Goal: Transaction & Acquisition: Purchase product/service

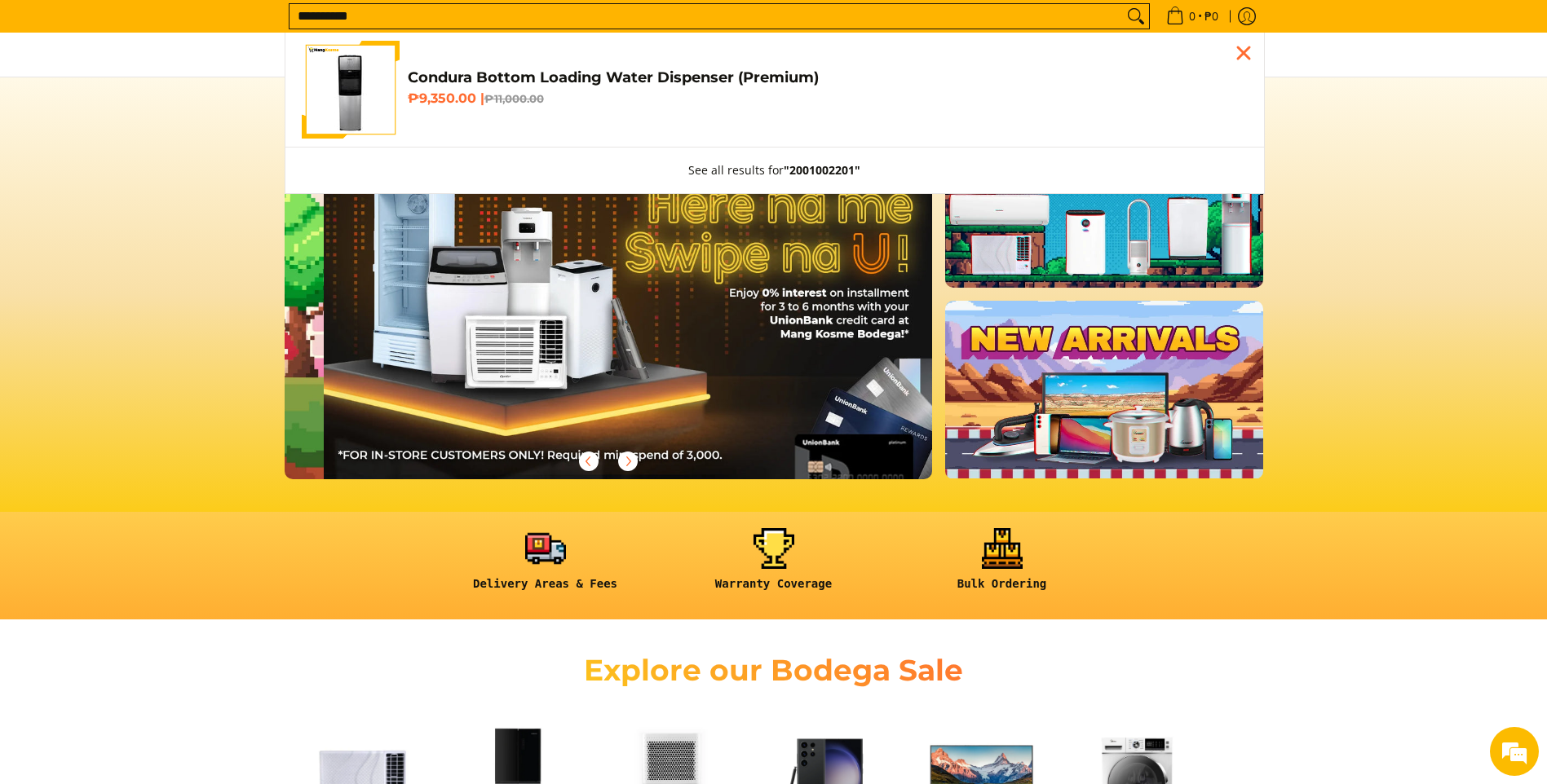
scroll to position [0, 649]
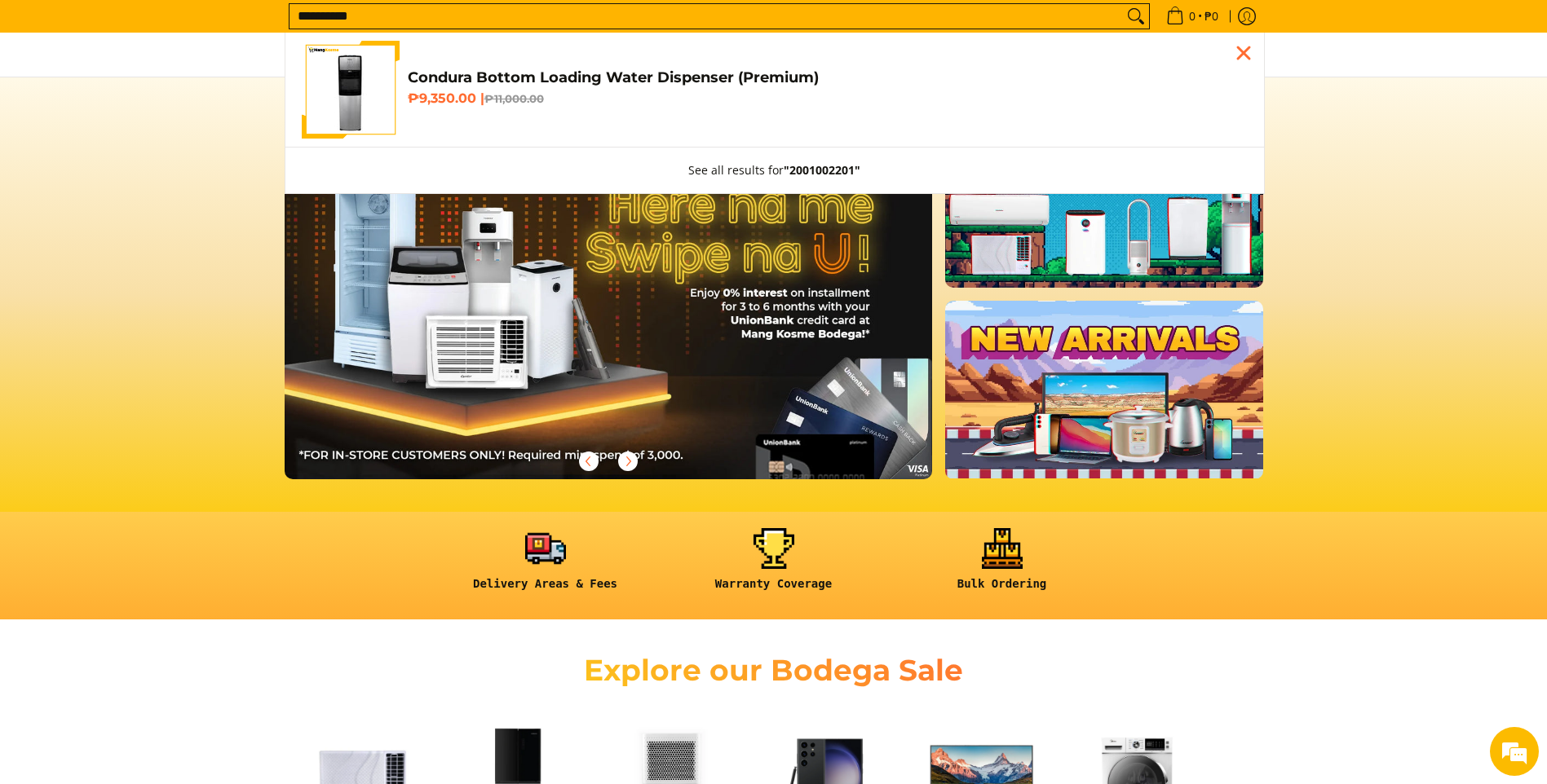
type input "**********"
click at [503, 112] on link "Condura Bottom Loading Water Dispenser (Premium) ₱9,350.00 | ₱11,000.00" at bounding box center [774, 89] width 947 height 98
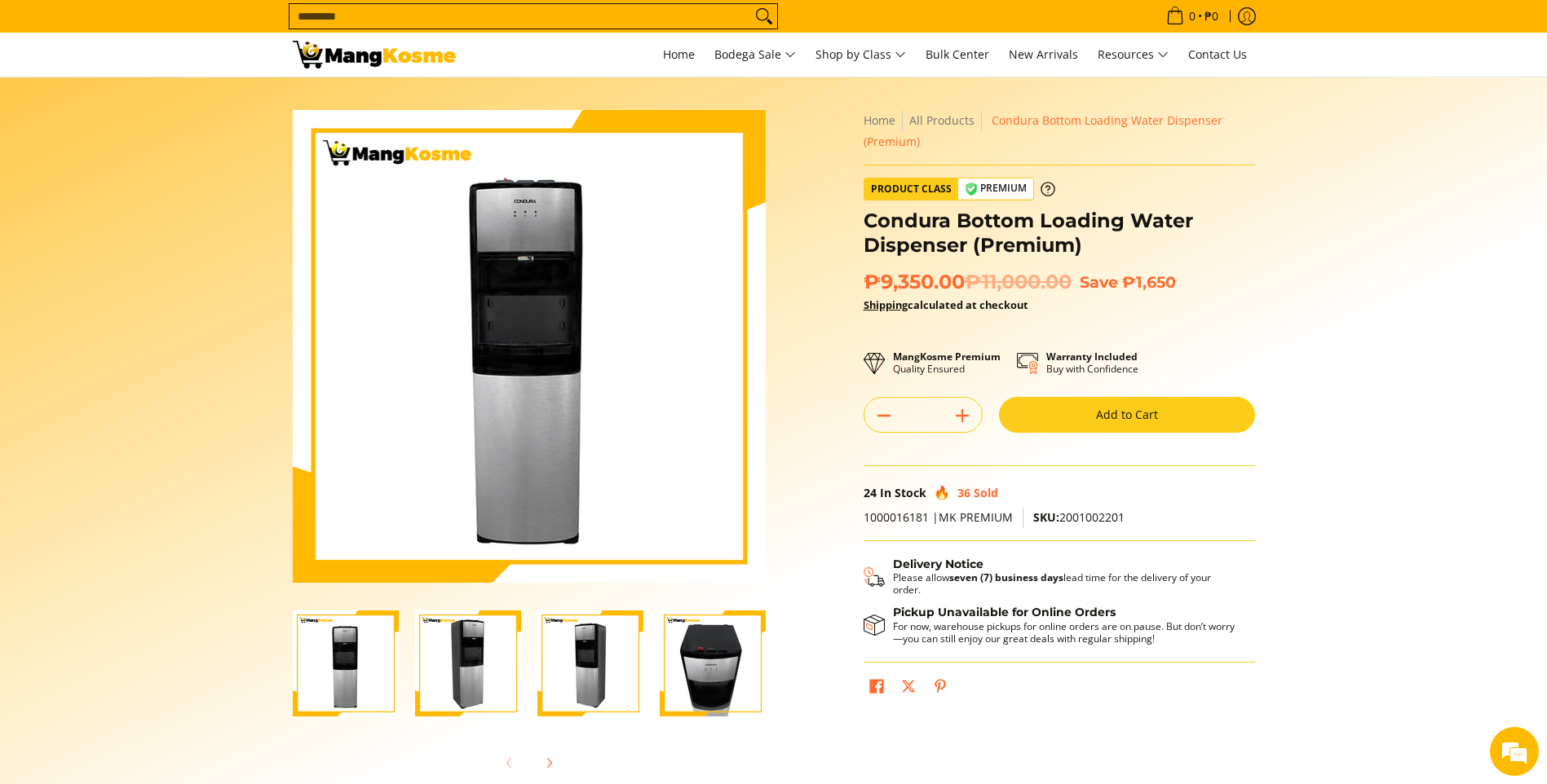
click at [1160, 419] on button "Add to Cart" at bounding box center [1127, 415] width 256 height 36
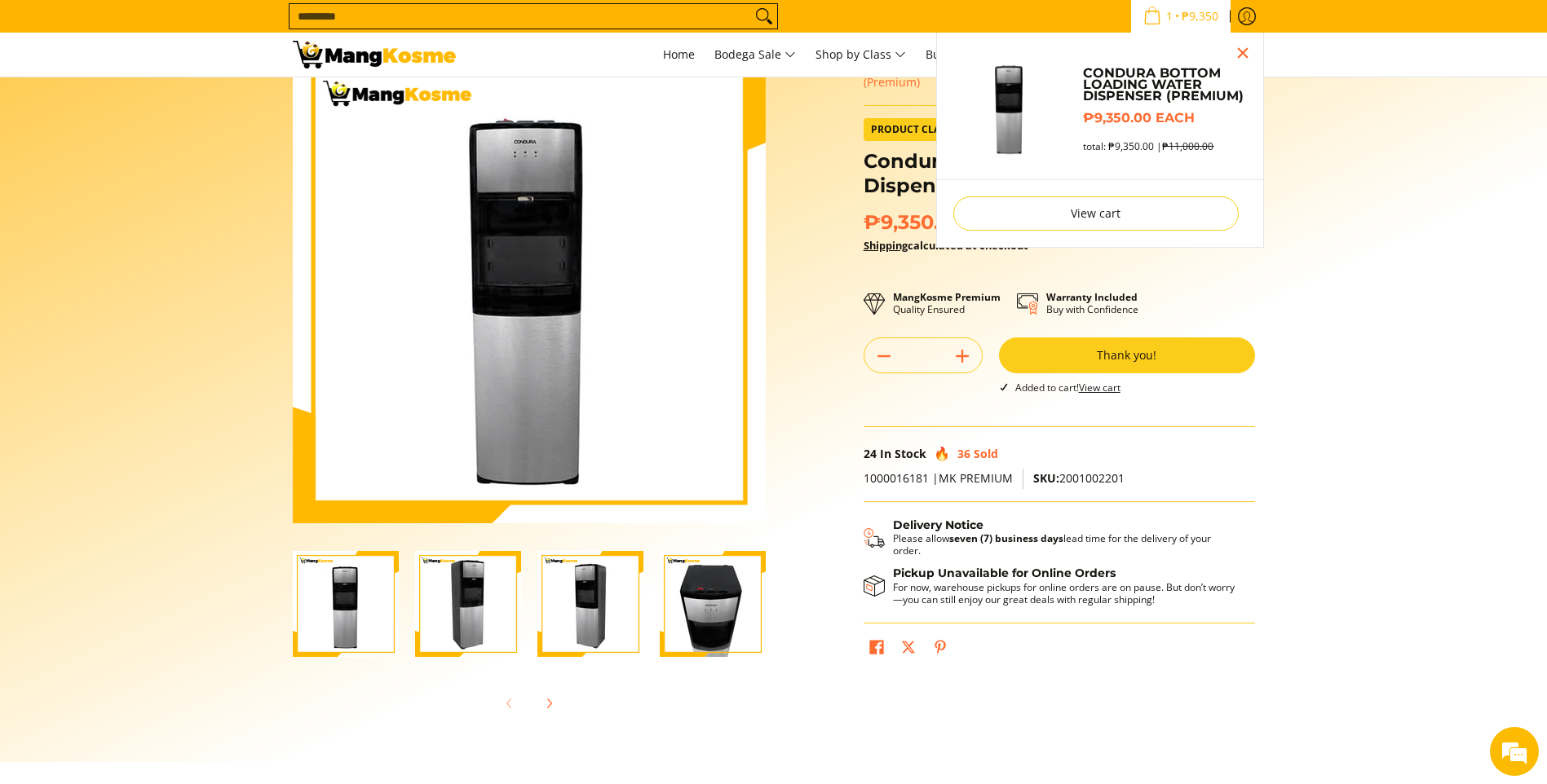
scroll to position [31, 0]
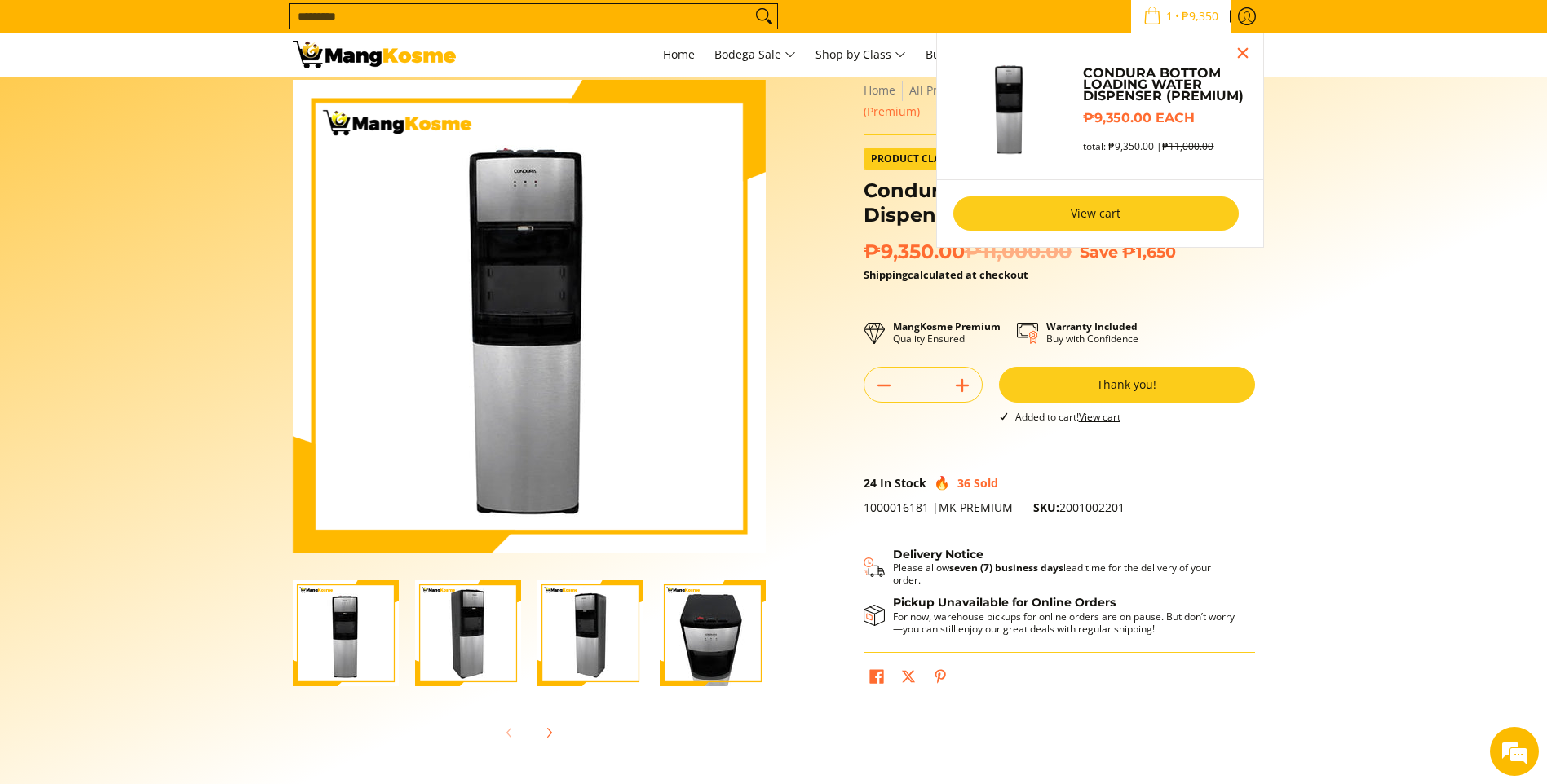
click at [1060, 218] on link "View cart" at bounding box center [1096, 214] width 286 height 35
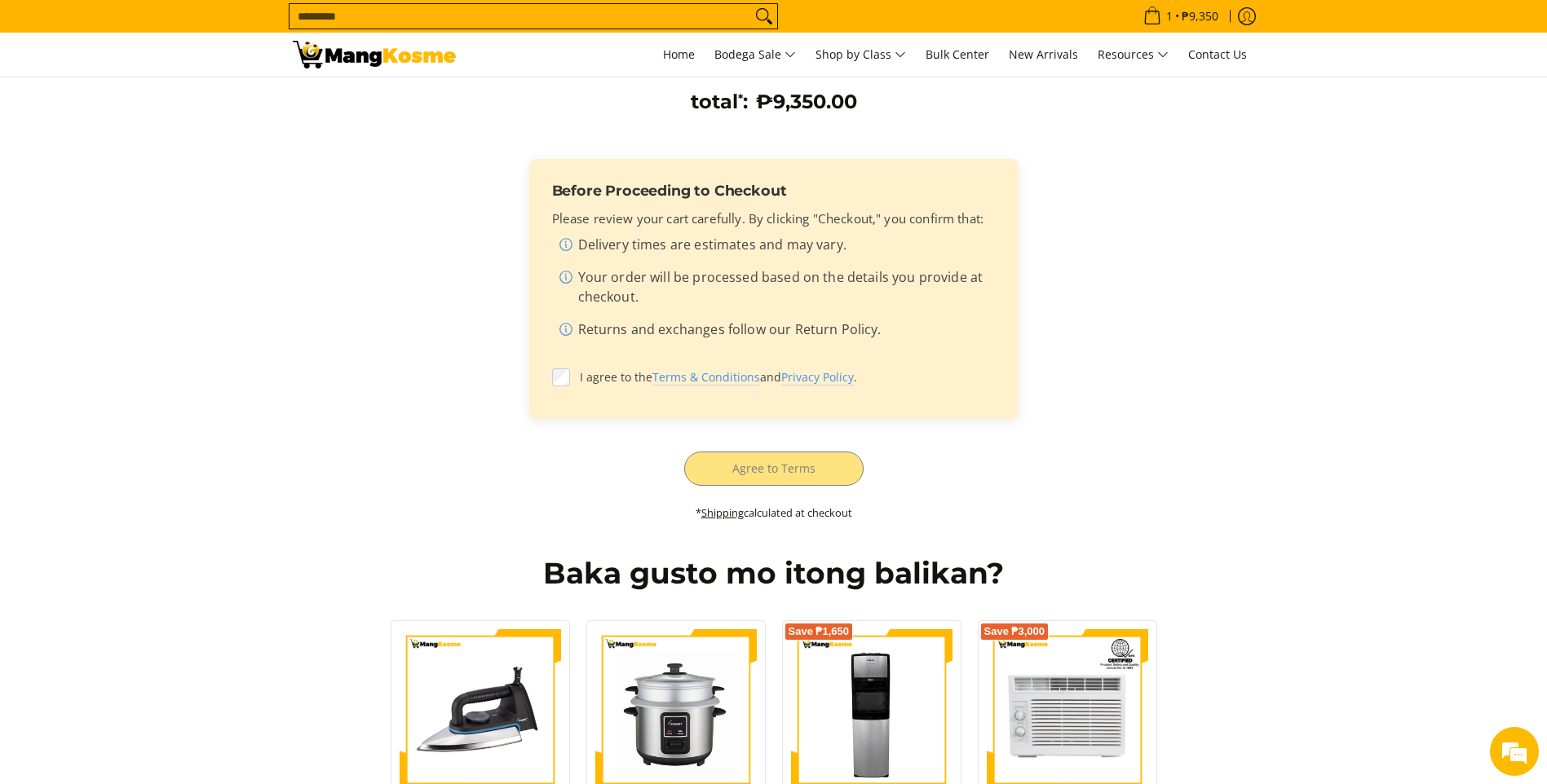
scroll to position [407, 0]
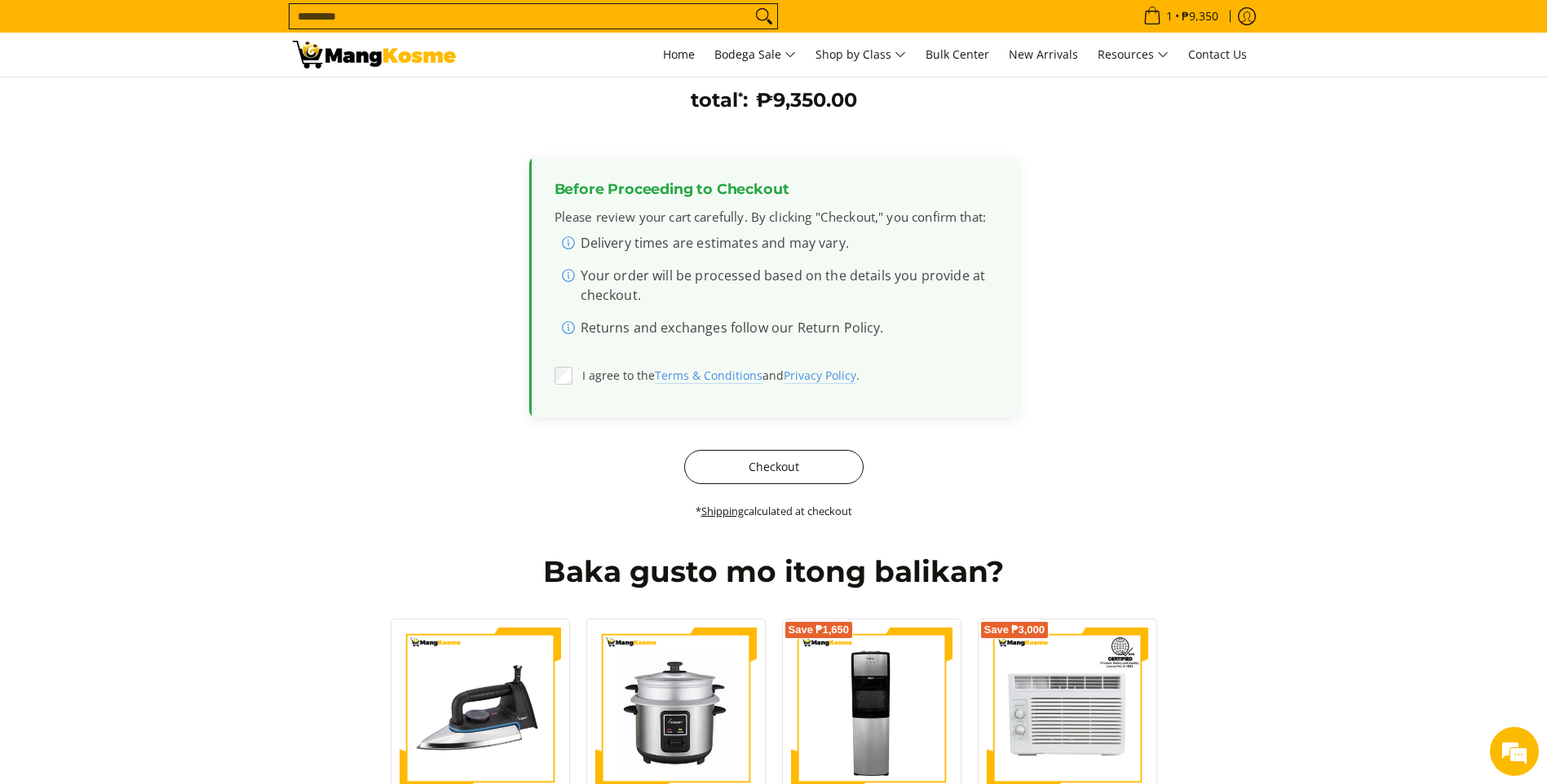
click at [723, 462] on button "Checkout" at bounding box center [774, 467] width 179 height 35
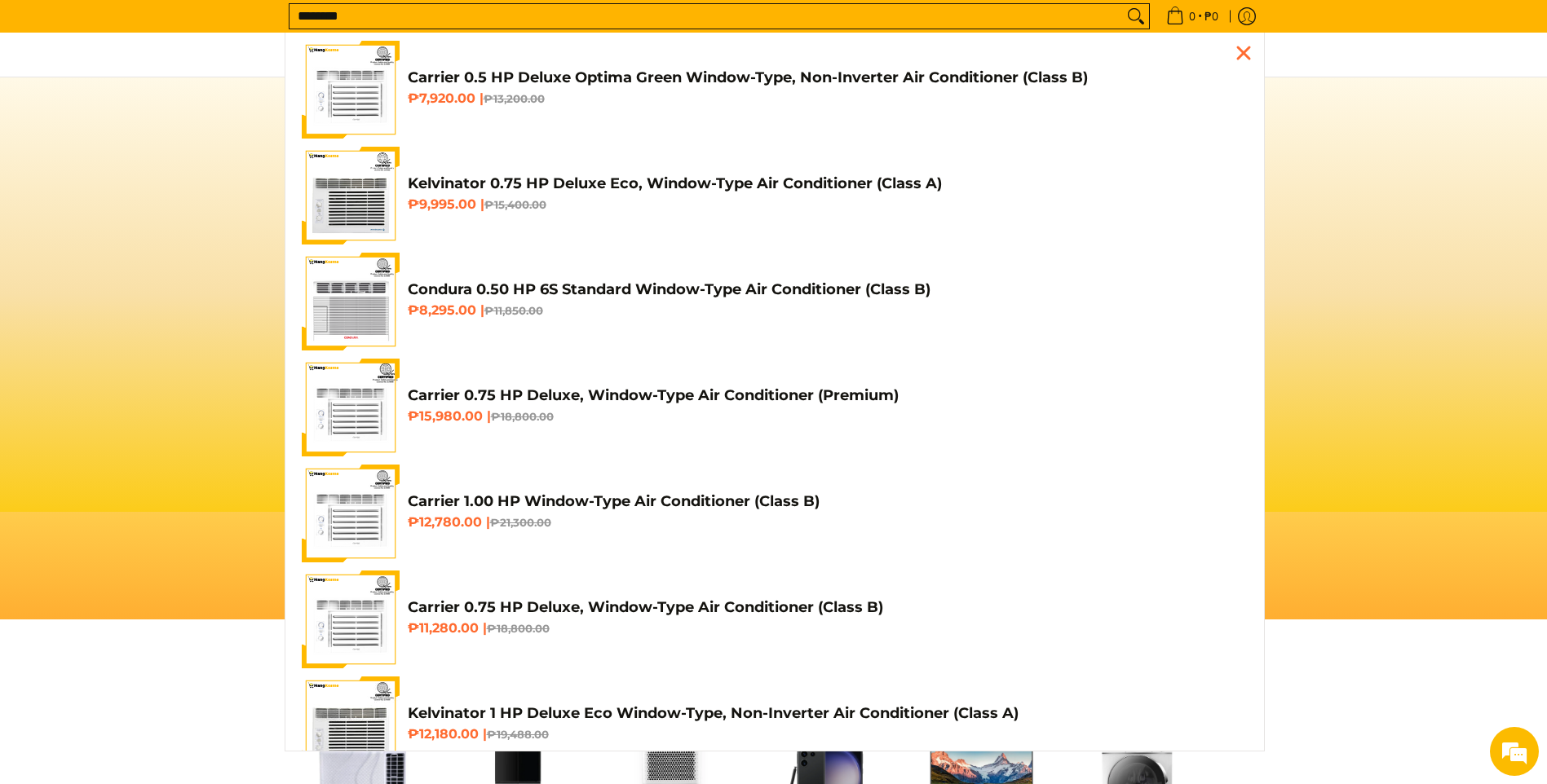
scroll to position [0, 1297]
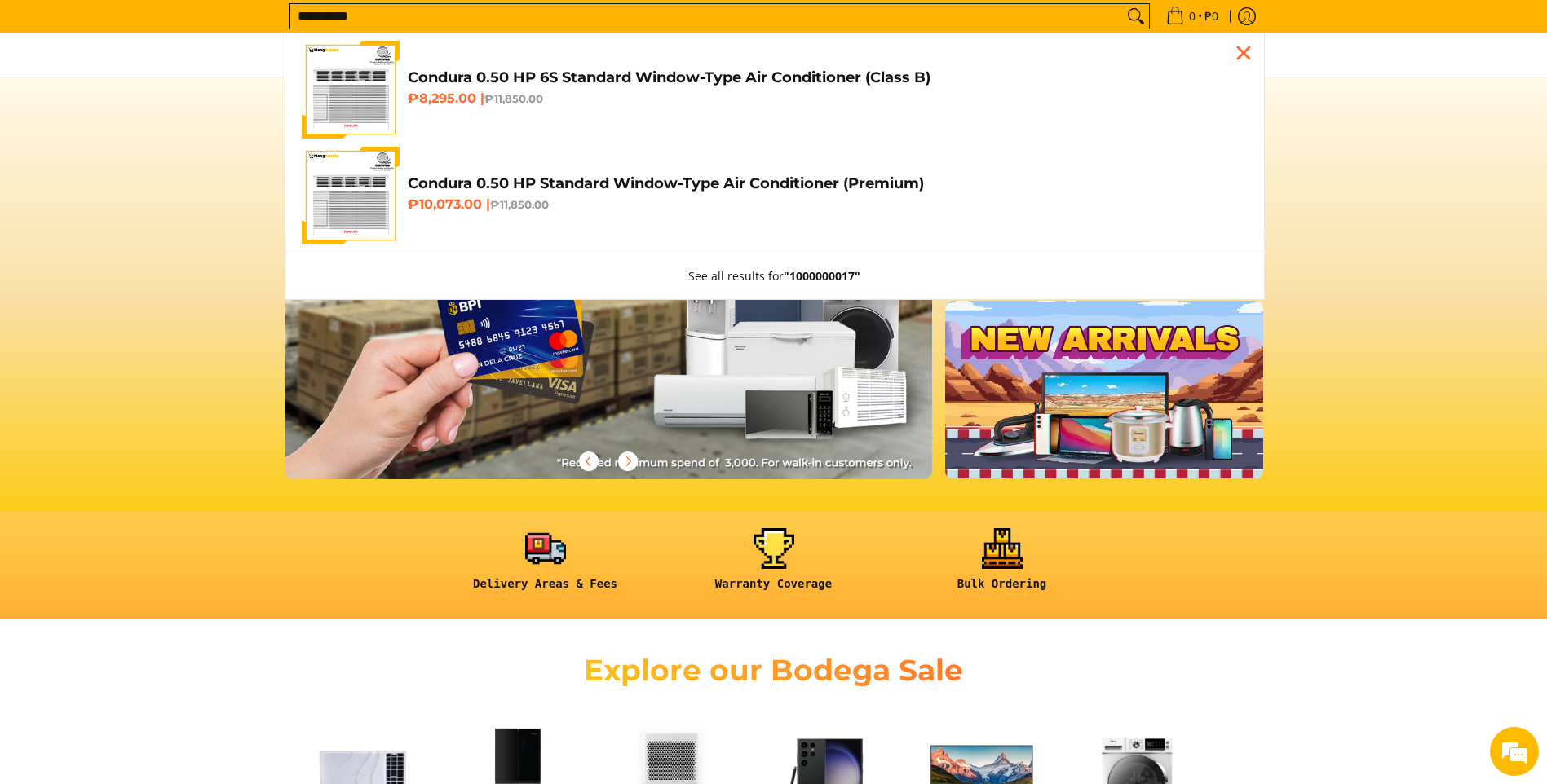
type input "**********"
click at [604, 111] on span "Condura 0.50 HP 6S Standard Window-Type Air Conditioner (Class B) ₱8,295.00 | ₱…" at bounding box center [827, 90] width 840 height 44
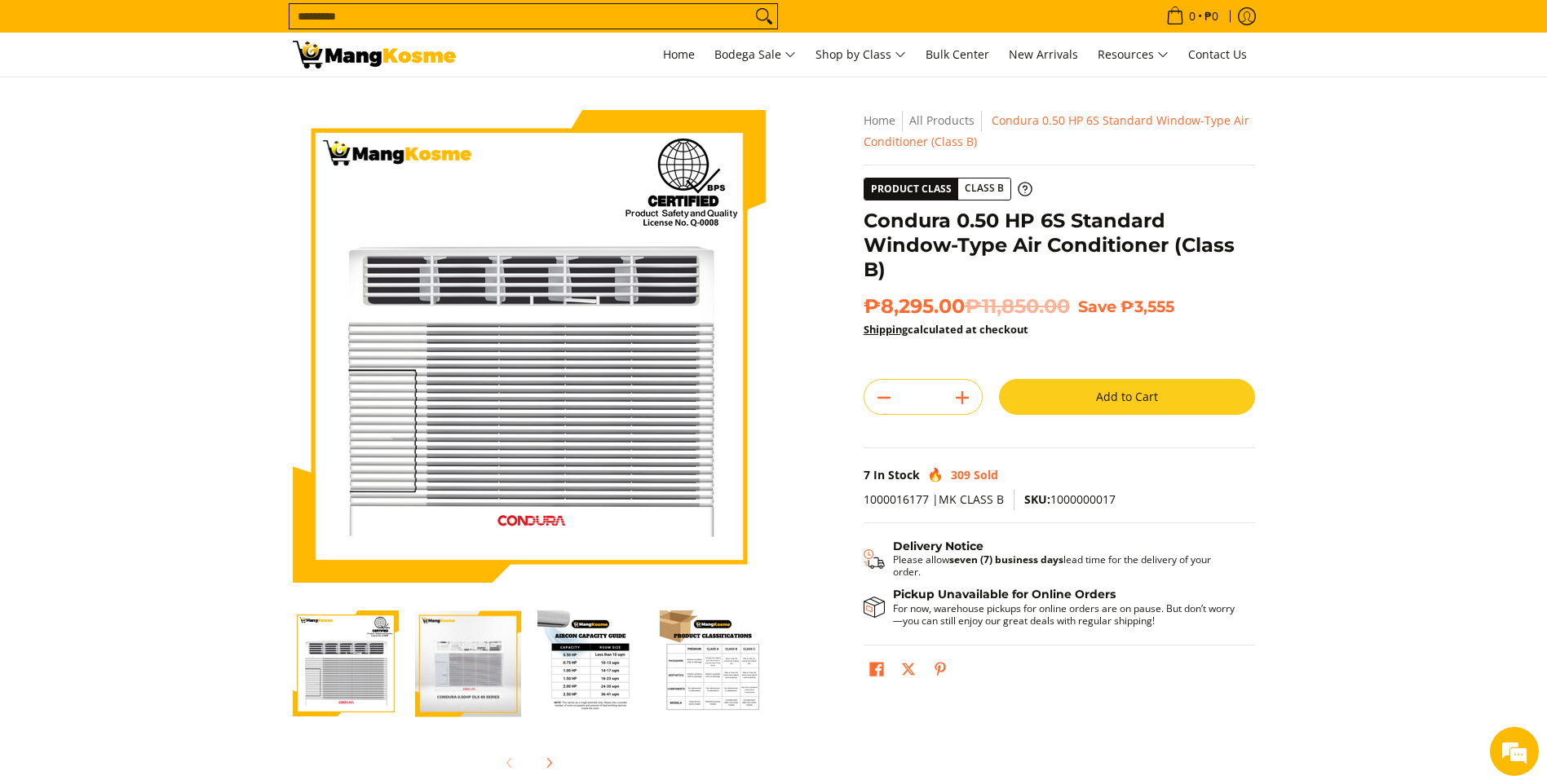
click at [1077, 393] on button "Add to Cart" at bounding box center [1127, 396] width 256 height 36
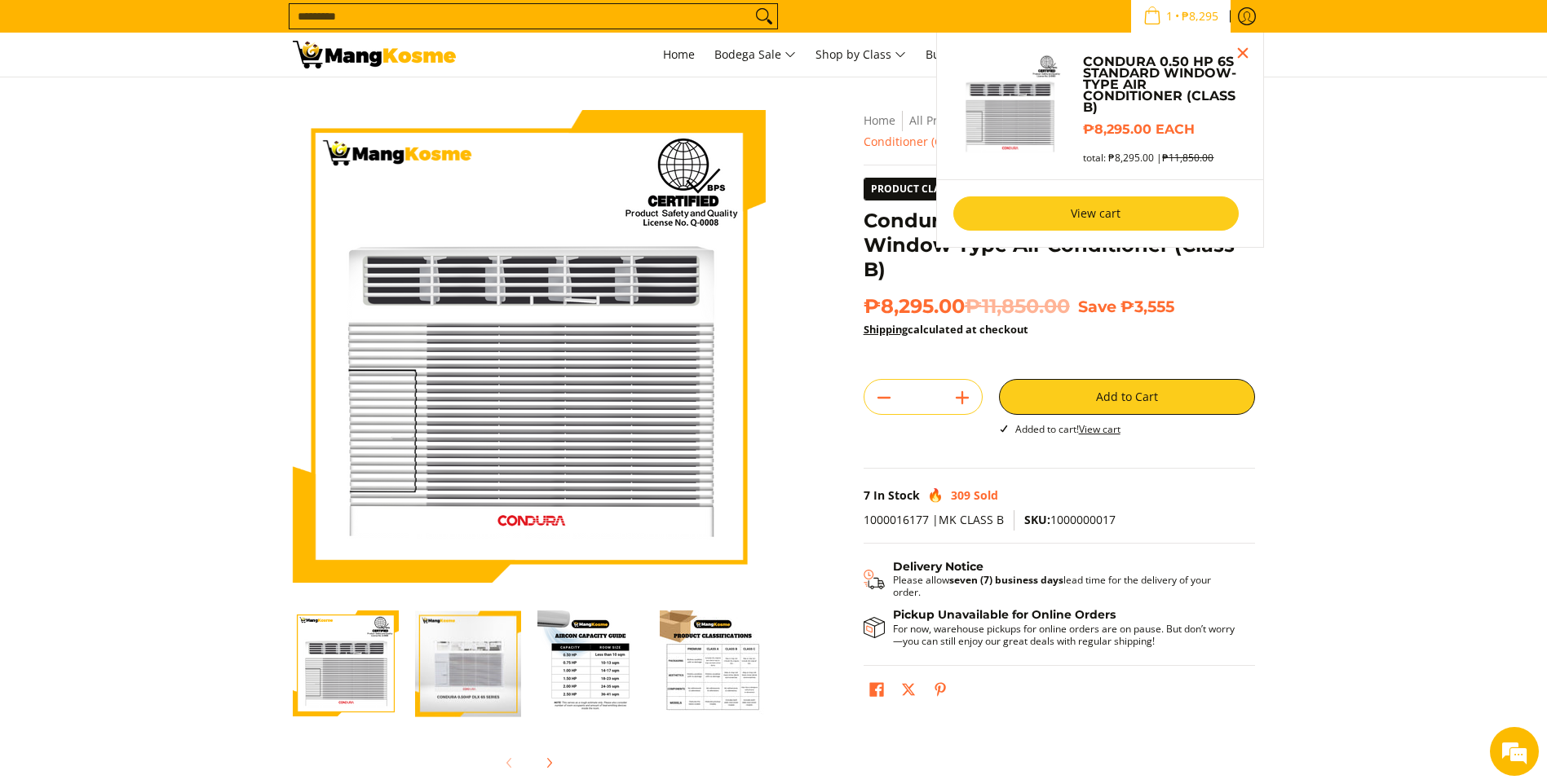
click at [1057, 218] on link "View cart" at bounding box center [1096, 214] width 286 height 35
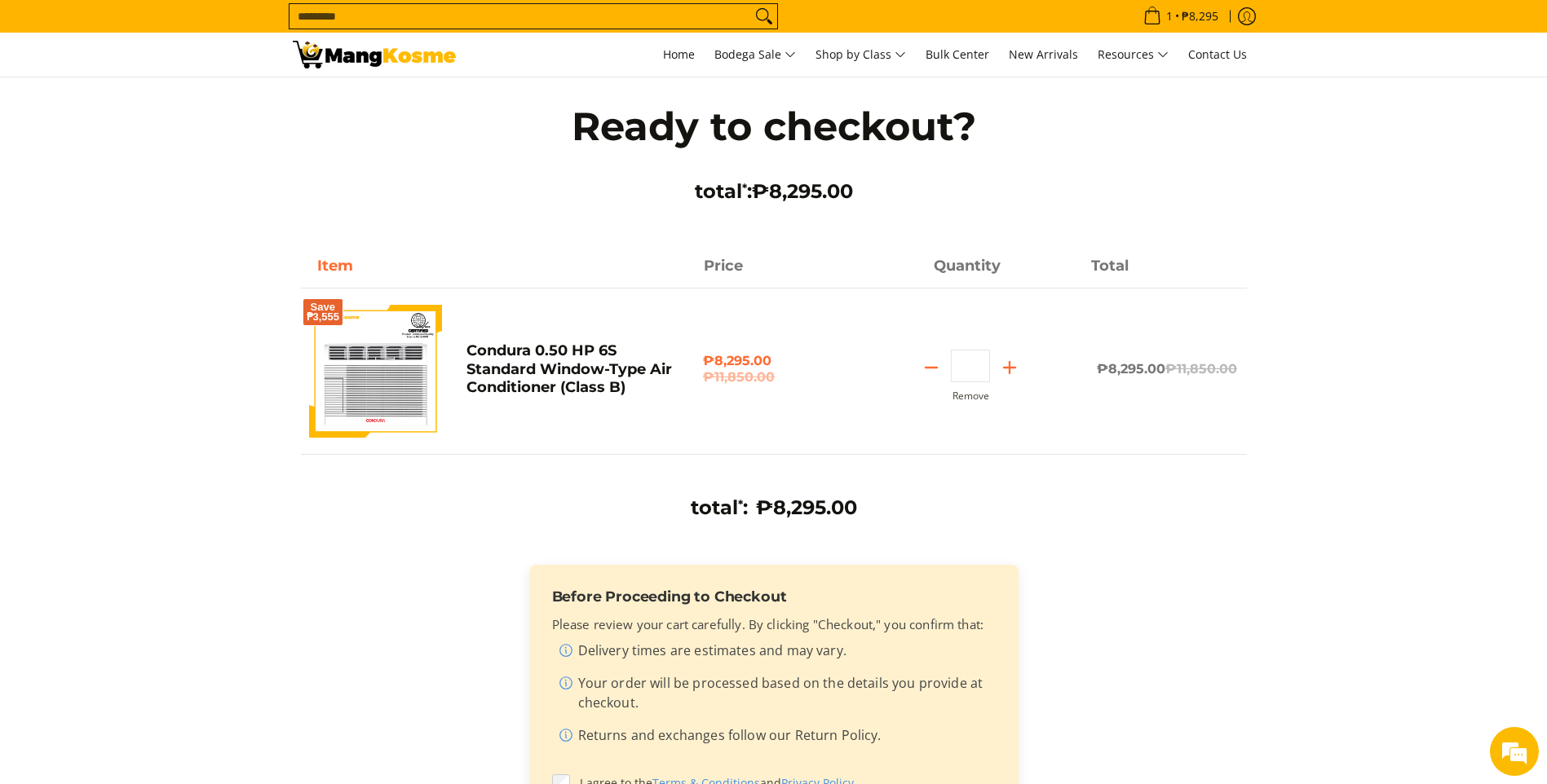
scroll to position [326, 0]
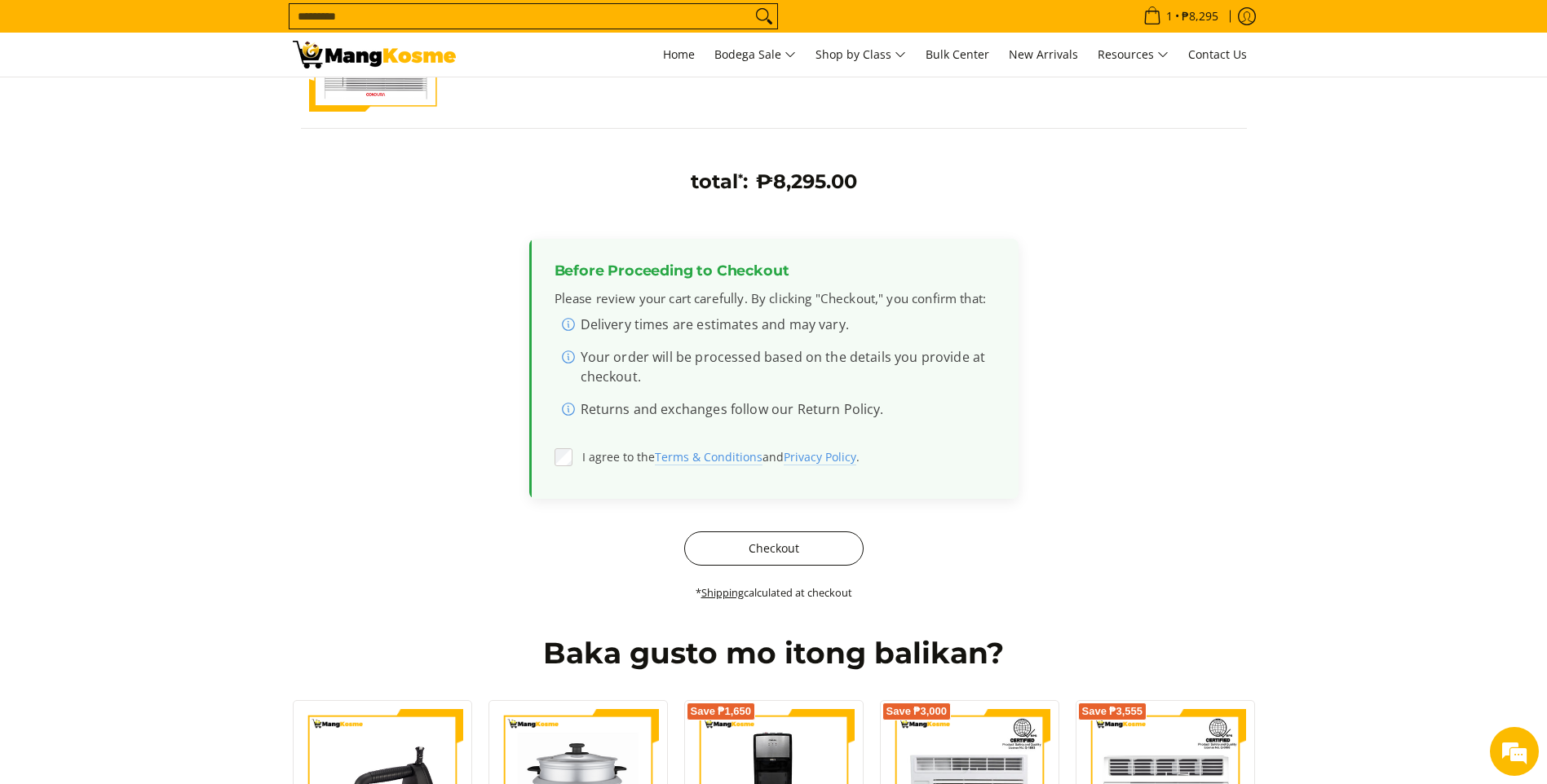
click at [765, 543] on button "Checkout" at bounding box center [774, 549] width 179 height 35
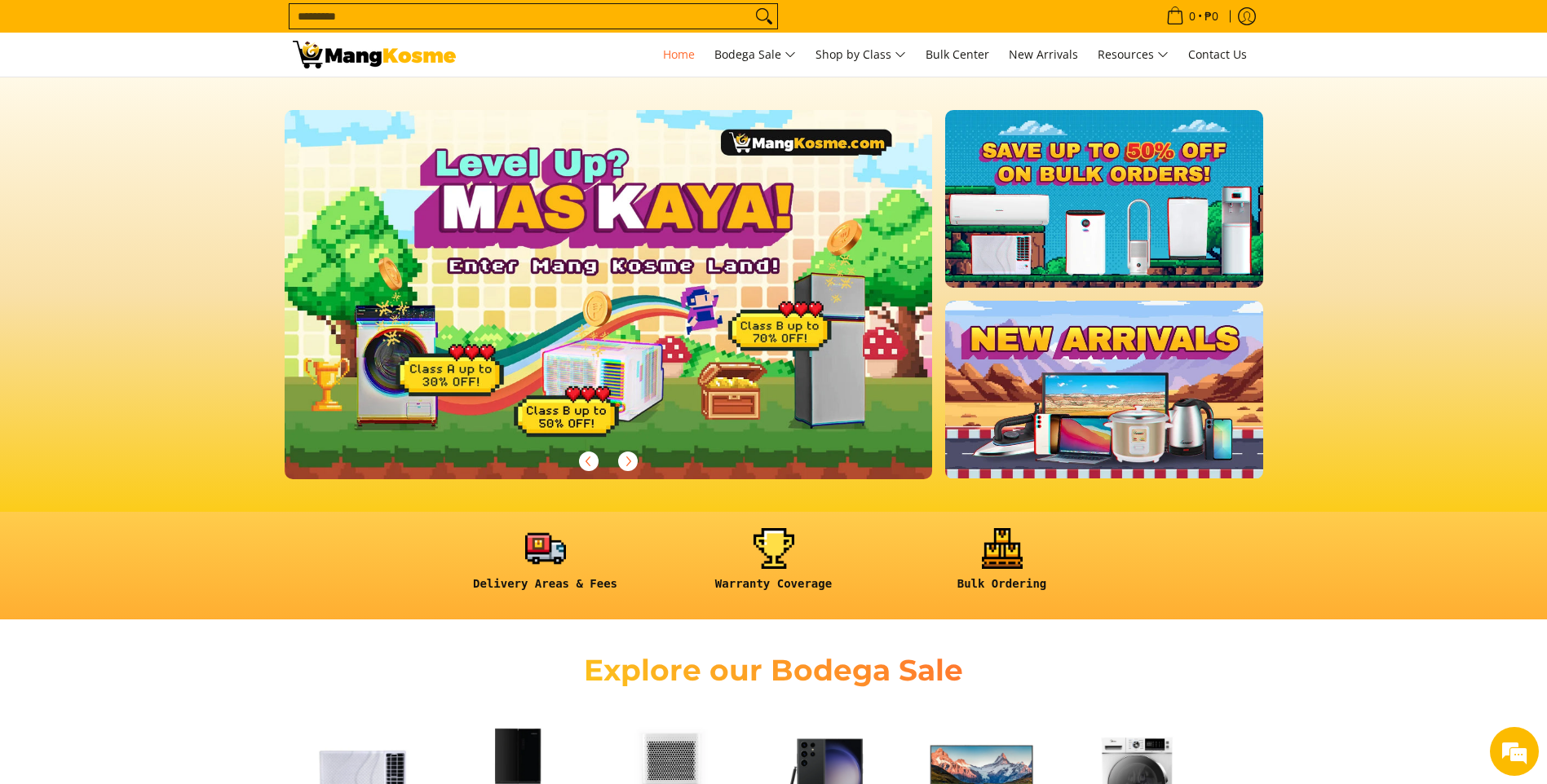
click at [667, 12] on input "Search..." at bounding box center [520, 16] width 462 height 25
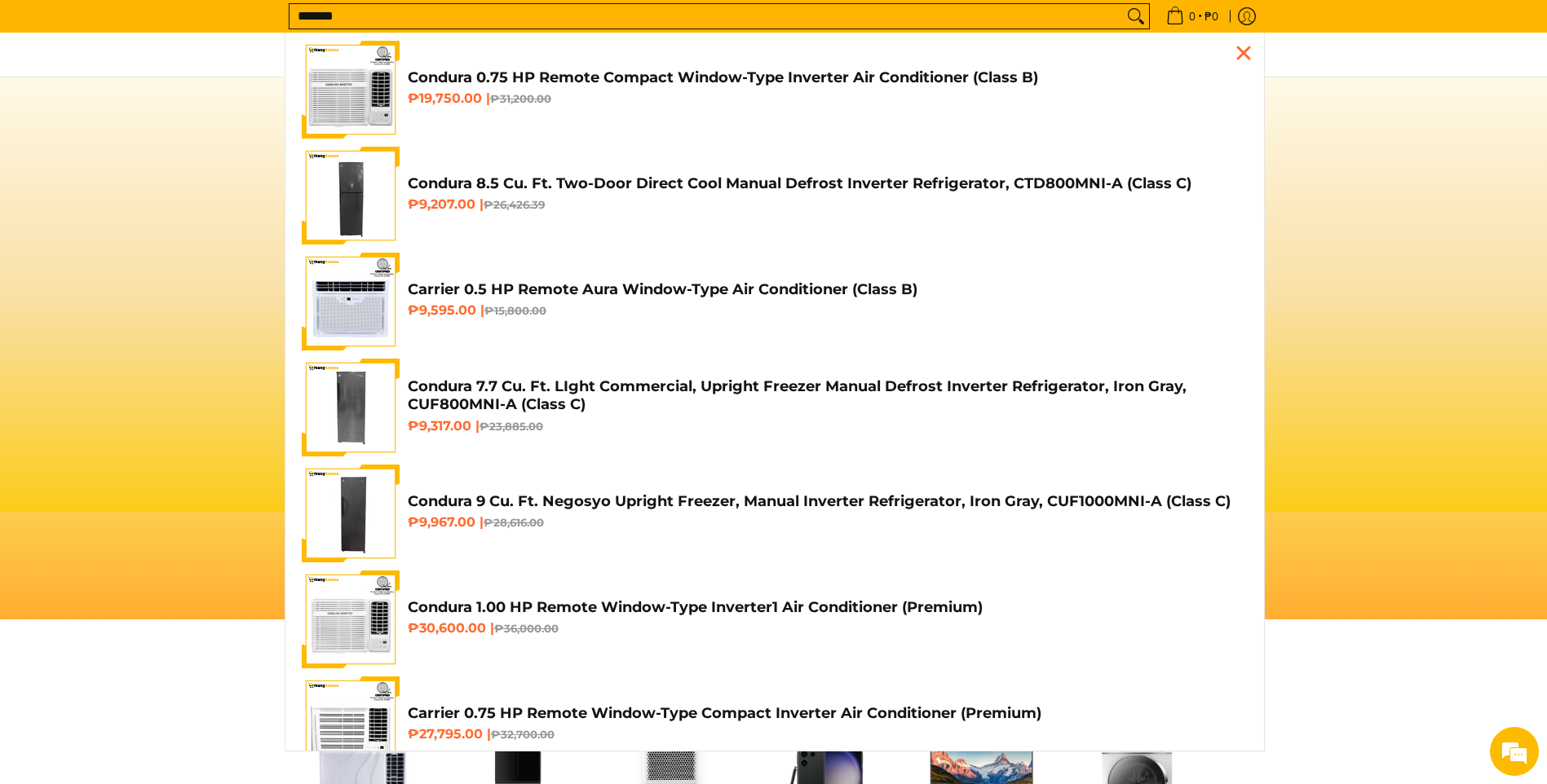
scroll to position [0, 649]
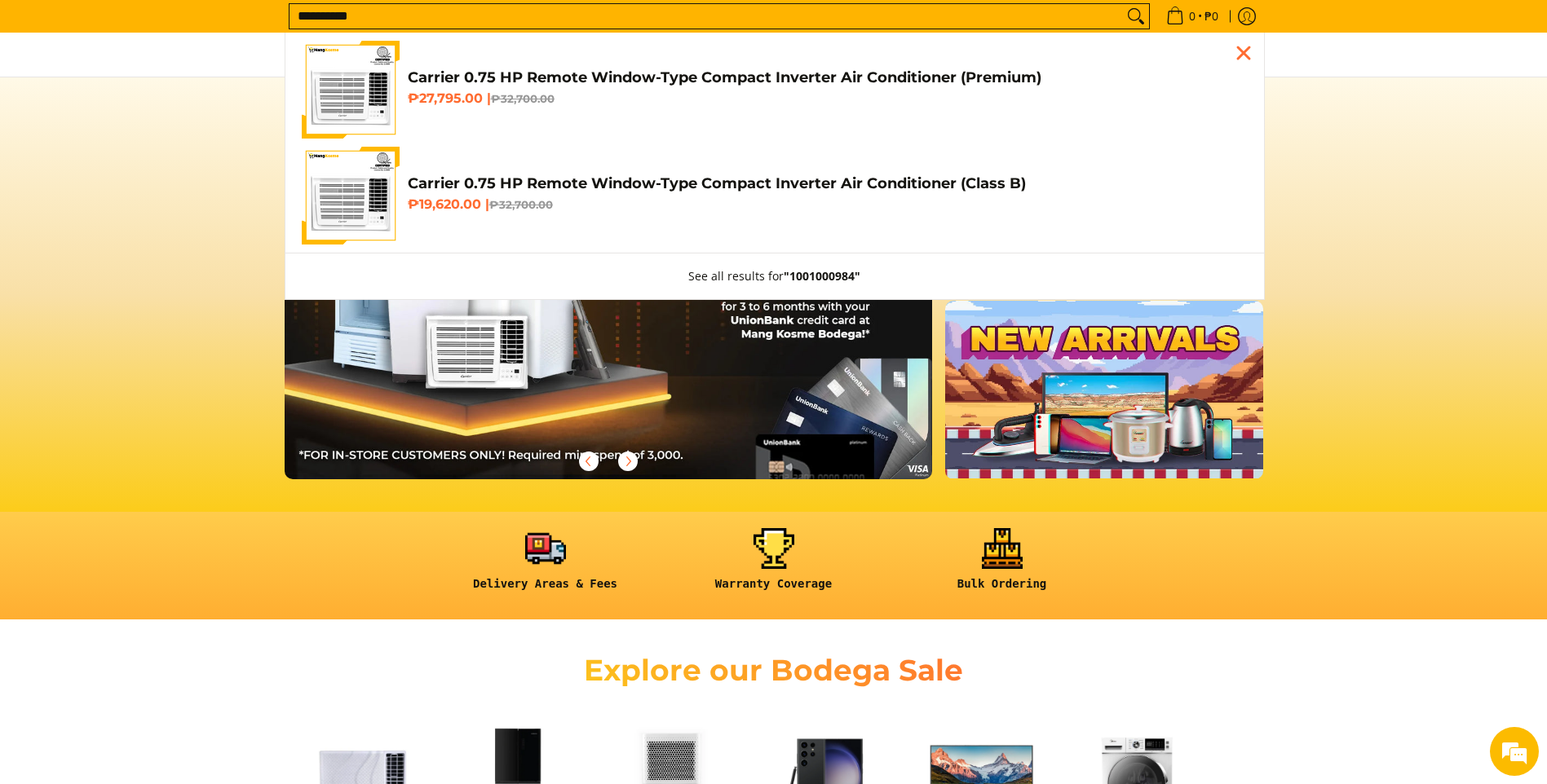
type input "**********"
click at [594, 210] on h6 "₱19,620.00 | ₱32,700.00" at bounding box center [827, 205] width 840 height 16
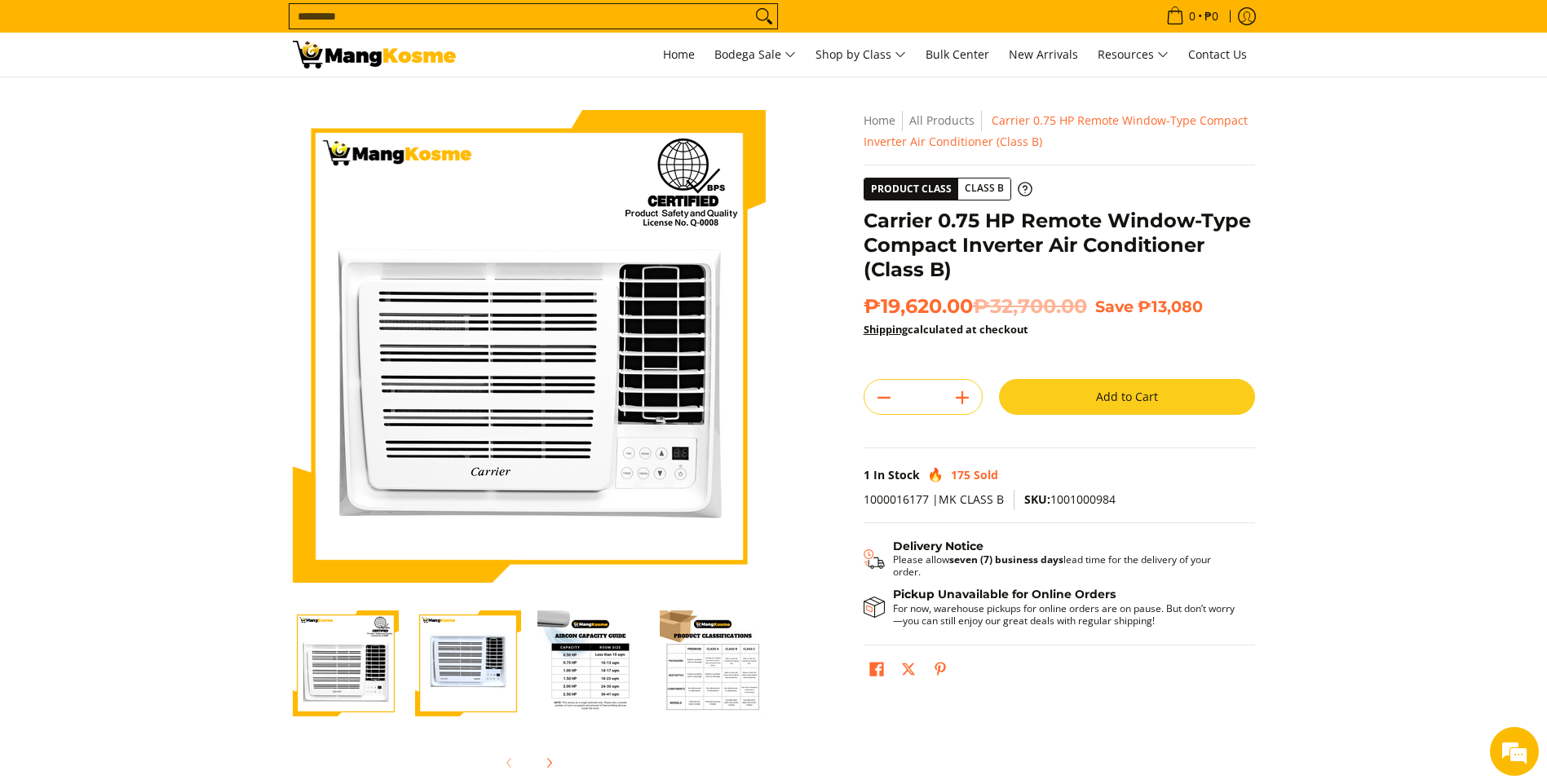
click at [1074, 405] on button "Add to Cart" at bounding box center [1127, 396] width 256 height 36
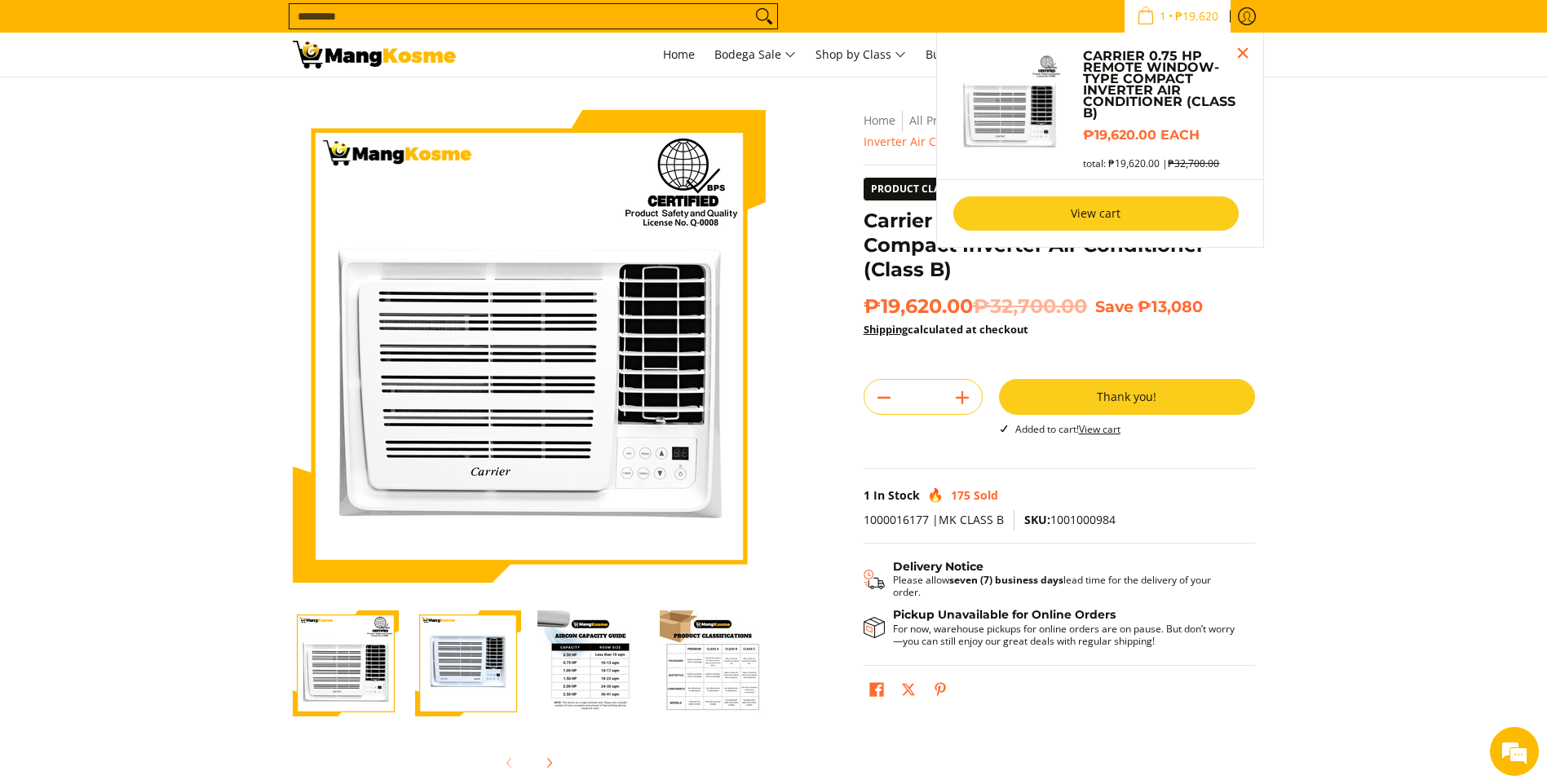
click at [1095, 211] on link "View cart" at bounding box center [1096, 214] width 286 height 35
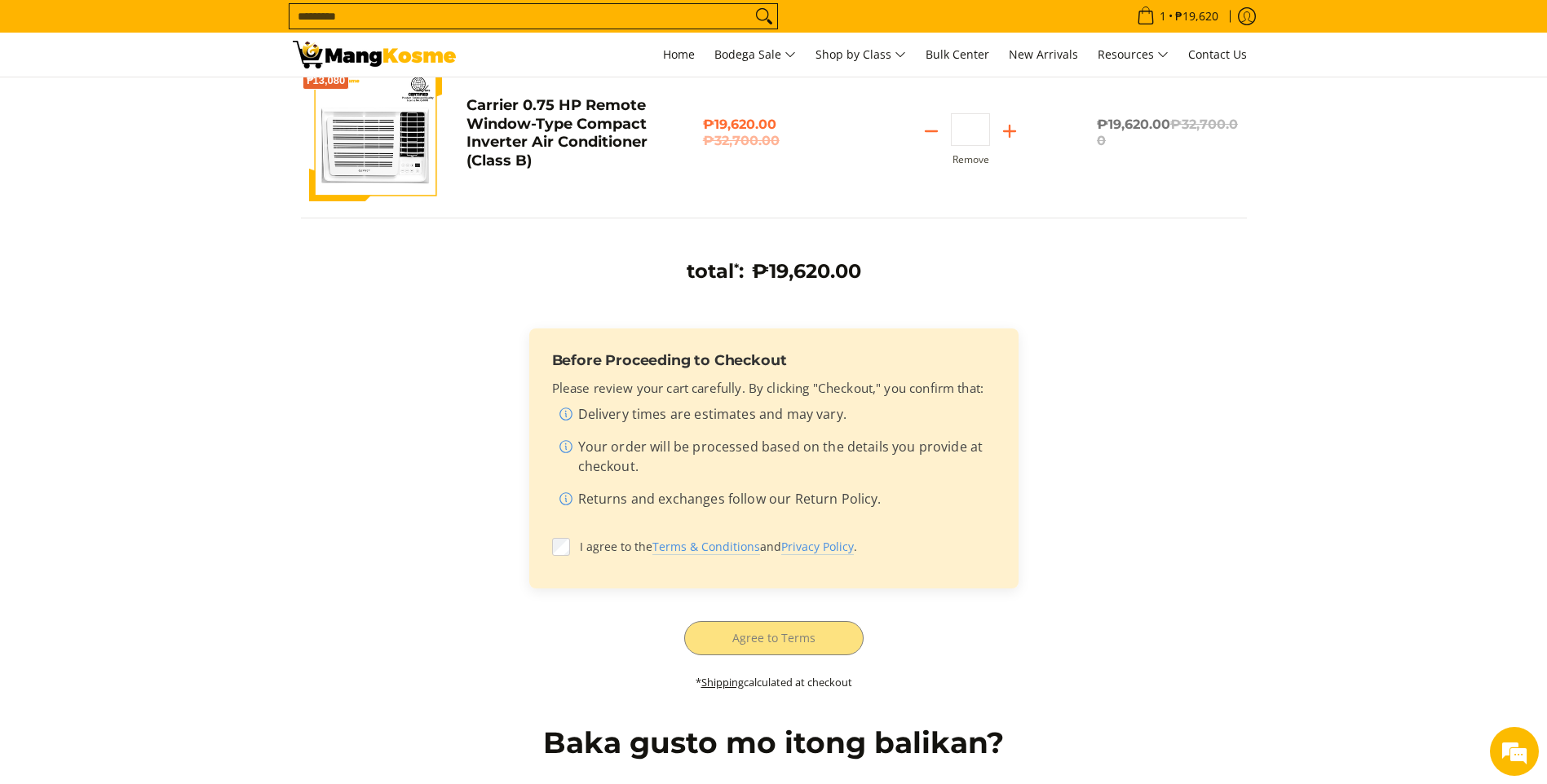
scroll to position [244, 0]
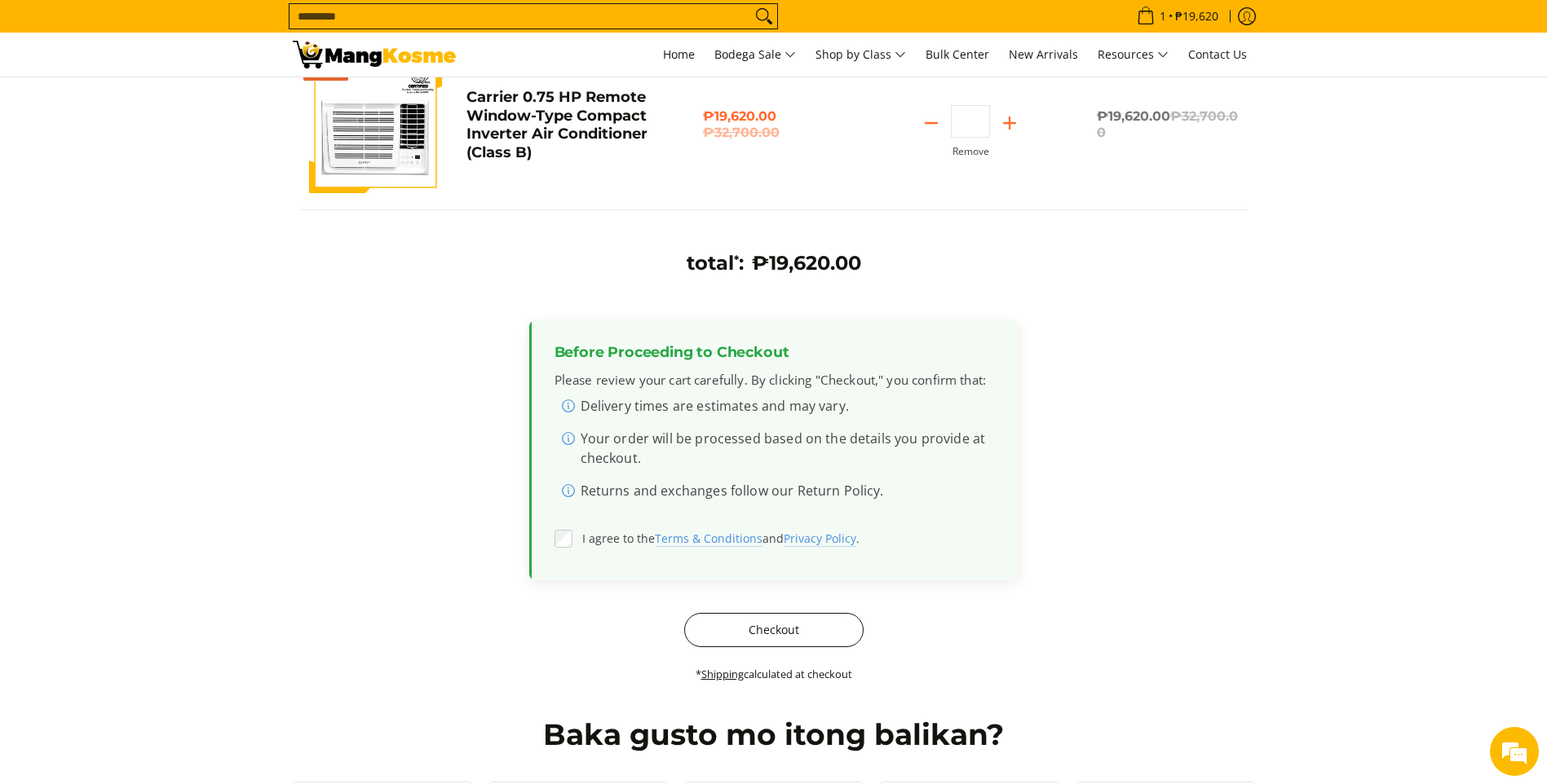
click at [811, 644] on button "Checkout" at bounding box center [774, 630] width 179 height 35
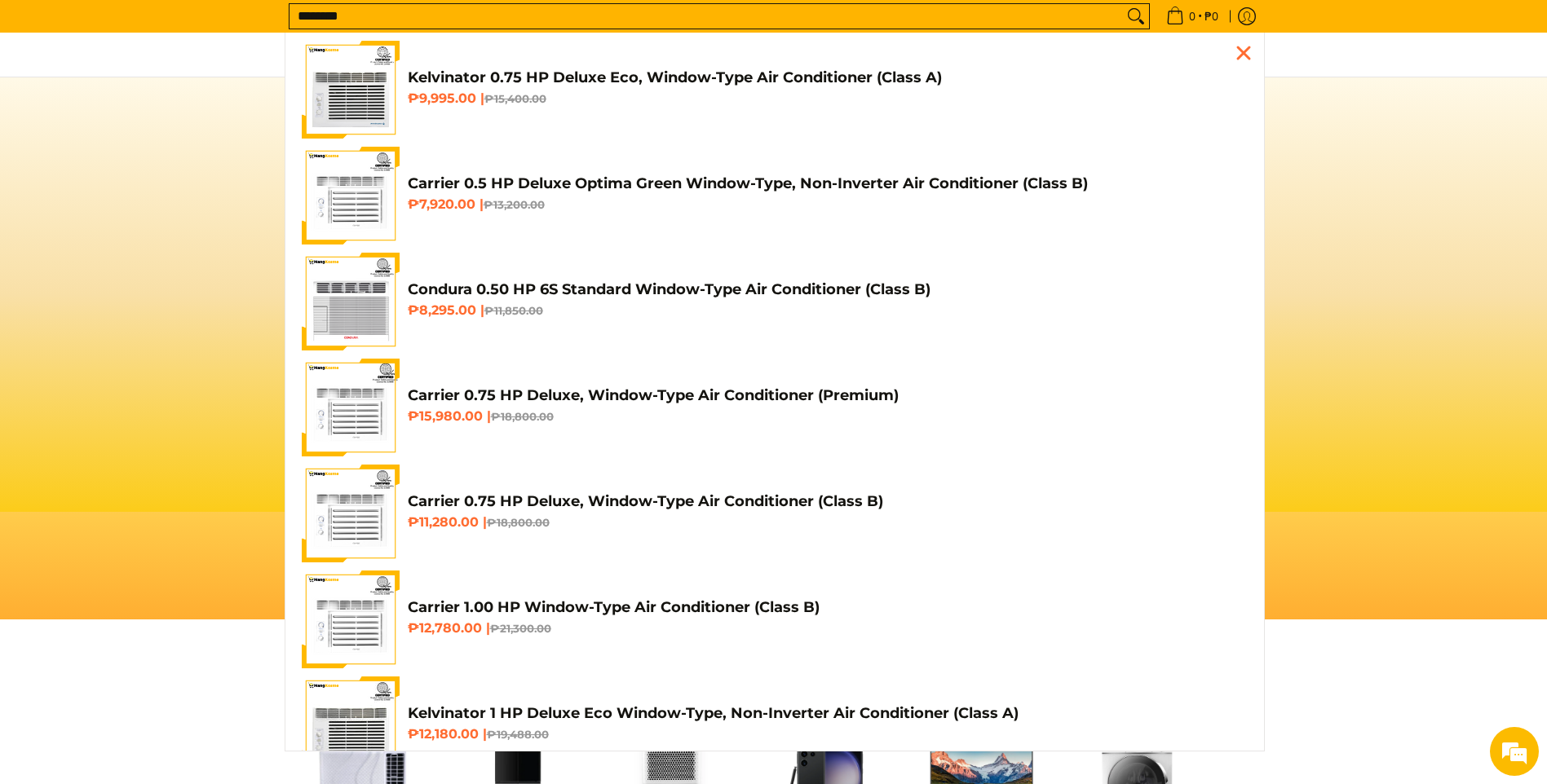
scroll to position [0, 649]
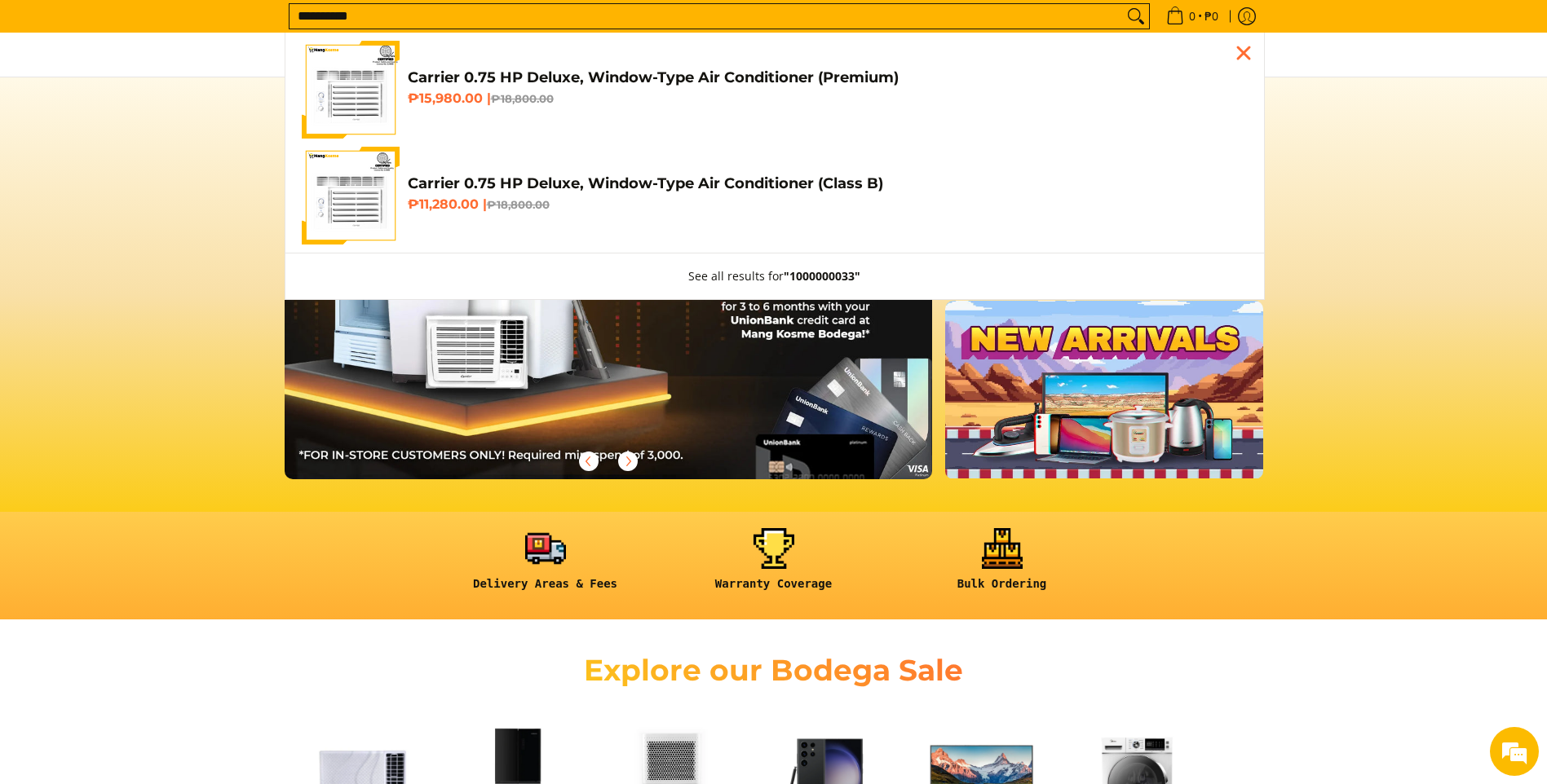
type input "**********"
click at [534, 184] on h4 "Carrier 0.75 HP Deluxe, Window-Type Air Conditioner (Class B)" at bounding box center [827, 183] width 840 height 19
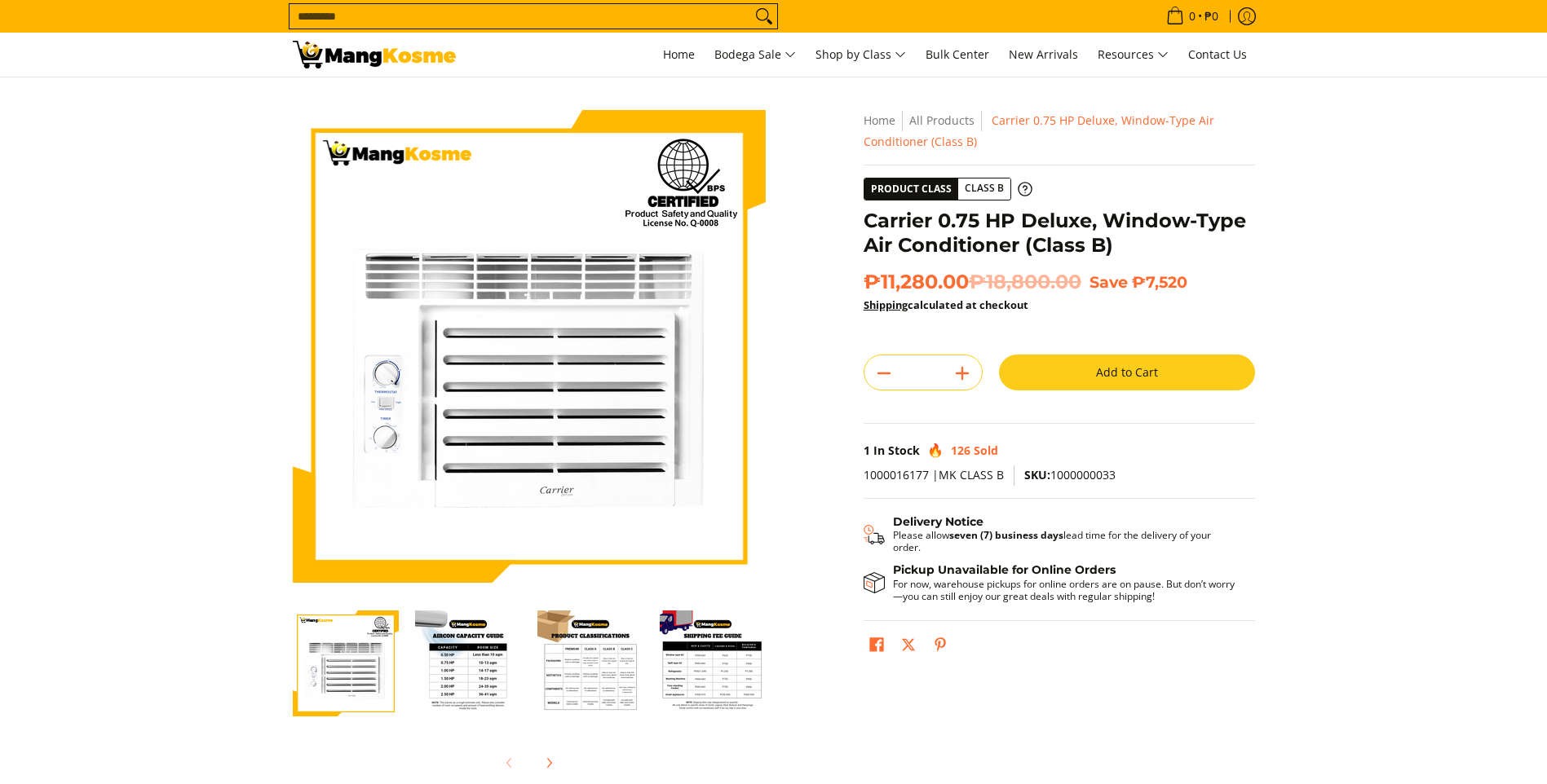
click at [1134, 380] on button "Add to Cart" at bounding box center [1127, 373] width 256 height 36
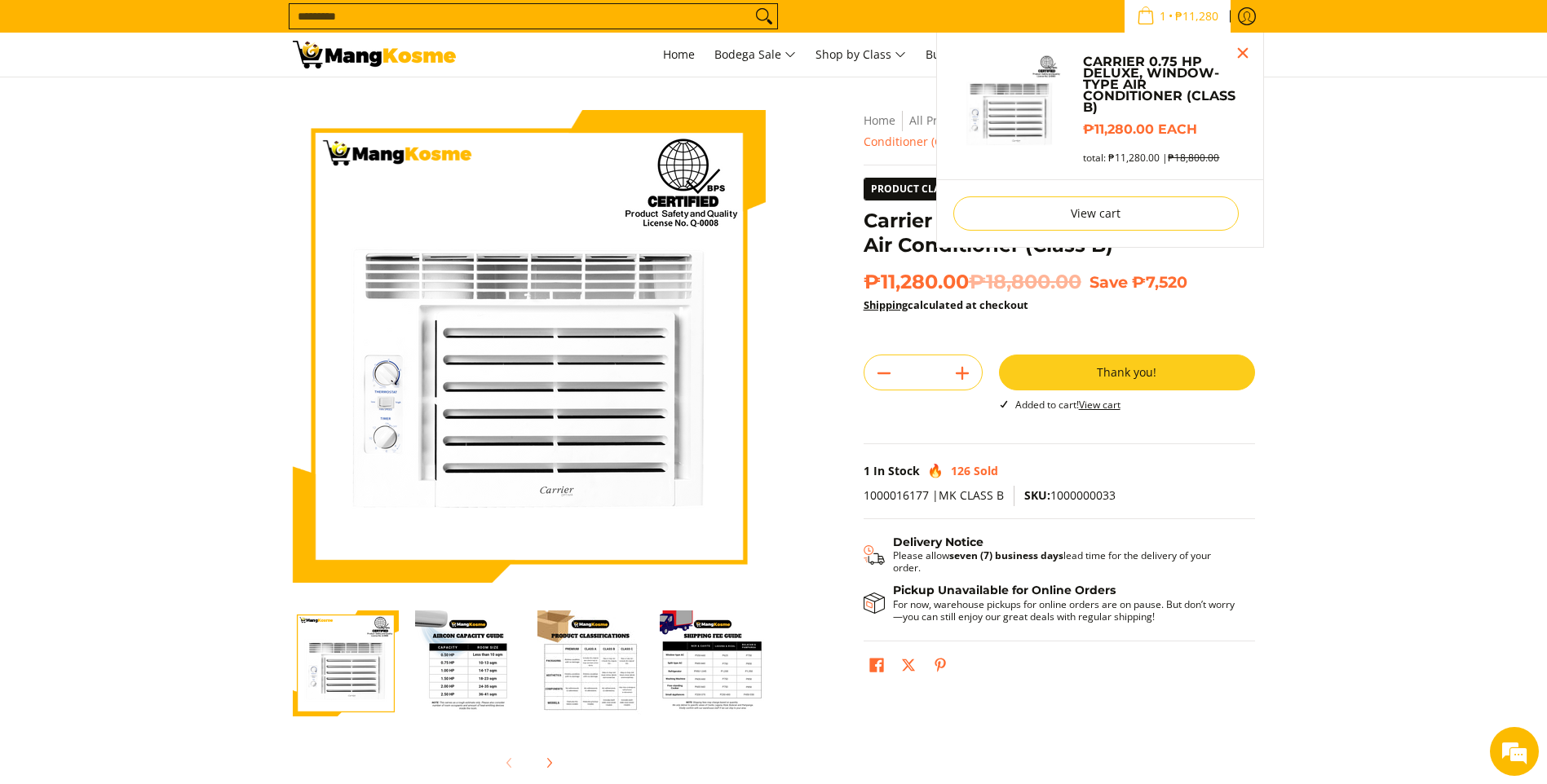
click at [550, 16] on input "Search..." at bounding box center [520, 16] width 462 height 25
click at [393, 13] on input "Search..." at bounding box center [520, 16] width 462 height 25
click at [342, 20] on input "Search..." at bounding box center [520, 16] width 462 height 25
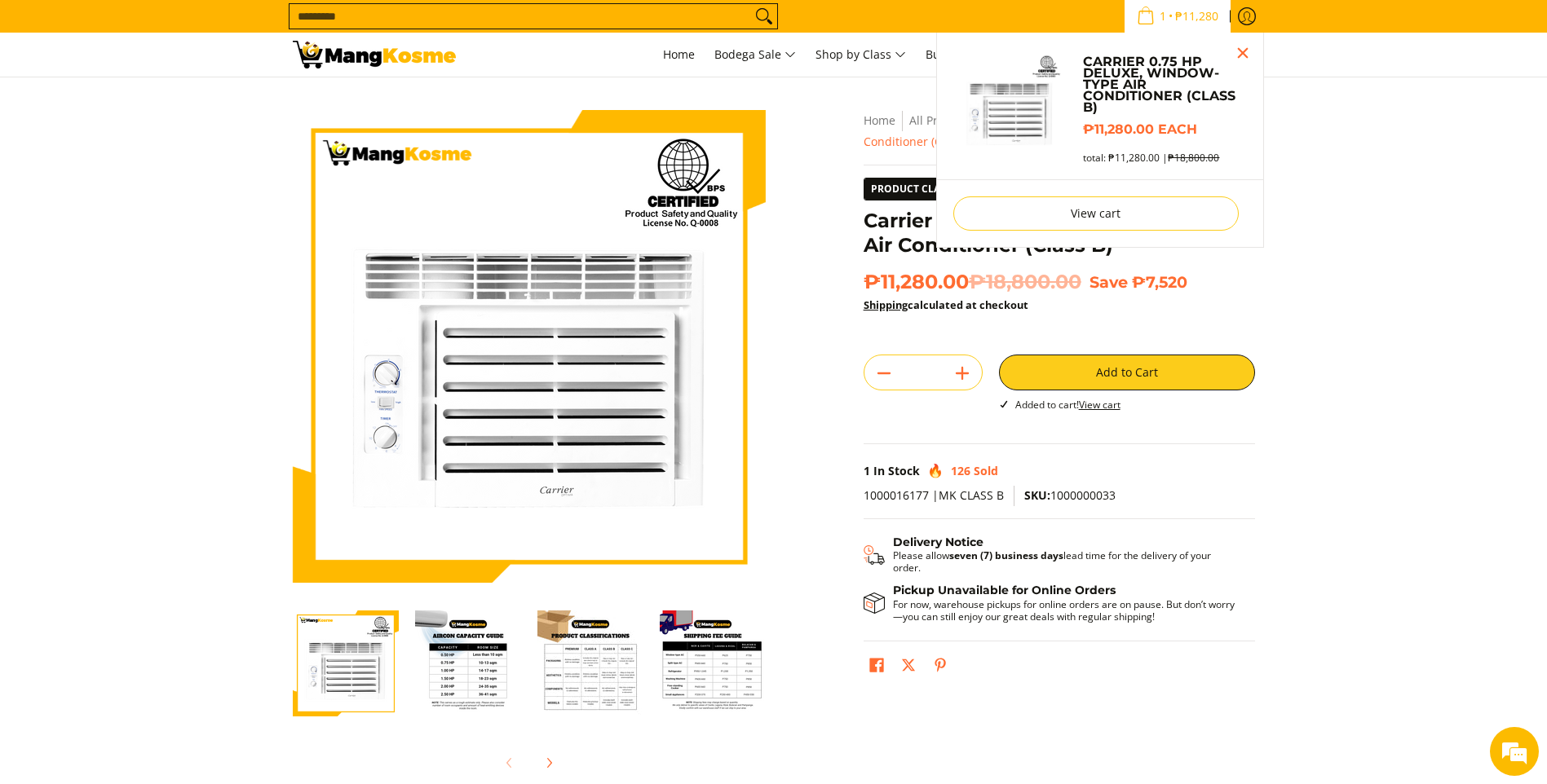
click at [342, 20] on input "Search..." at bounding box center [520, 16] width 462 height 25
click at [1355, 432] on section "Skip to Main Content Enable zoom Disable zoom Enable zoom Disable zoom Enable z…" at bounding box center [774, 449] width 1547 height 744
click at [500, 20] on input "Search..." at bounding box center [520, 16] width 462 height 25
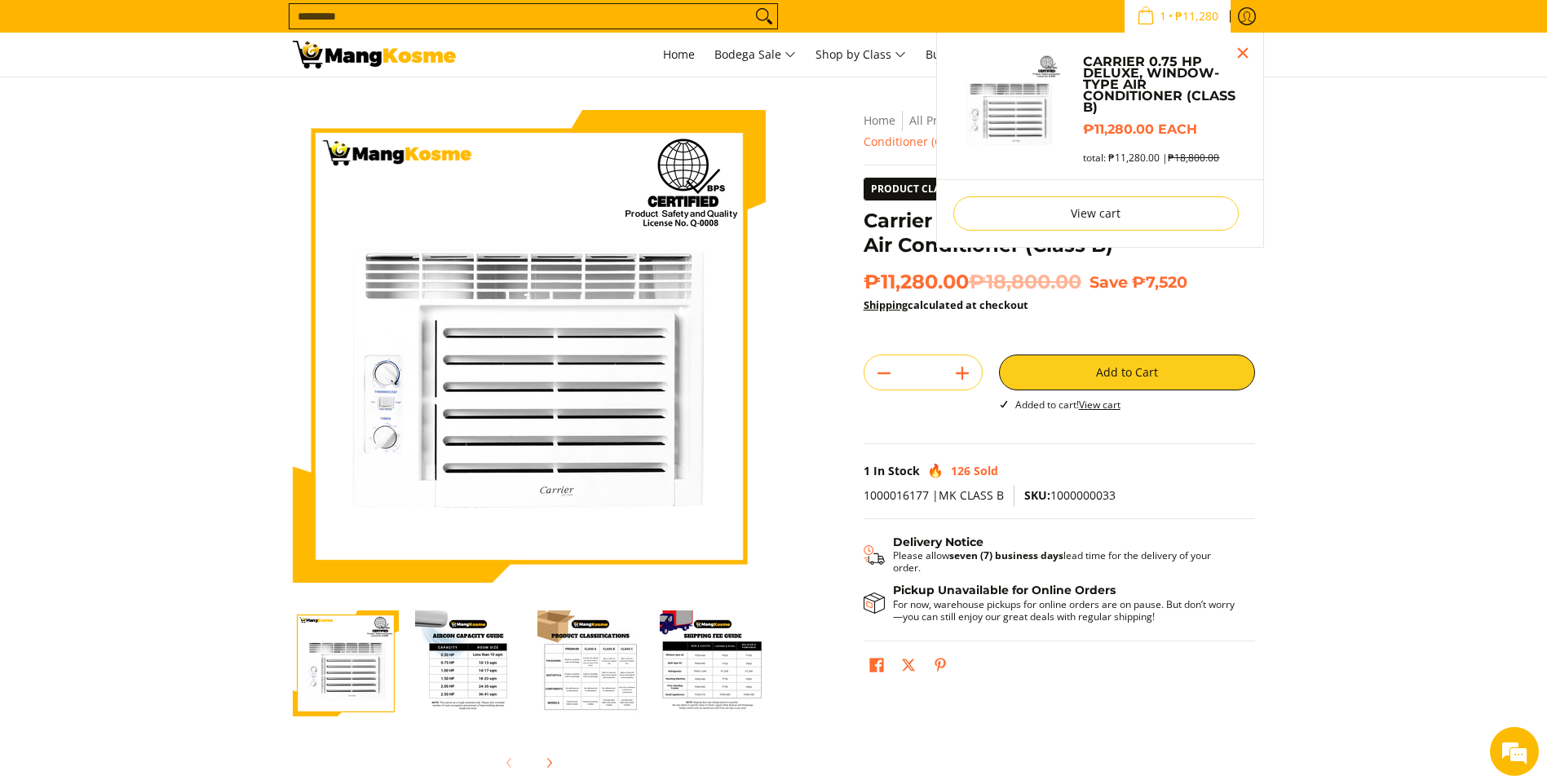
click at [318, 21] on input "Search..." at bounding box center [520, 16] width 462 height 25
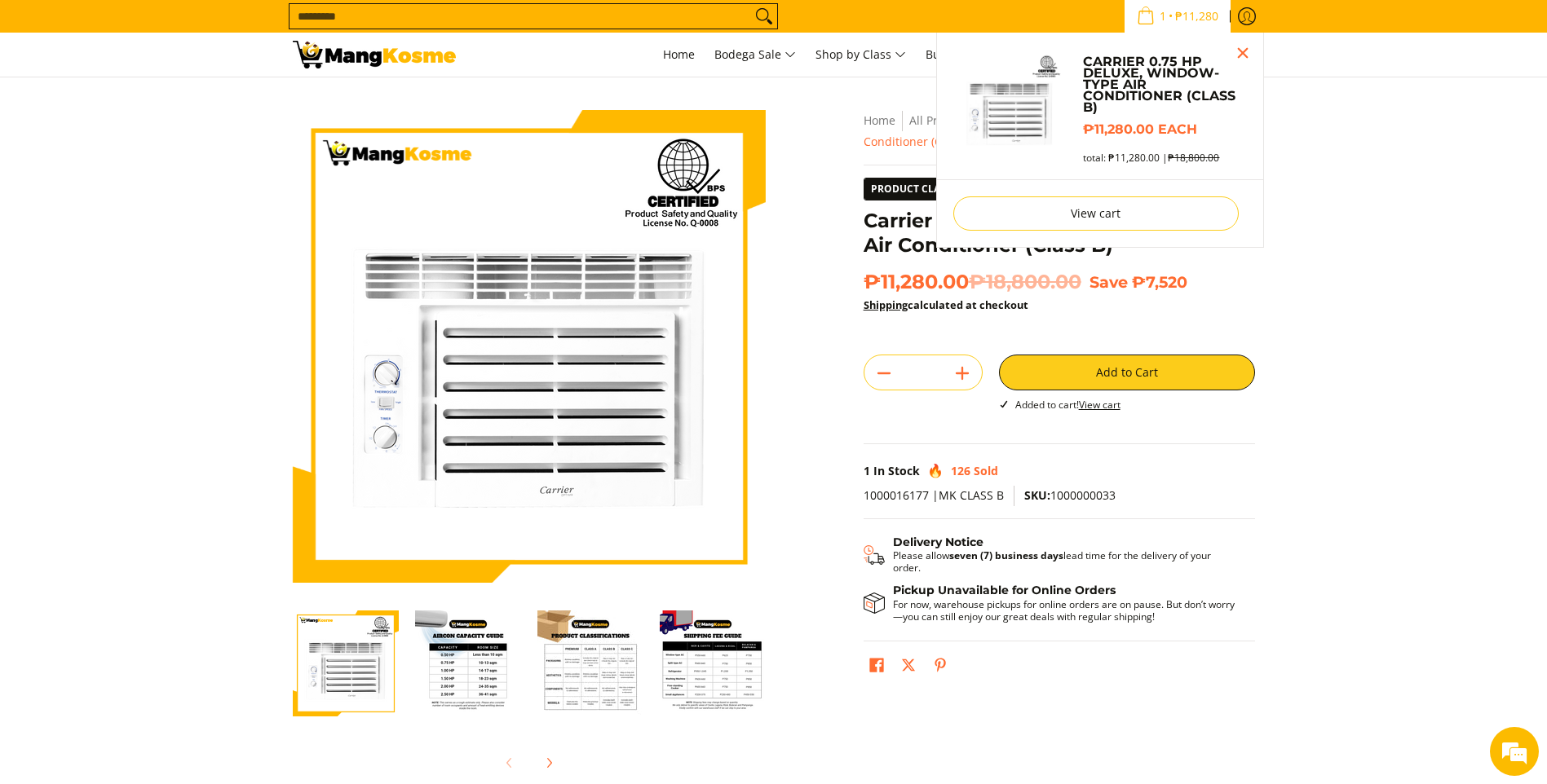
click at [318, 21] on input "Search..." at bounding box center [520, 16] width 462 height 25
click at [210, 221] on section "Skip to Main Content Enable zoom Disable zoom Enable zoom Disable zoom Enable z…" at bounding box center [774, 449] width 1547 height 744
drag, startPoint x: 212, startPoint y: 221, endPoint x: 228, endPoint y: 202, distance: 24.8
click at [215, 218] on section "Skip to Main Content Enable zoom Disable zoom Enable zoom Disable zoom Enable z…" at bounding box center [774, 449] width 1547 height 744
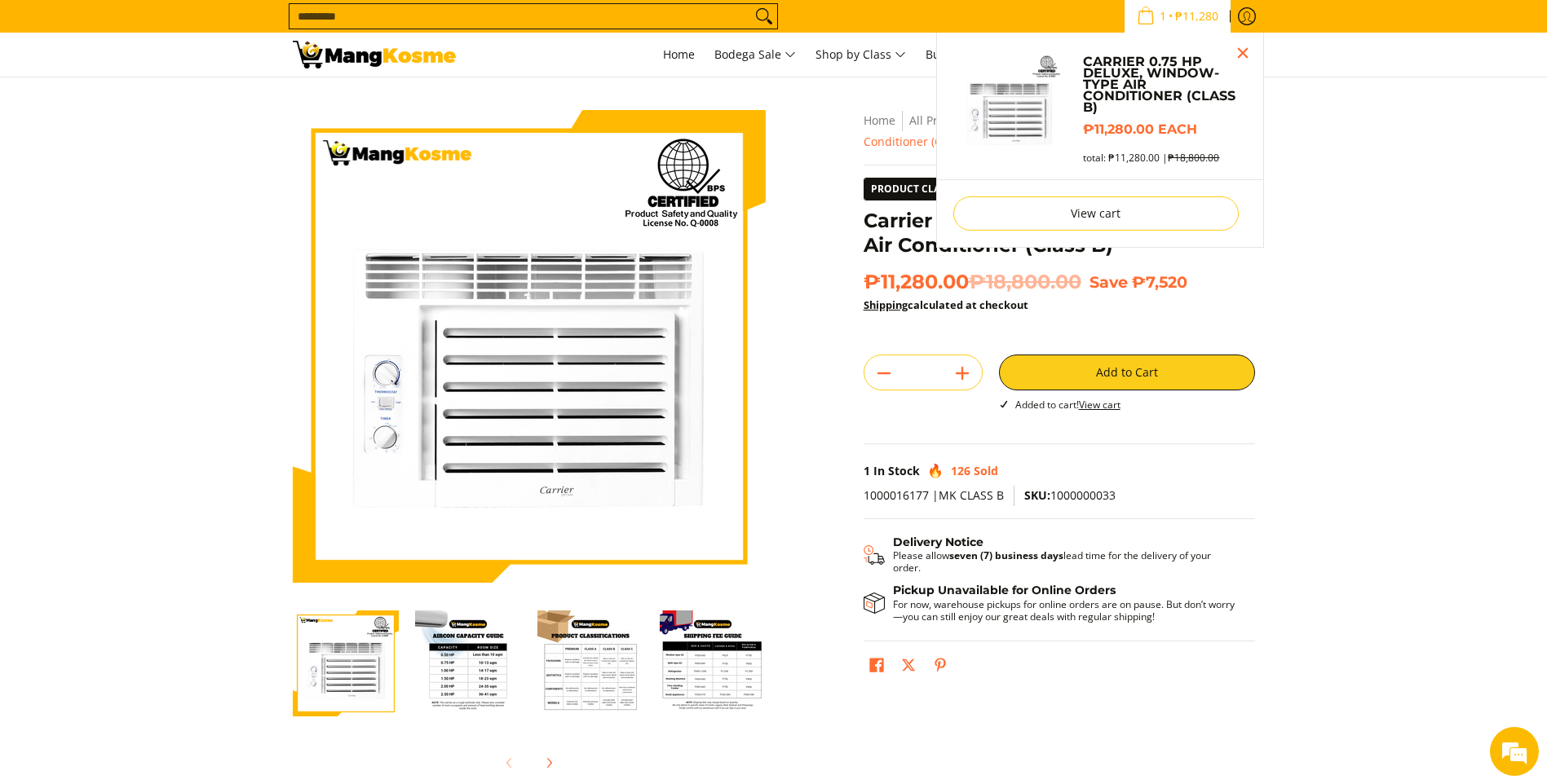
click at [335, 17] on input "Search..." at bounding box center [520, 16] width 462 height 25
click at [1511, 565] on section "Skip to Main Content Enable zoom Disable zoom Enable zoom Disable zoom Enable z…" at bounding box center [774, 449] width 1547 height 744
click at [644, 13] on input "Search..." at bounding box center [520, 16] width 462 height 25
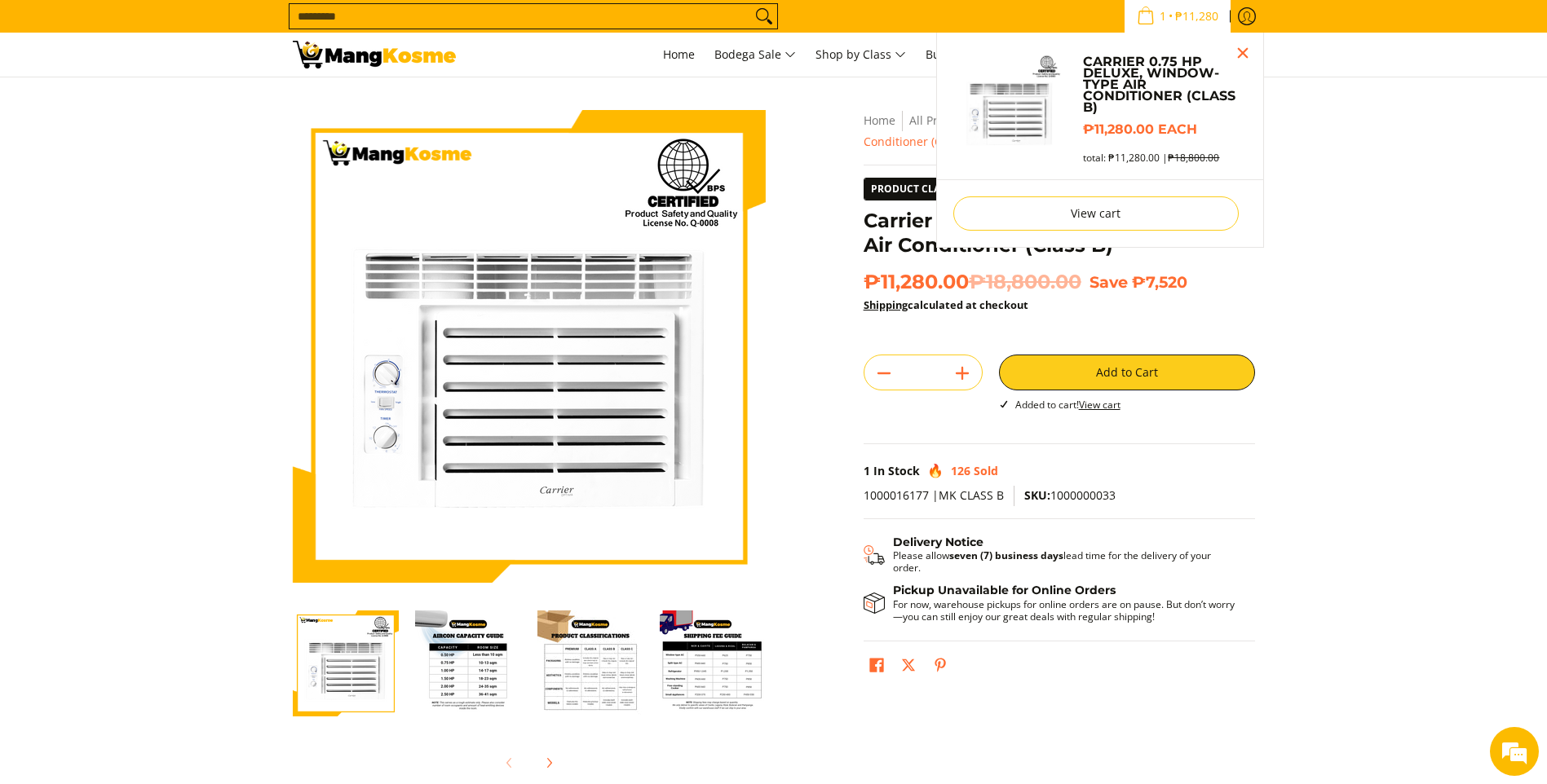
click at [644, 13] on input "Search..." at bounding box center [520, 16] width 462 height 25
click at [766, 9] on icon "Search" at bounding box center [764, 16] width 26 height 25
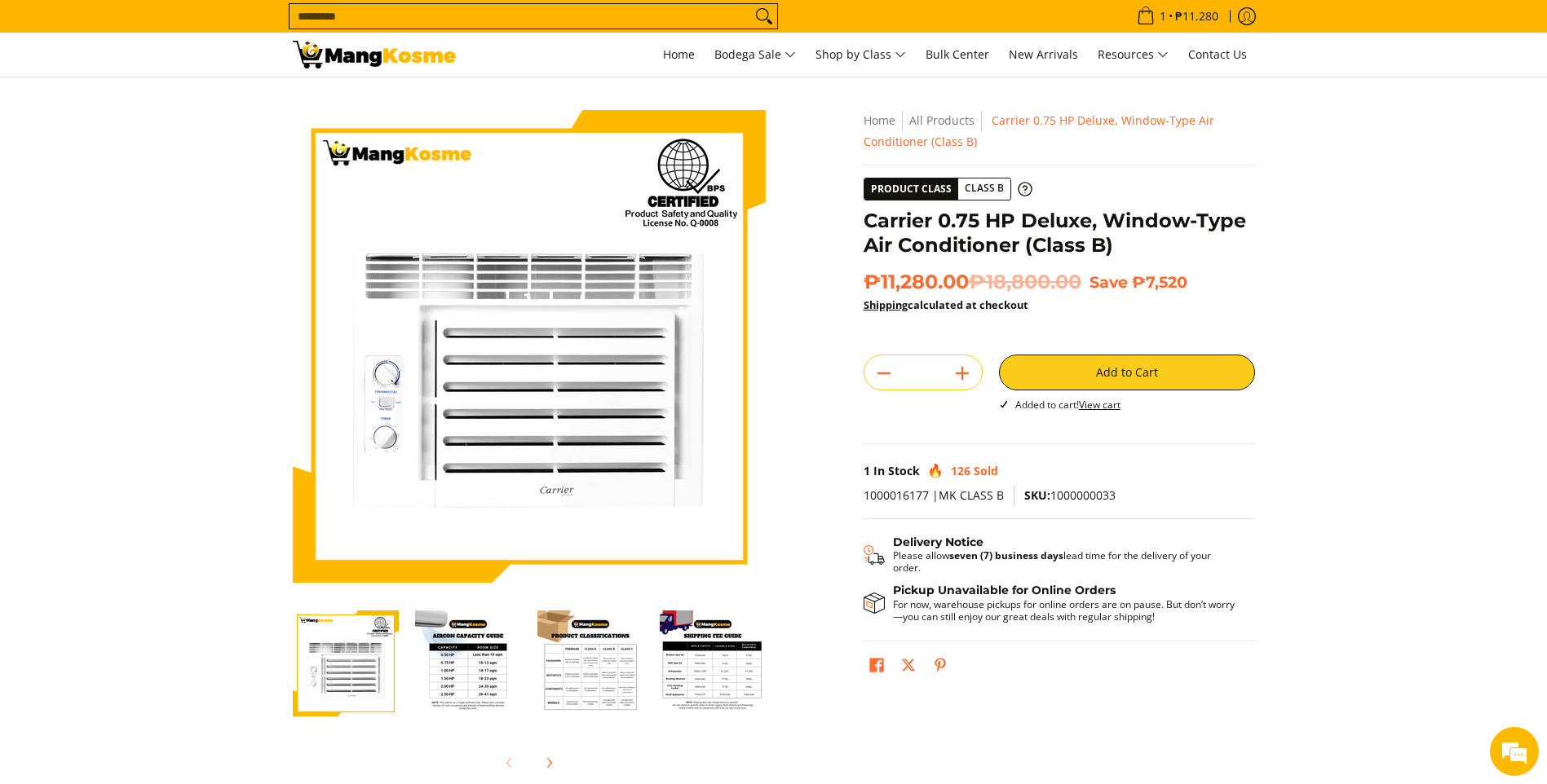
click at [1364, 222] on section "Skip to Main Content Enable zoom Disable zoom Enable zoom Disable zoom Enable z…" at bounding box center [774, 449] width 1547 height 744
click at [300, 21] on input "Search..." at bounding box center [520, 16] width 462 height 25
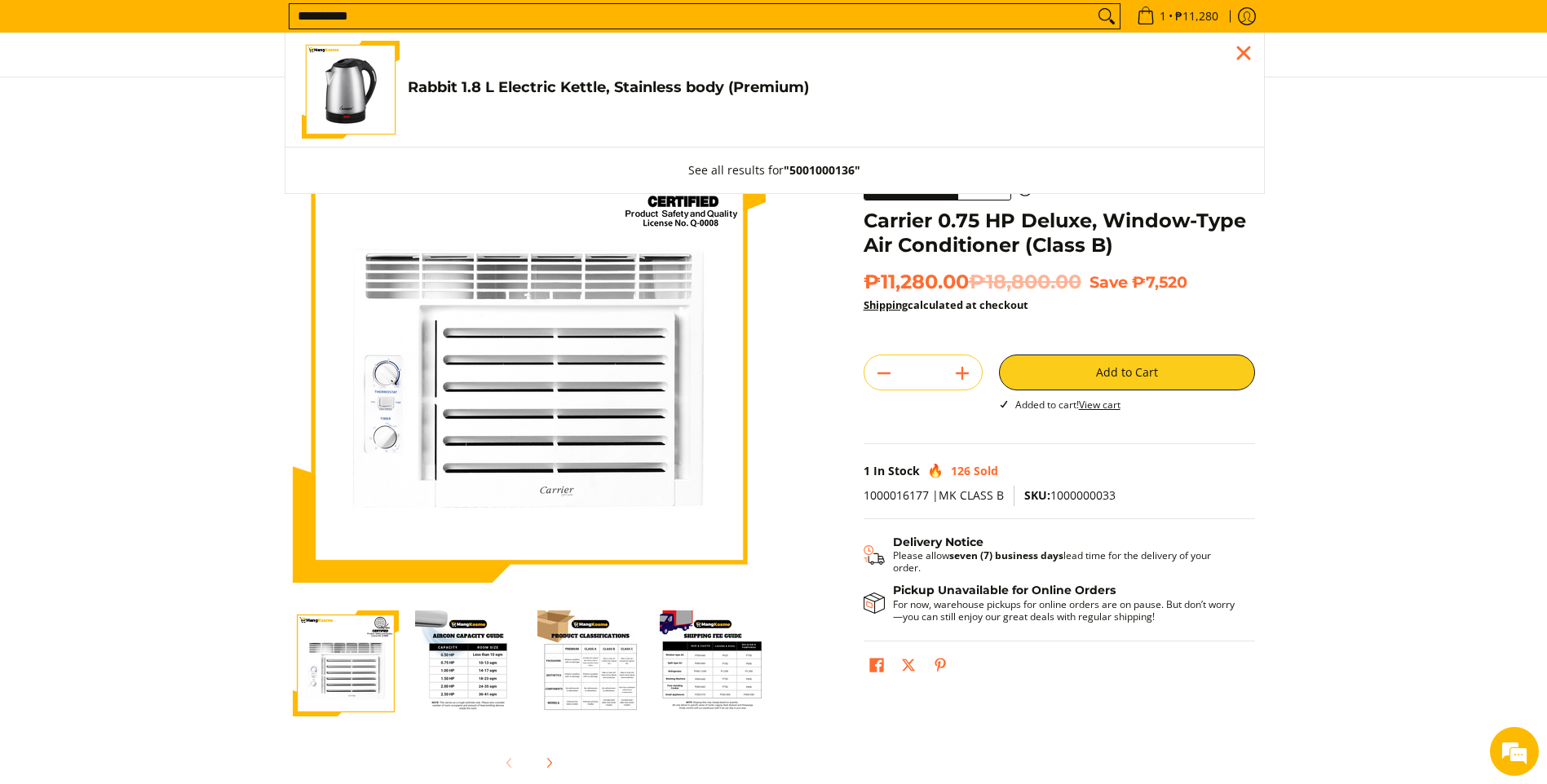
type input "**********"
click at [756, 100] on span "Rabbit 1.8 L Electric Kettle, Stainless body (Premium) ₱479.00" at bounding box center [827, 89] width 840 height 23
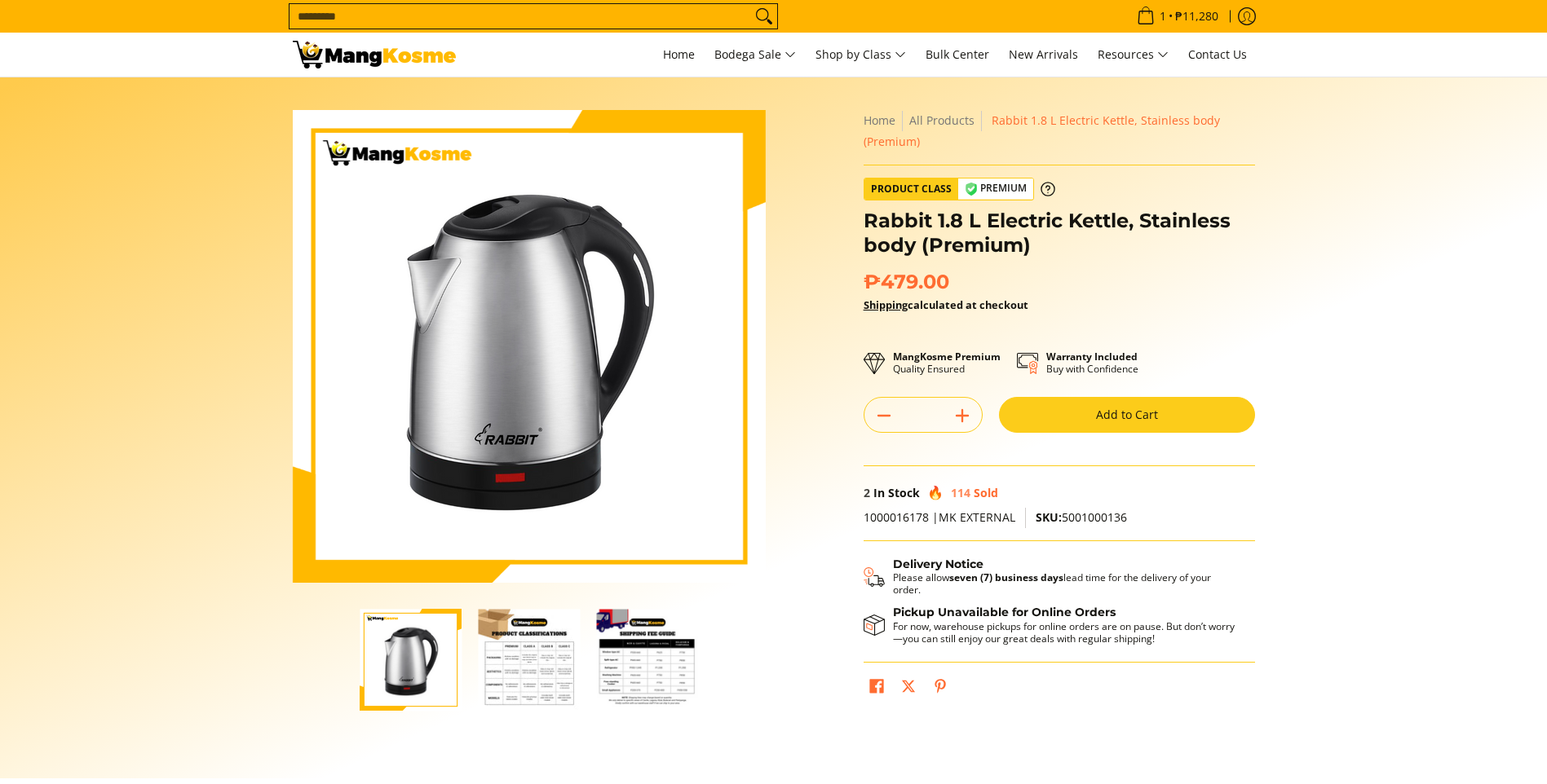
click at [1173, 417] on button "Add to Cart" at bounding box center [1127, 415] width 256 height 36
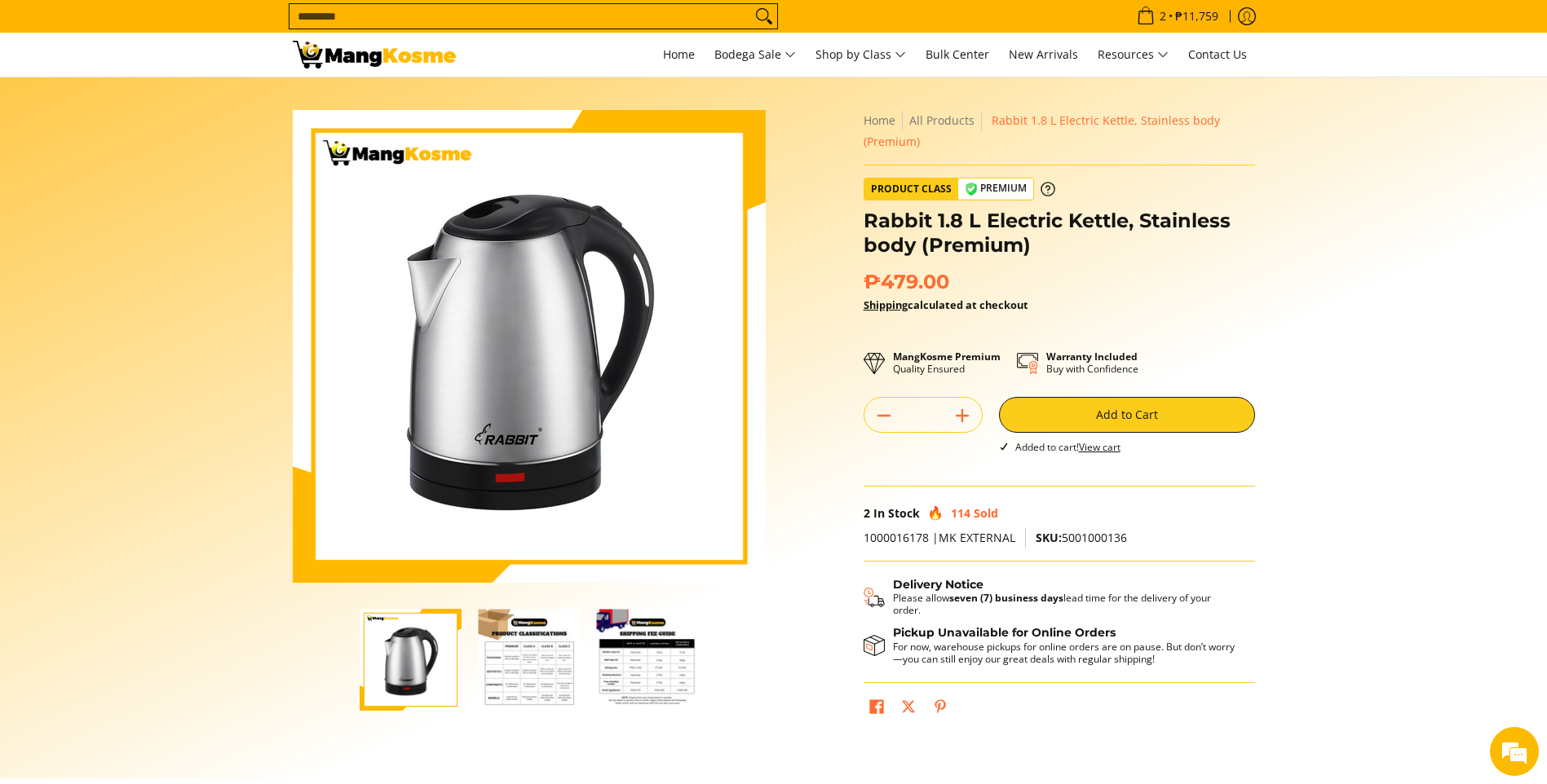
click at [478, 16] on input "Search..." at bounding box center [520, 16] width 462 height 25
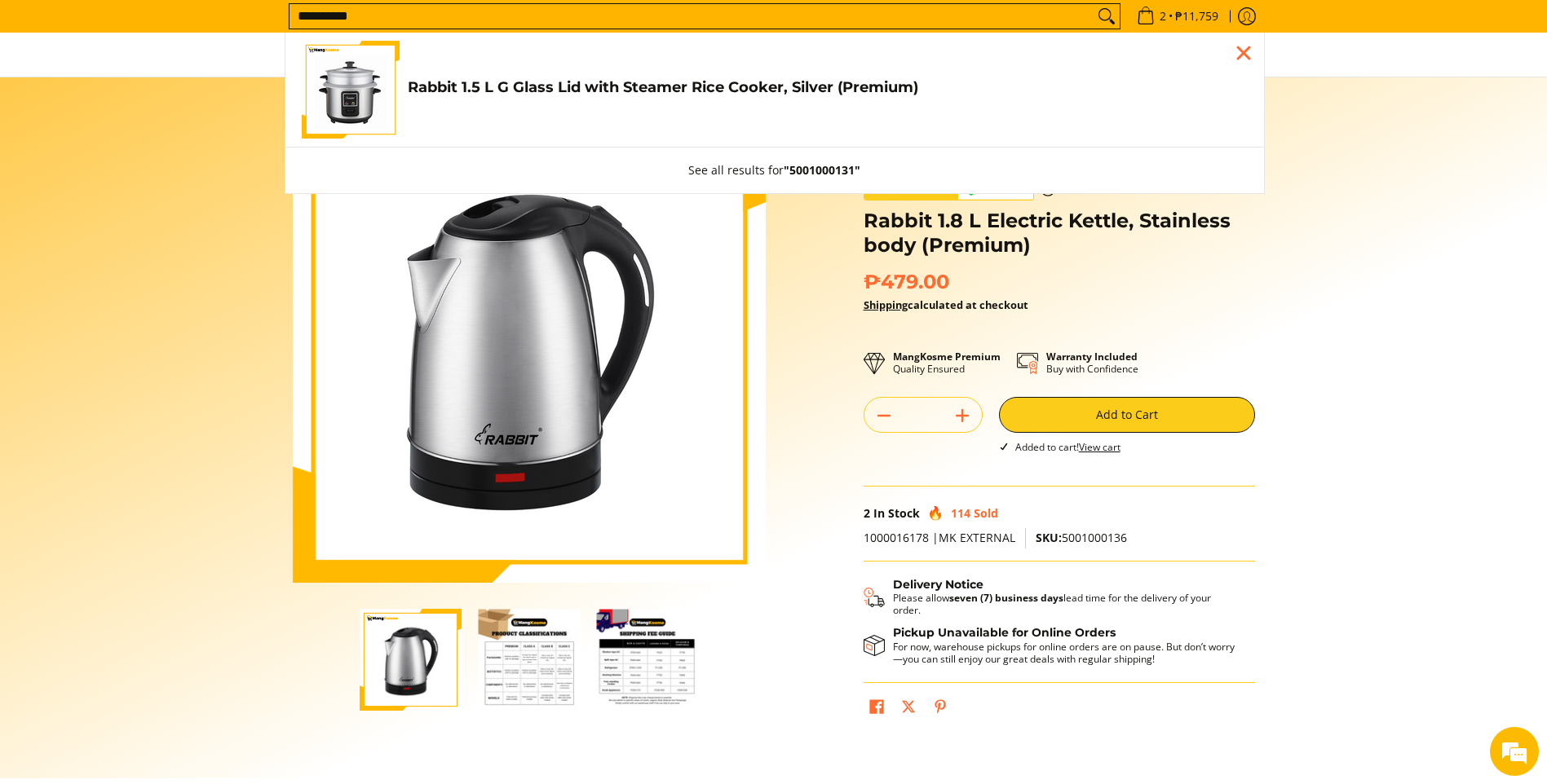
type input "**********"
click at [592, 104] on link "Rabbit 1.5 L G Glass Lid with Steamer Rice Cooker, Silver (Premium) ₱779.00" at bounding box center [774, 89] width 947 height 98
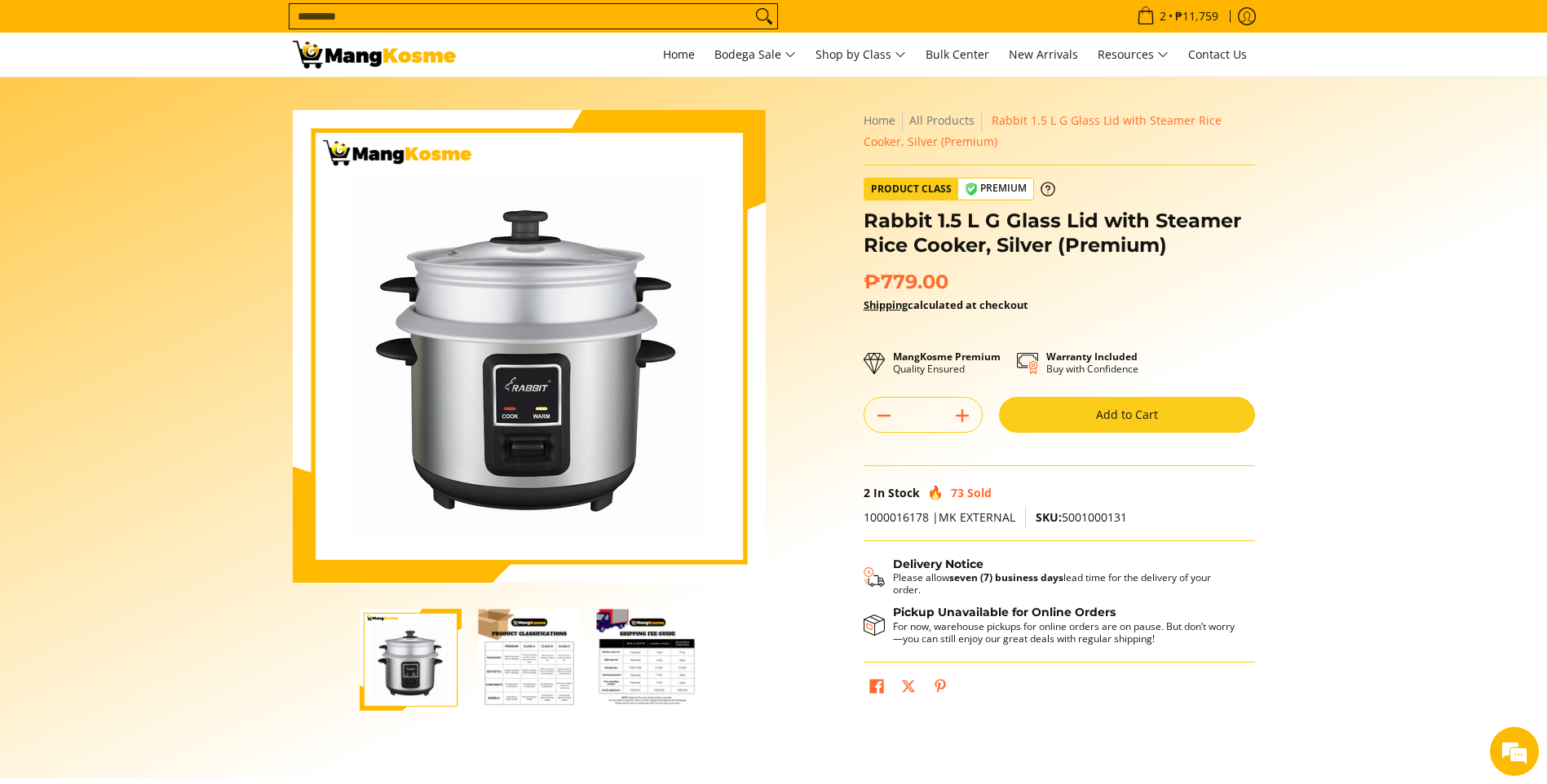
click at [1095, 411] on button "Add to Cart" at bounding box center [1127, 415] width 256 height 36
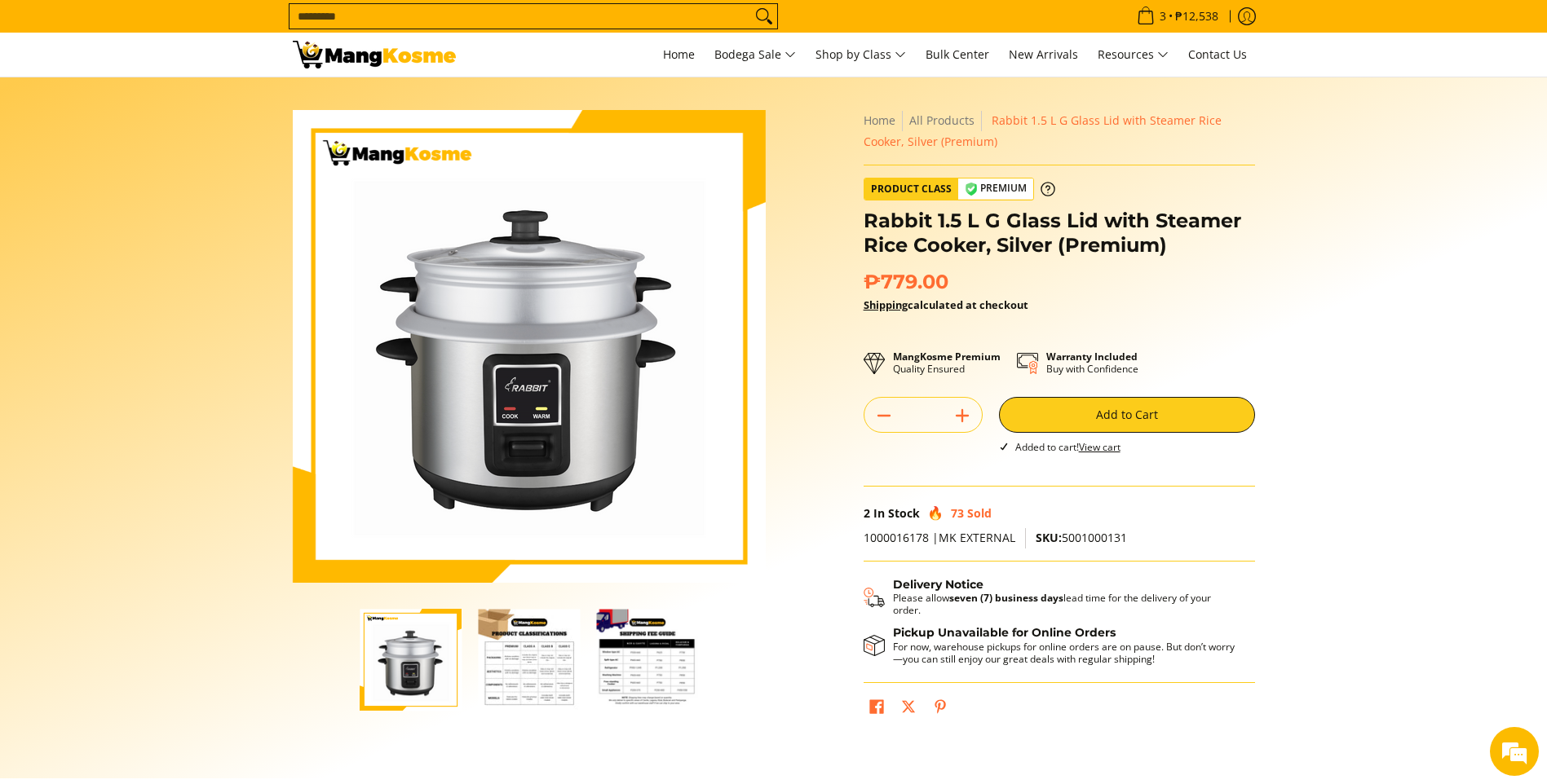
click at [548, 23] on input "Search..." at bounding box center [520, 16] width 462 height 25
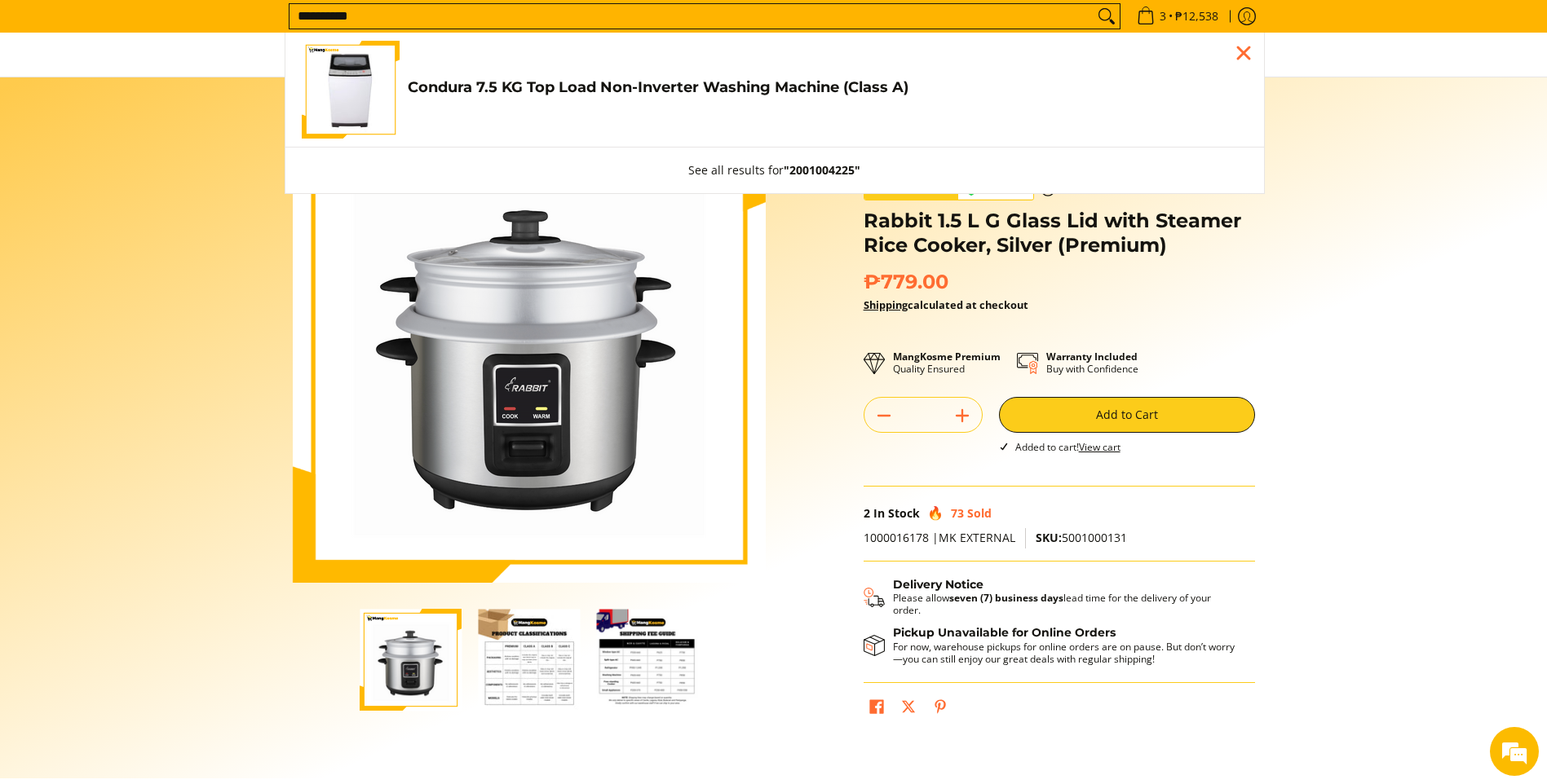
type input "**********"
click at [738, 75] on link "Condura 7.5 KG Top Load Non-Inverter Washing Machine (Class A) ₱10,646.00 | ₱14…" at bounding box center [774, 89] width 947 height 98
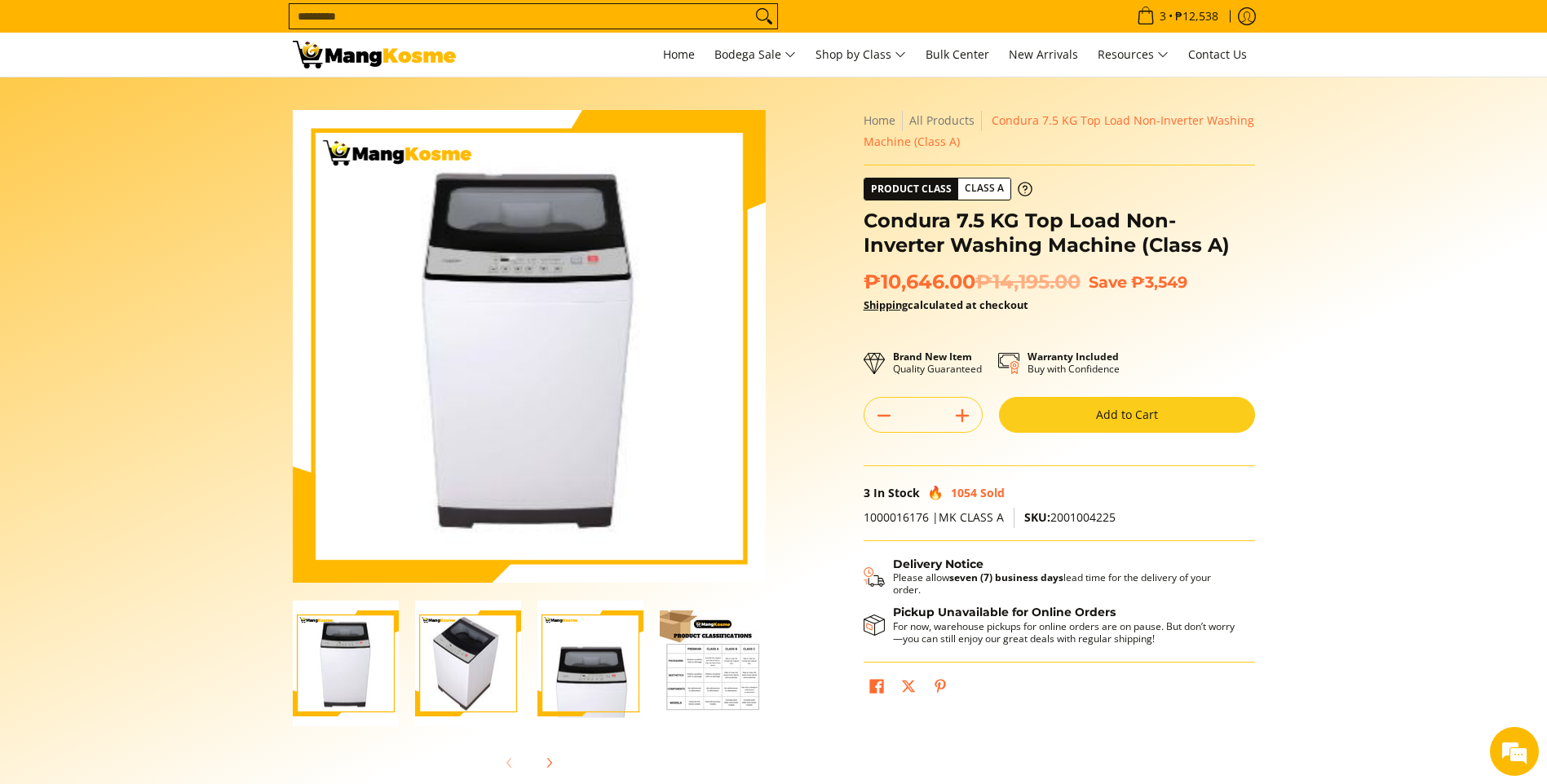
click at [1125, 407] on button "Add to Cart" at bounding box center [1127, 415] width 256 height 36
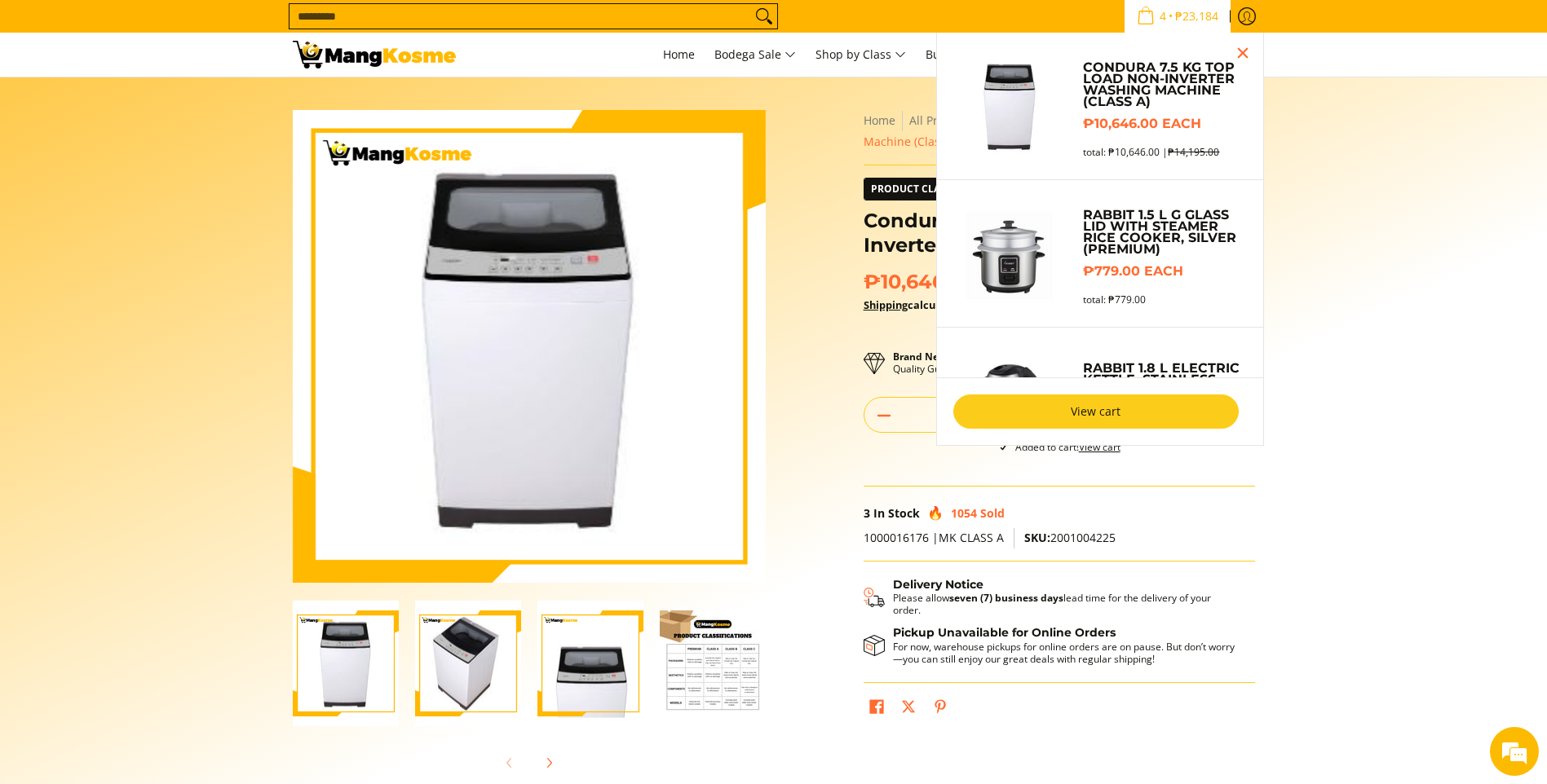
click at [1065, 406] on link "View cart" at bounding box center [1096, 411] width 286 height 35
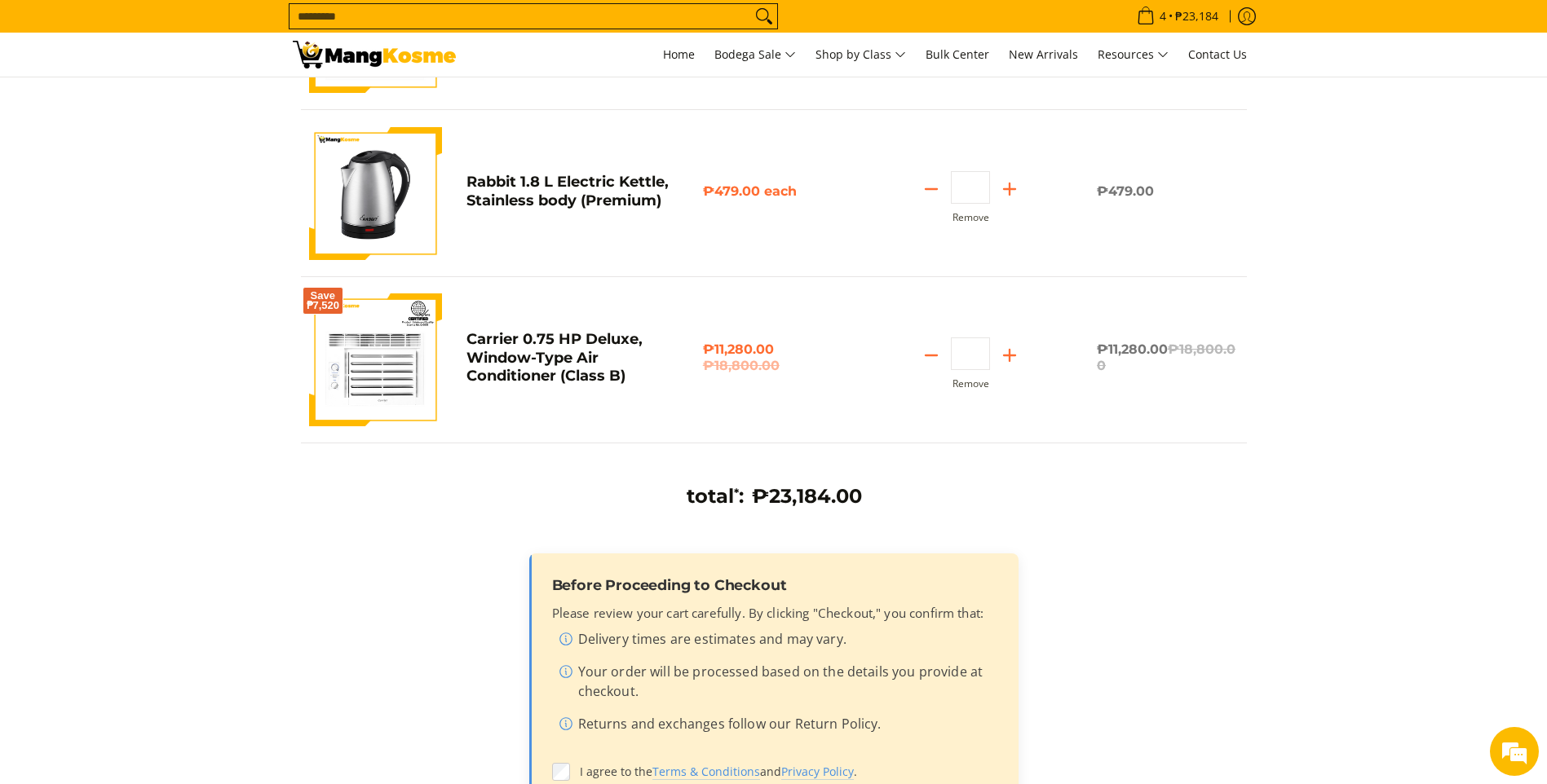
scroll to position [653, 0]
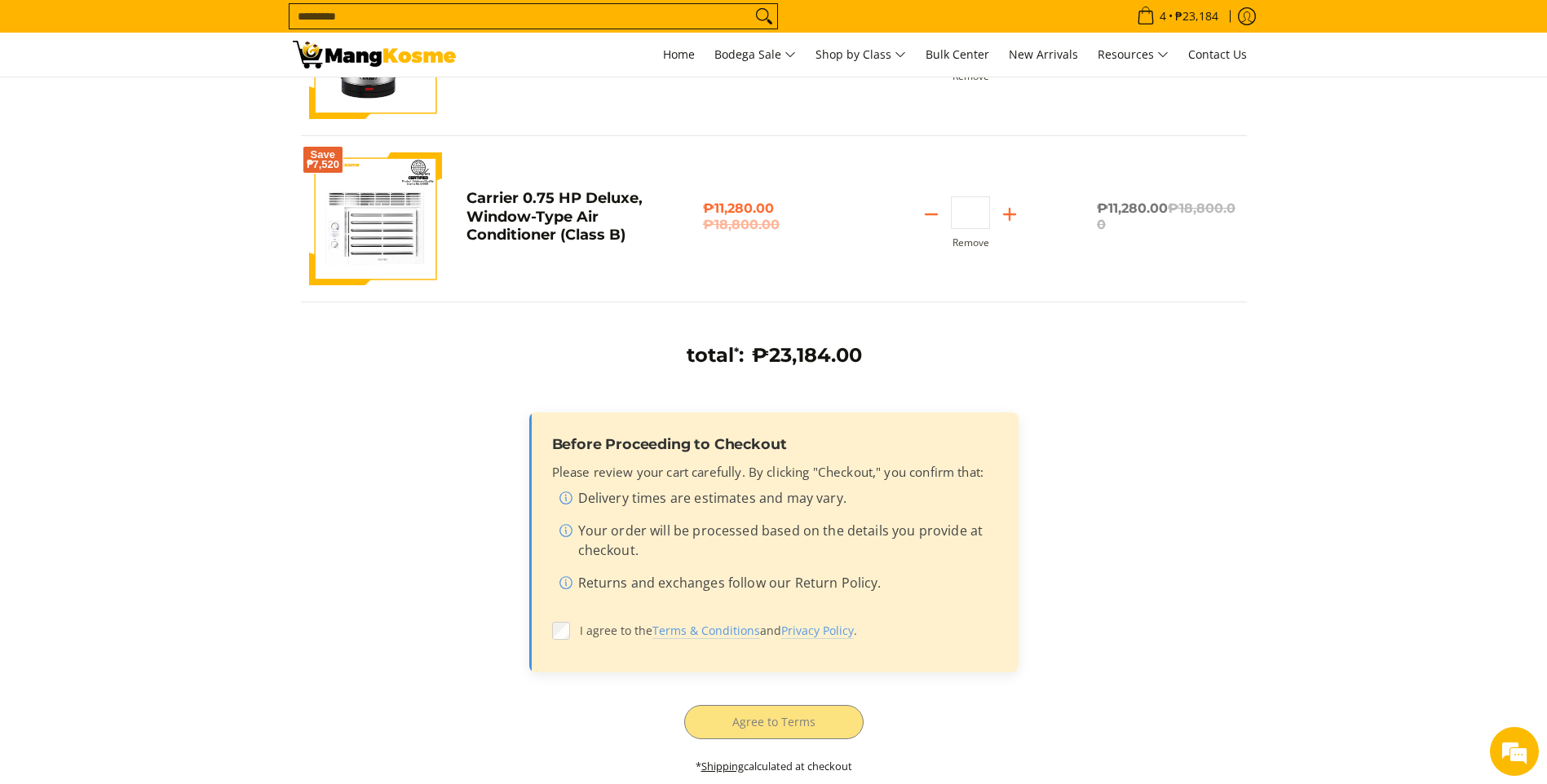
click at [563, 641] on label "I agree to the Terms & Conditions and Privacy Policy ." at bounding box center [774, 631] width 444 height 31
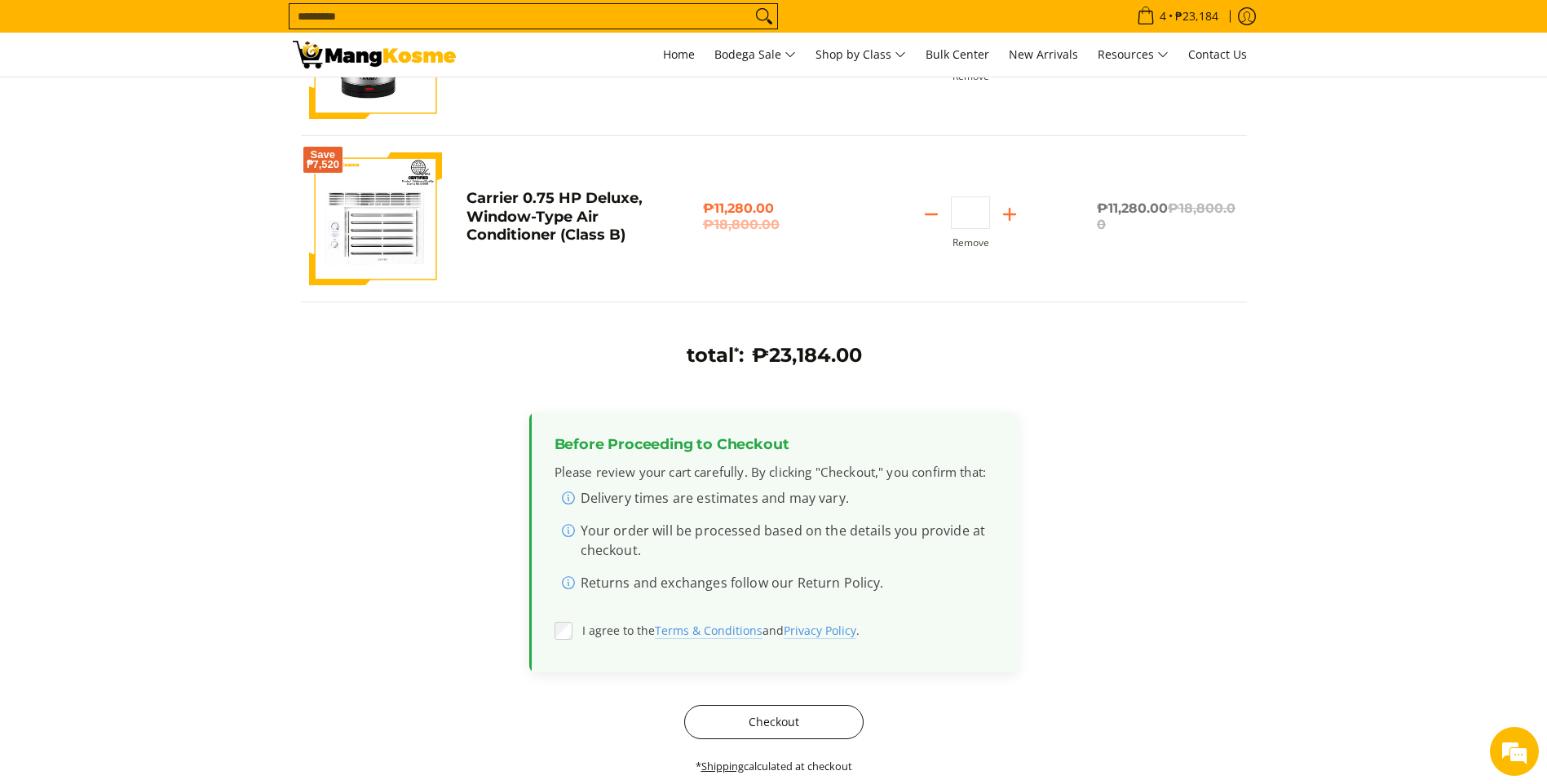
click at [770, 724] on button "Checkout" at bounding box center [774, 722] width 179 height 35
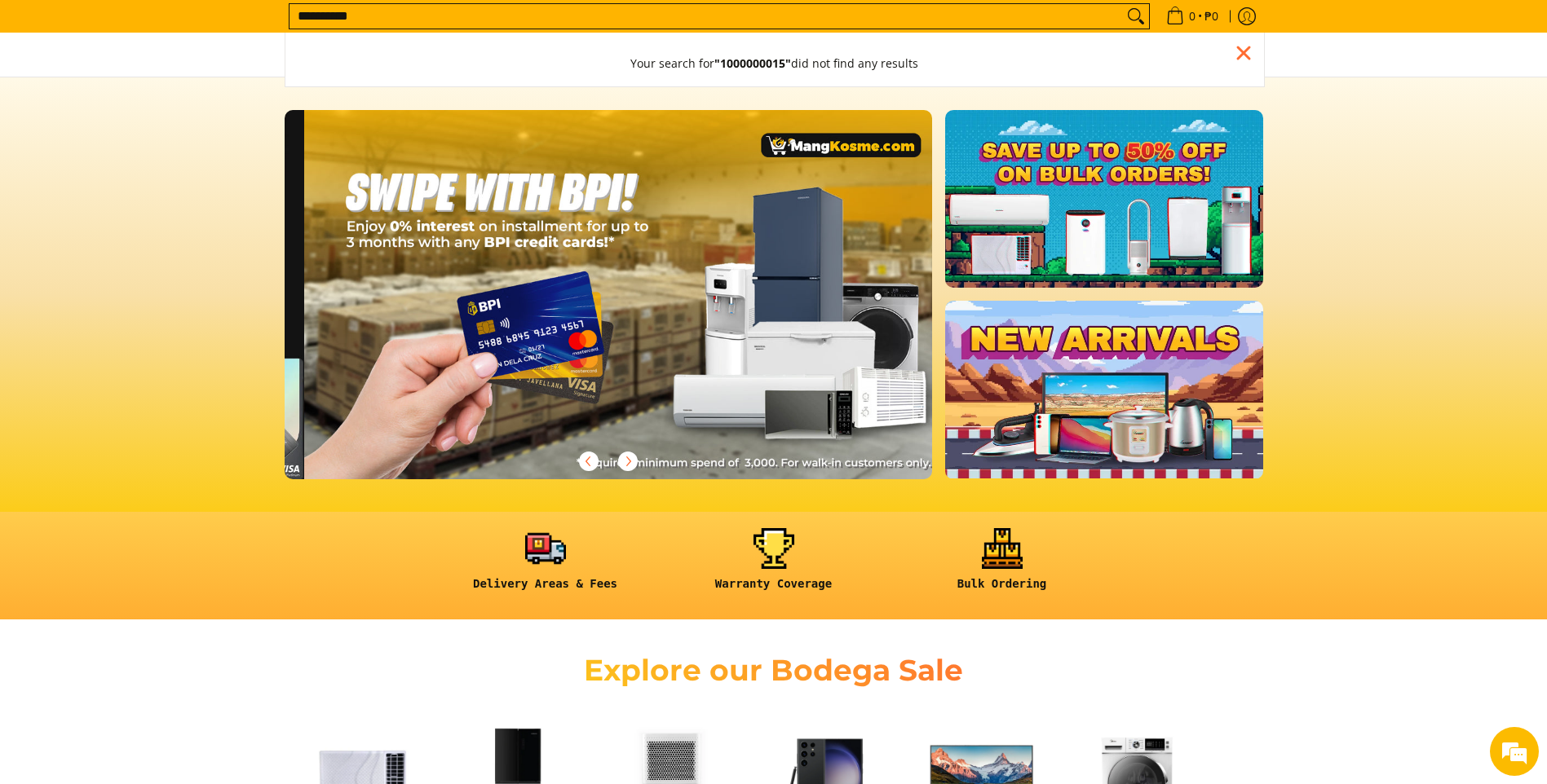
scroll to position [0, 1297]
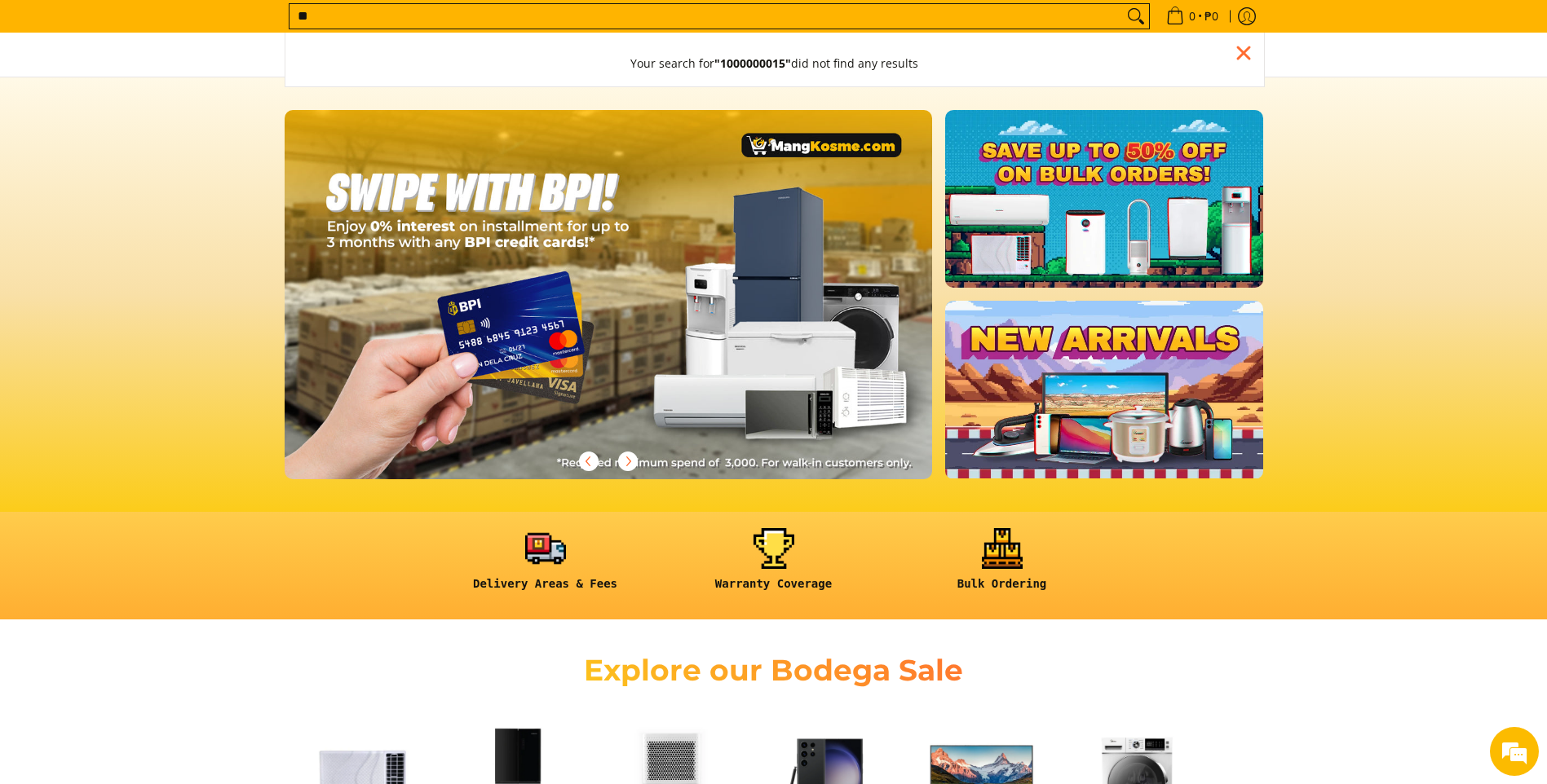
type input "*"
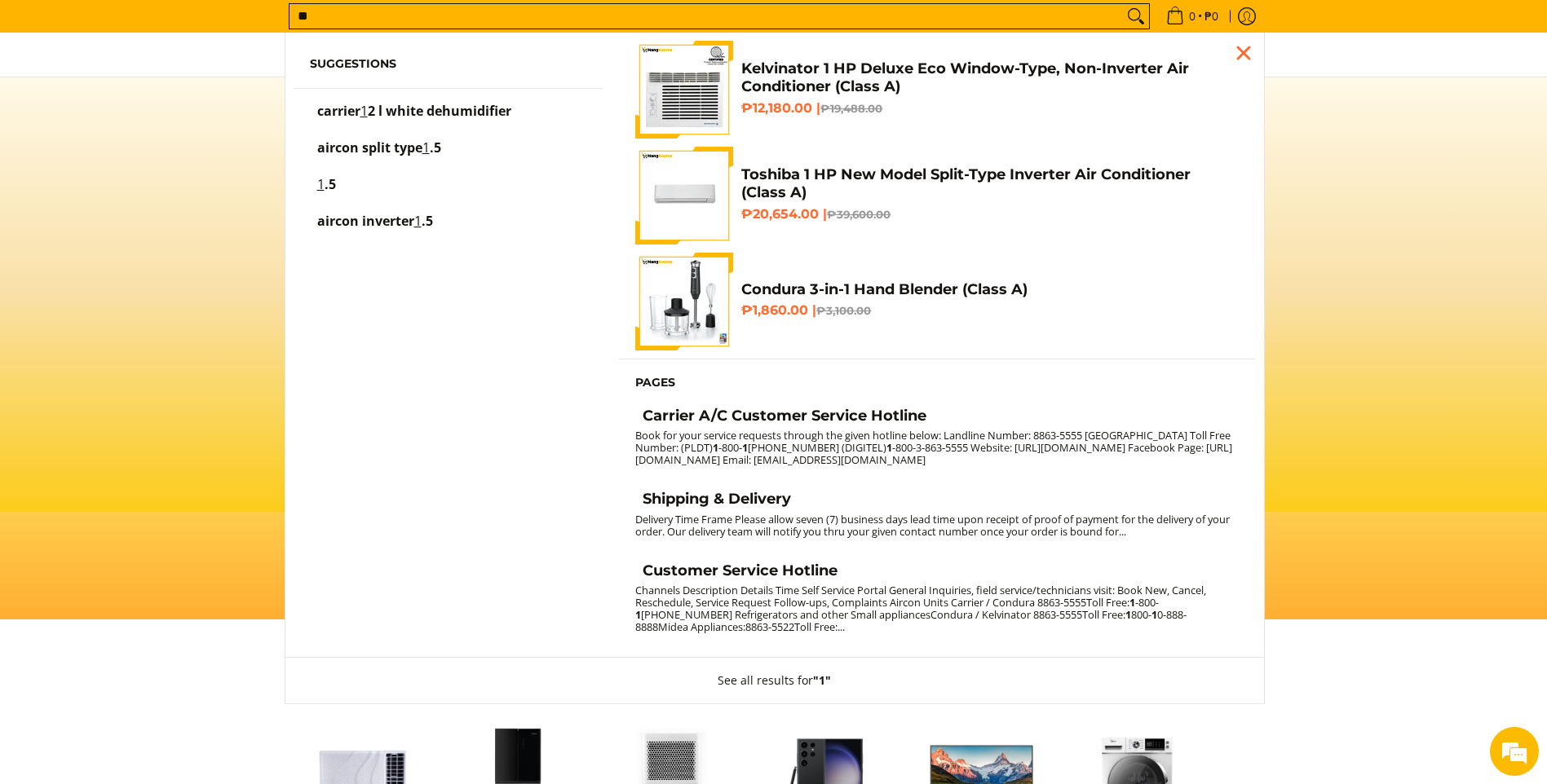
scroll to position [0, 1946]
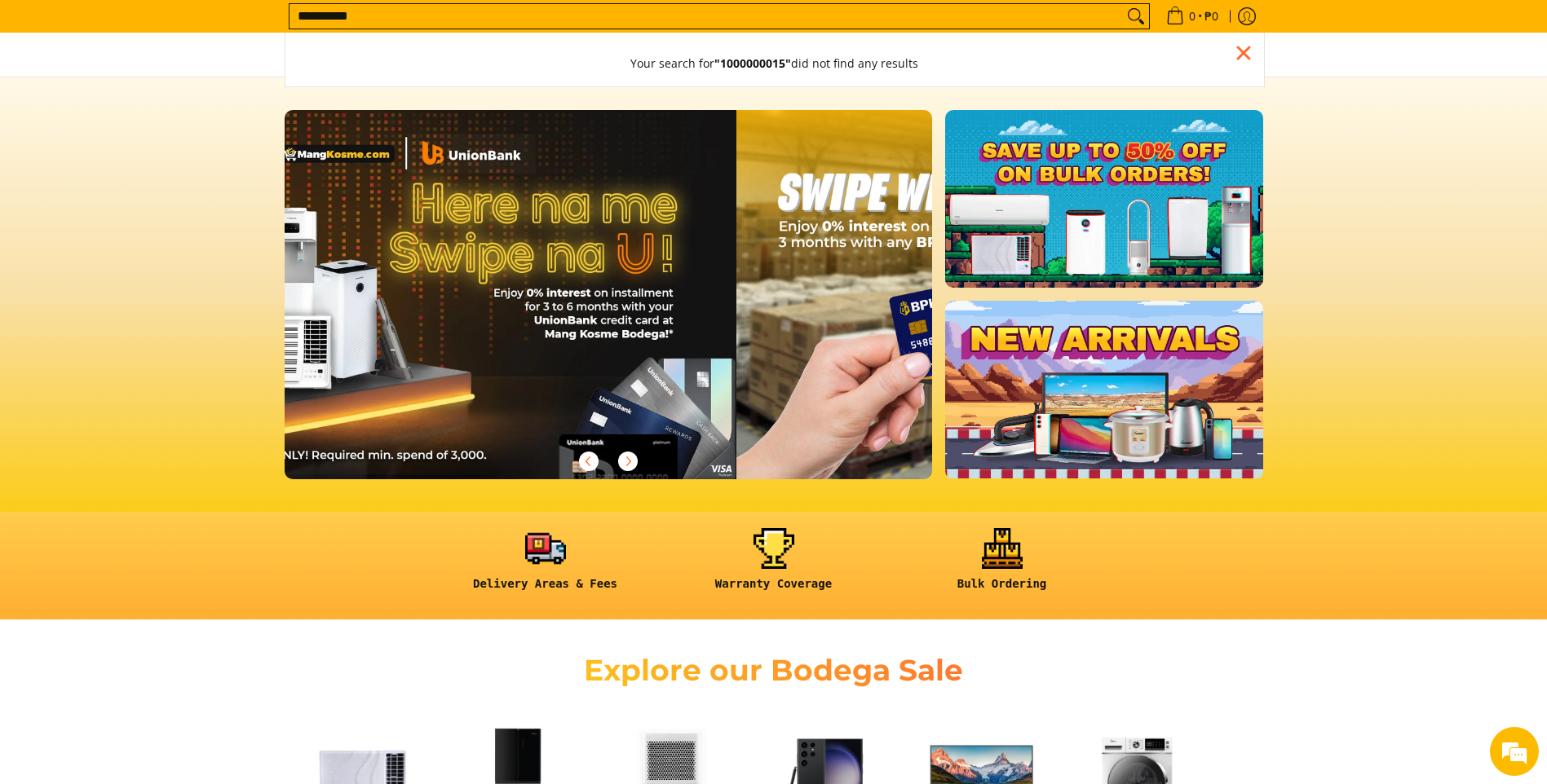
type input "**********"
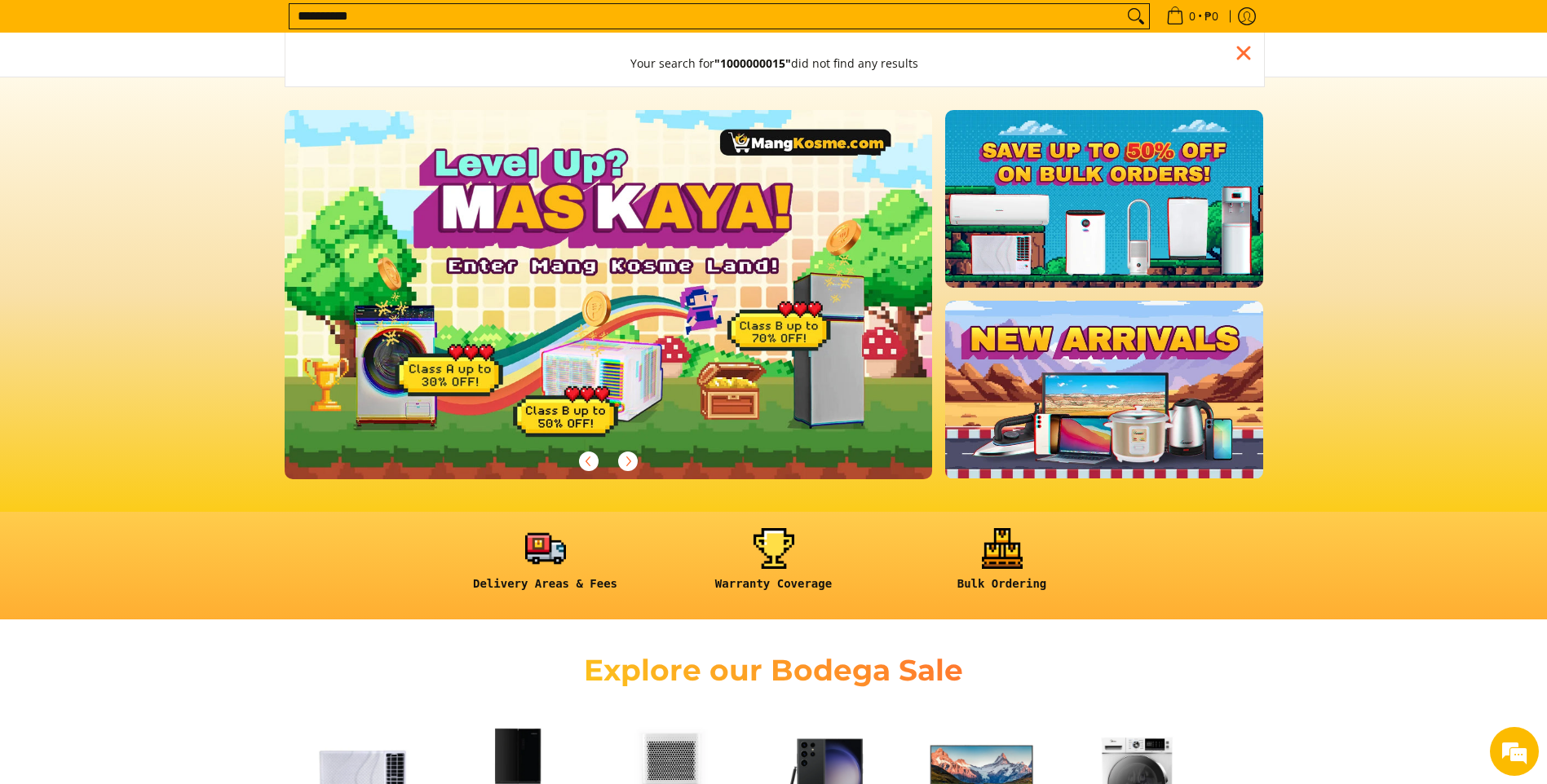
scroll to position [0, 0]
drag, startPoint x: 297, startPoint y: 21, endPoint x: 412, endPoint y: 23, distance: 115.0
click at [412, 23] on input "**********" at bounding box center [706, 16] width 834 height 25
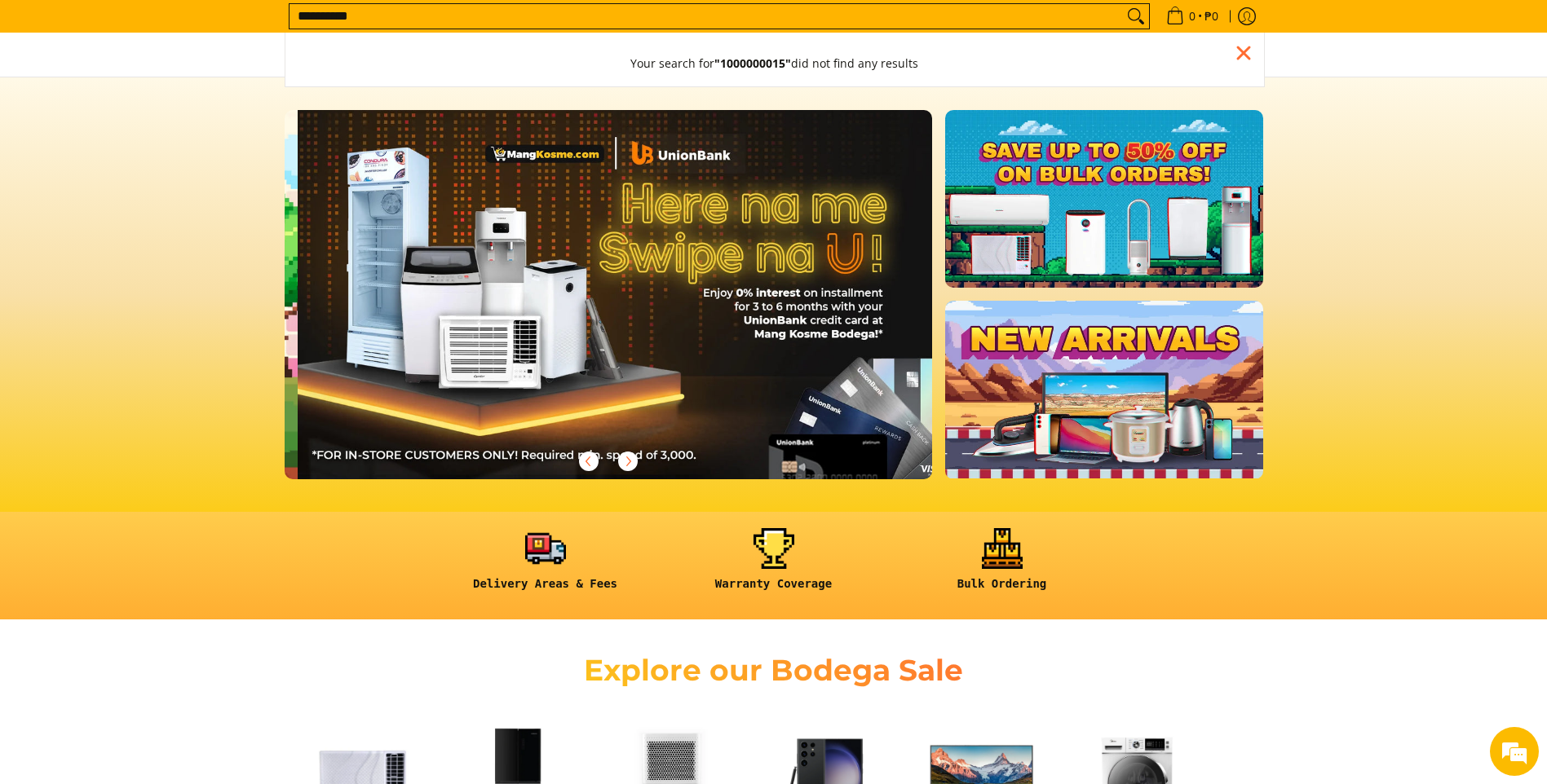
scroll to position [0, 649]
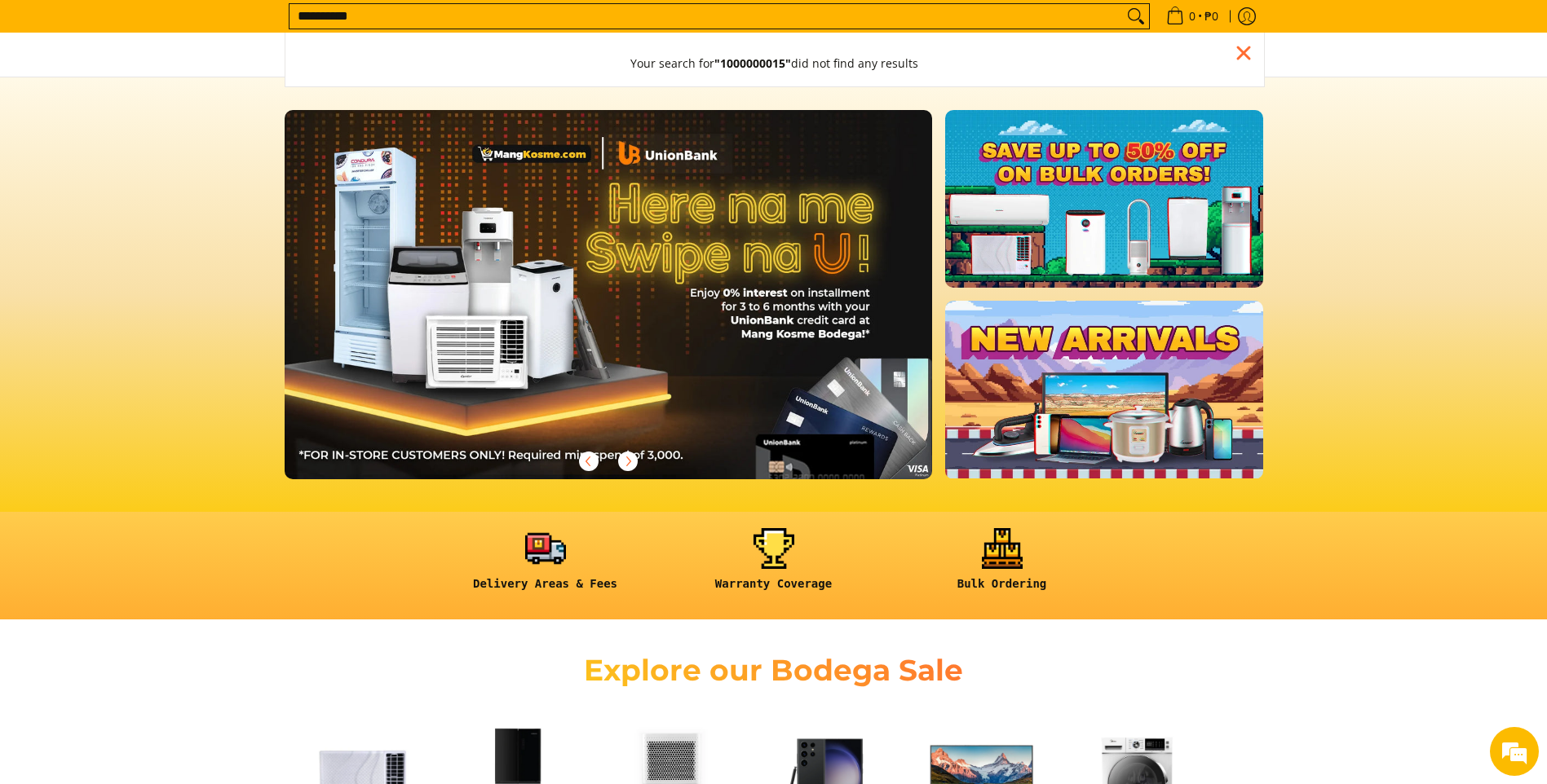
click at [1100, 19] on input "**********" at bounding box center [706, 16] width 834 height 25
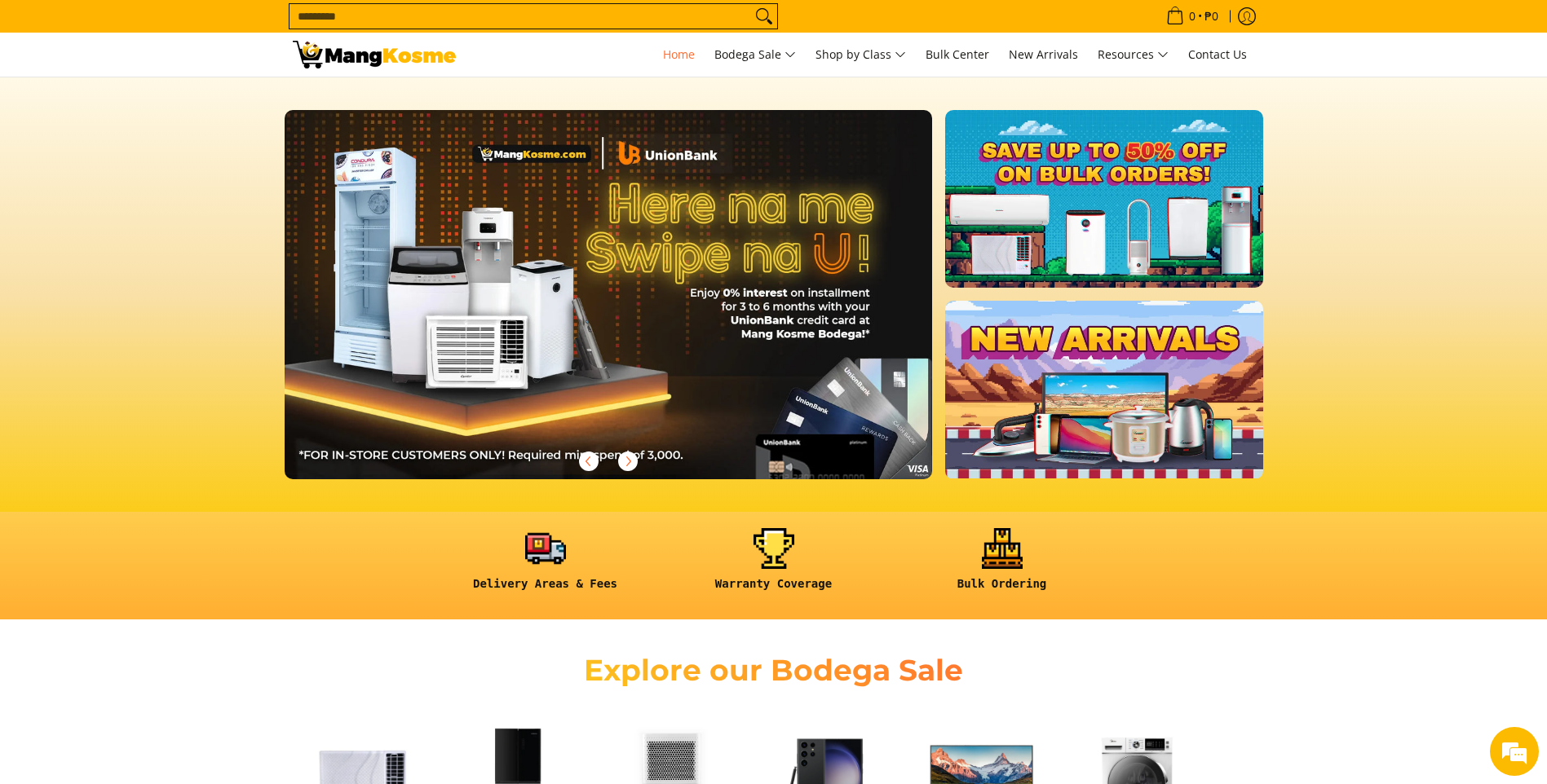
click at [655, 10] on input "Search..." at bounding box center [520, 16] width 462 height 25
paste input "**********"
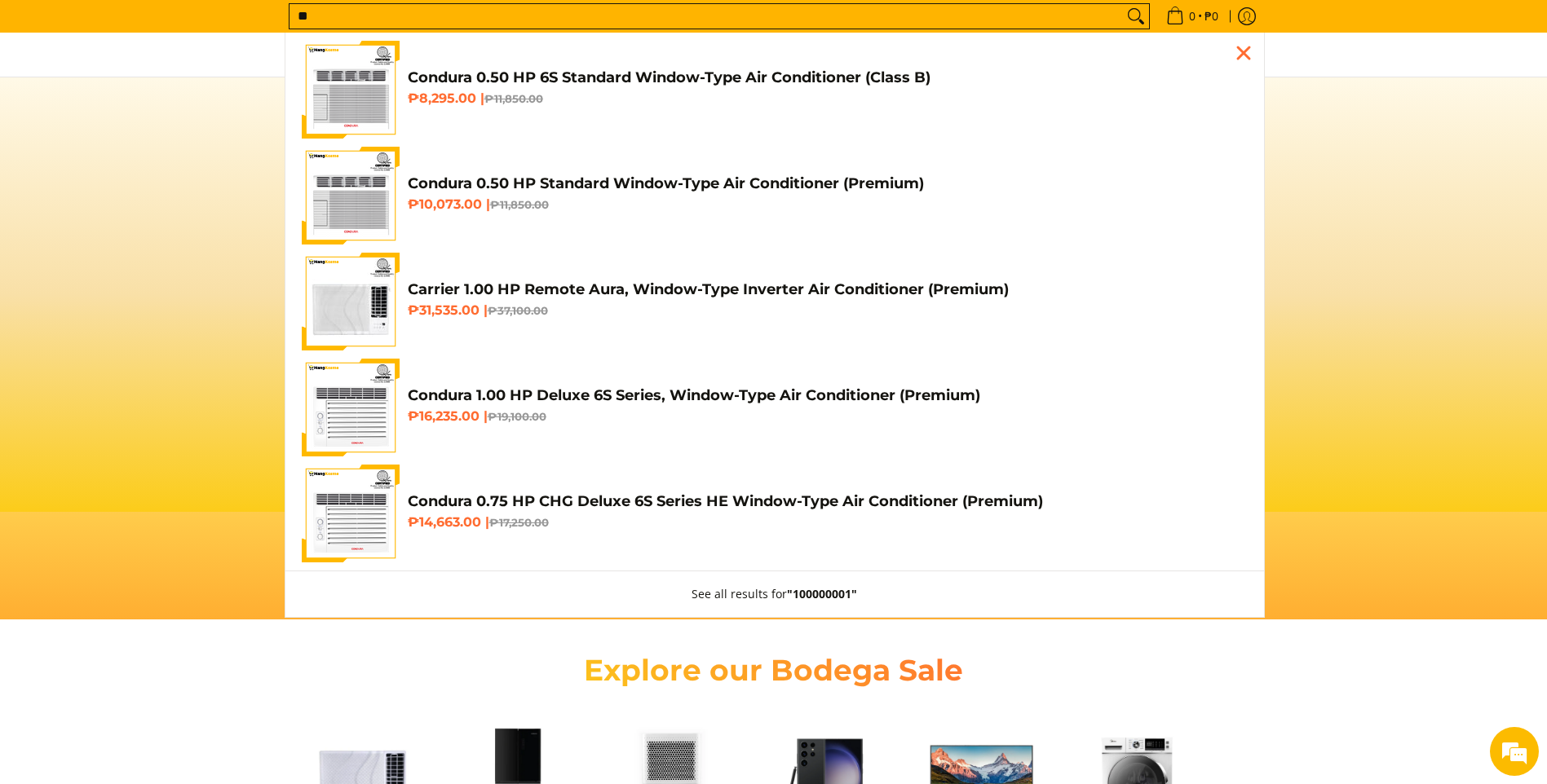
type input "*"
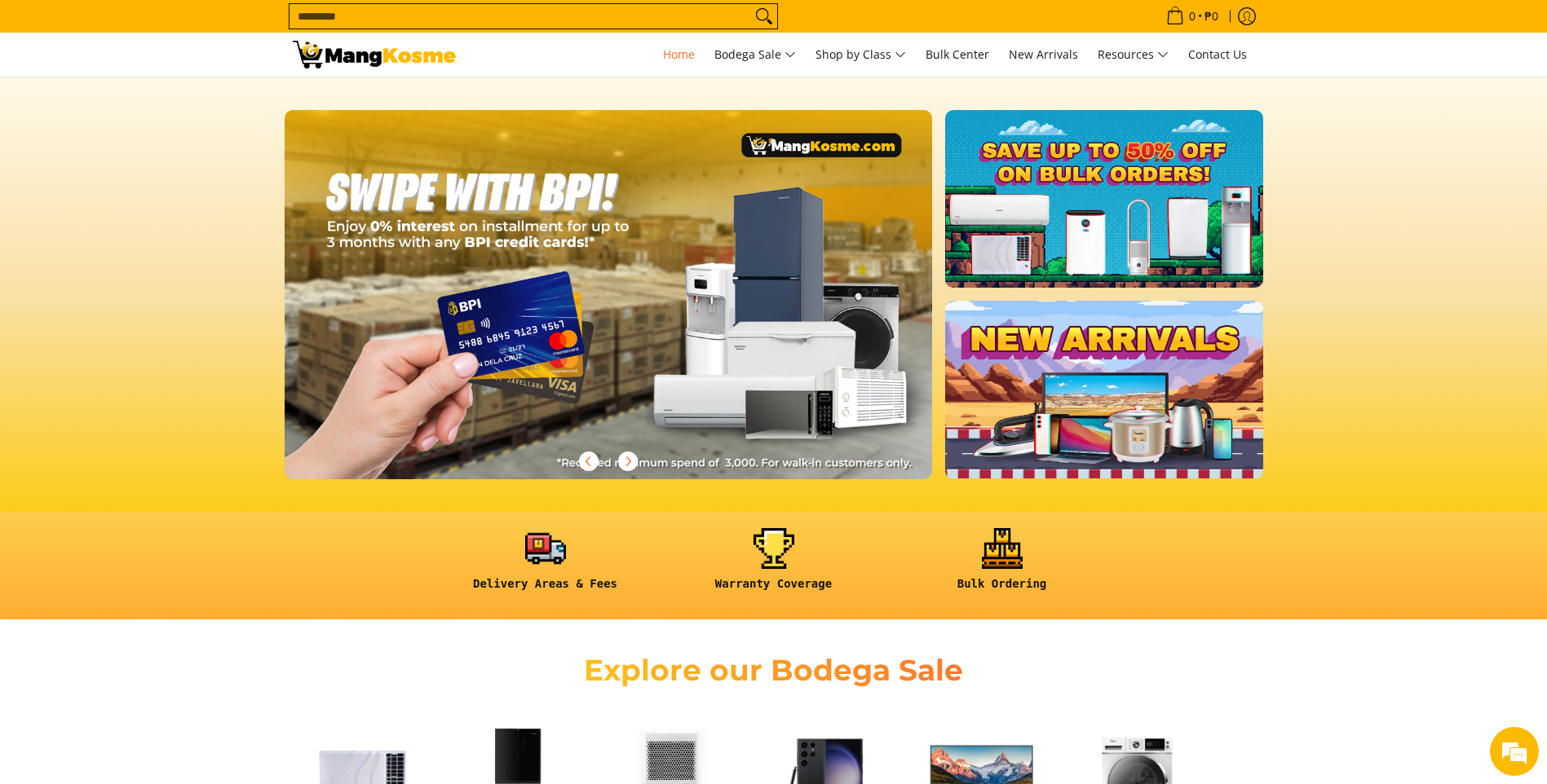
scroll to position [0, 1997]
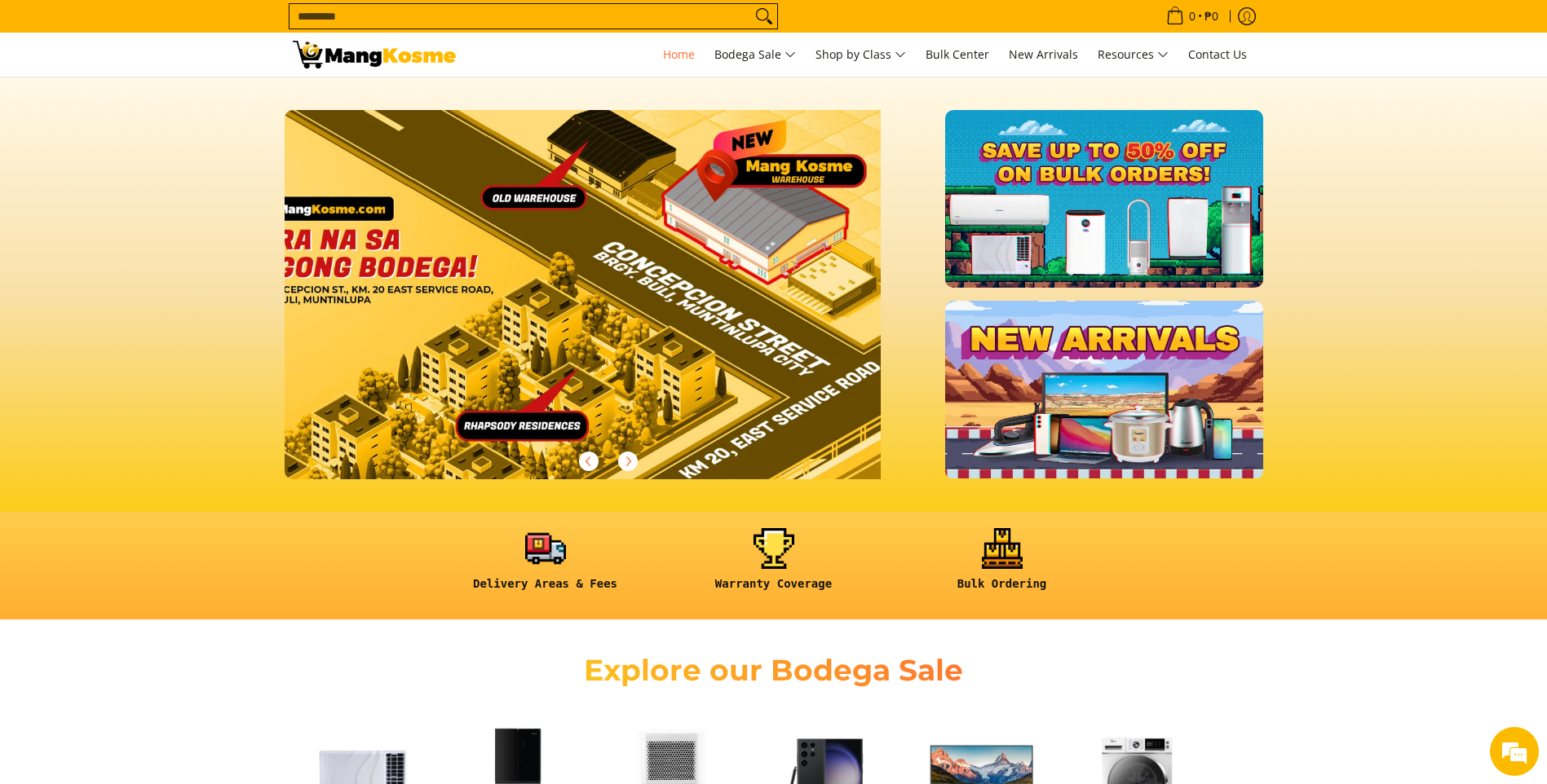
click at [360, 18] on input "Search..." at bounding box center [520, 16] width 462 height 25
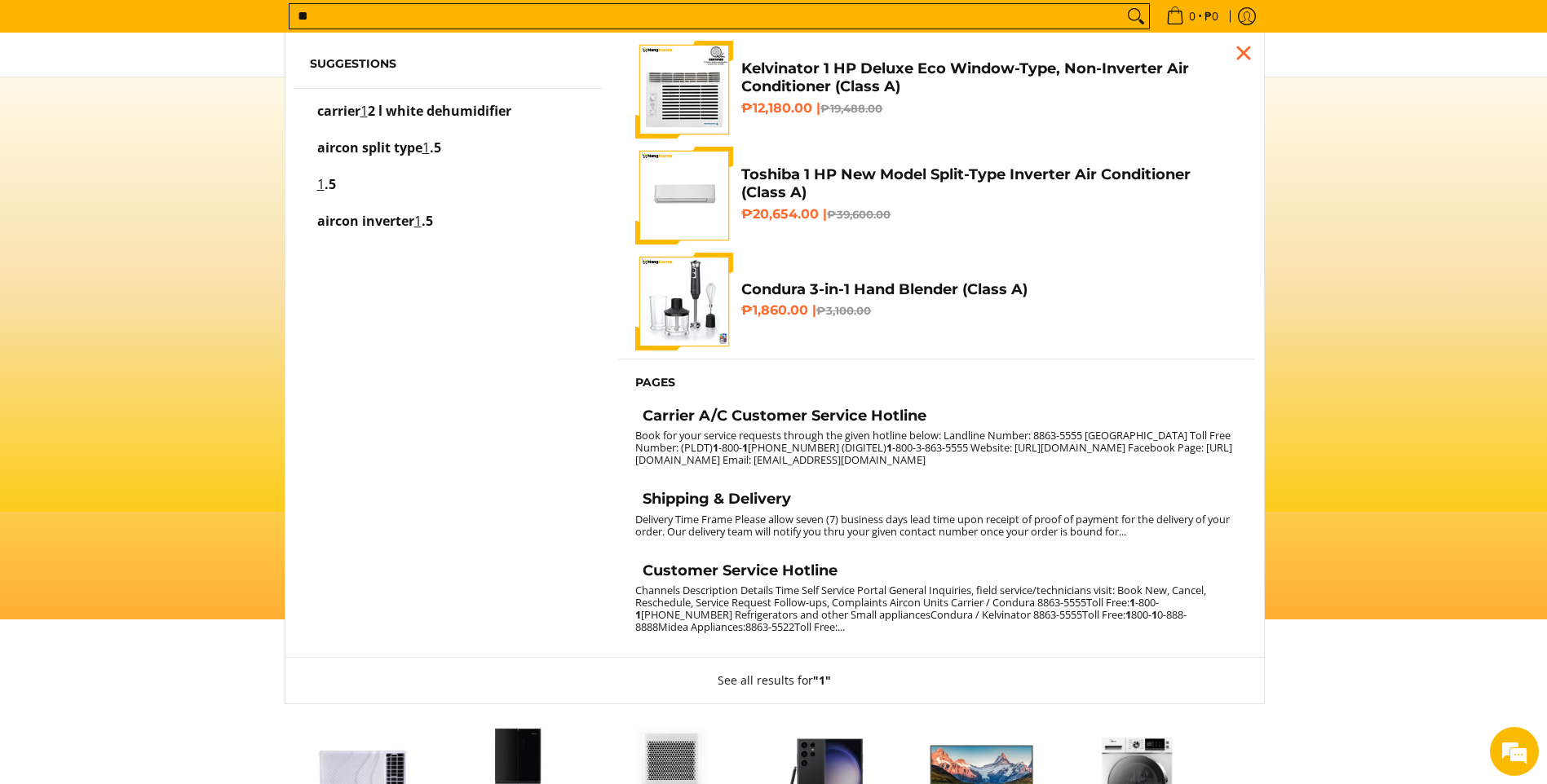
scroll to position [0, 0]
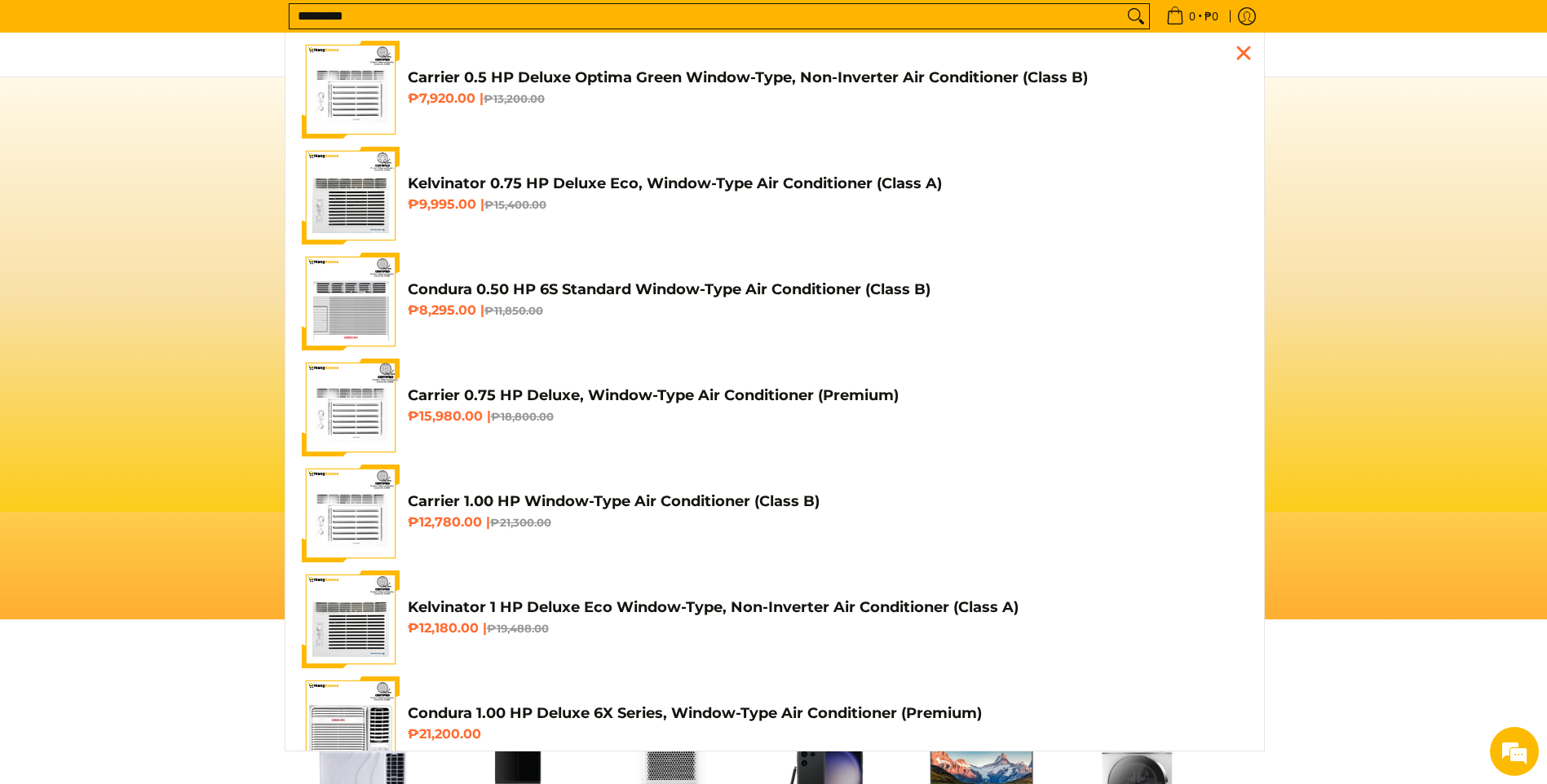
type input "**********"
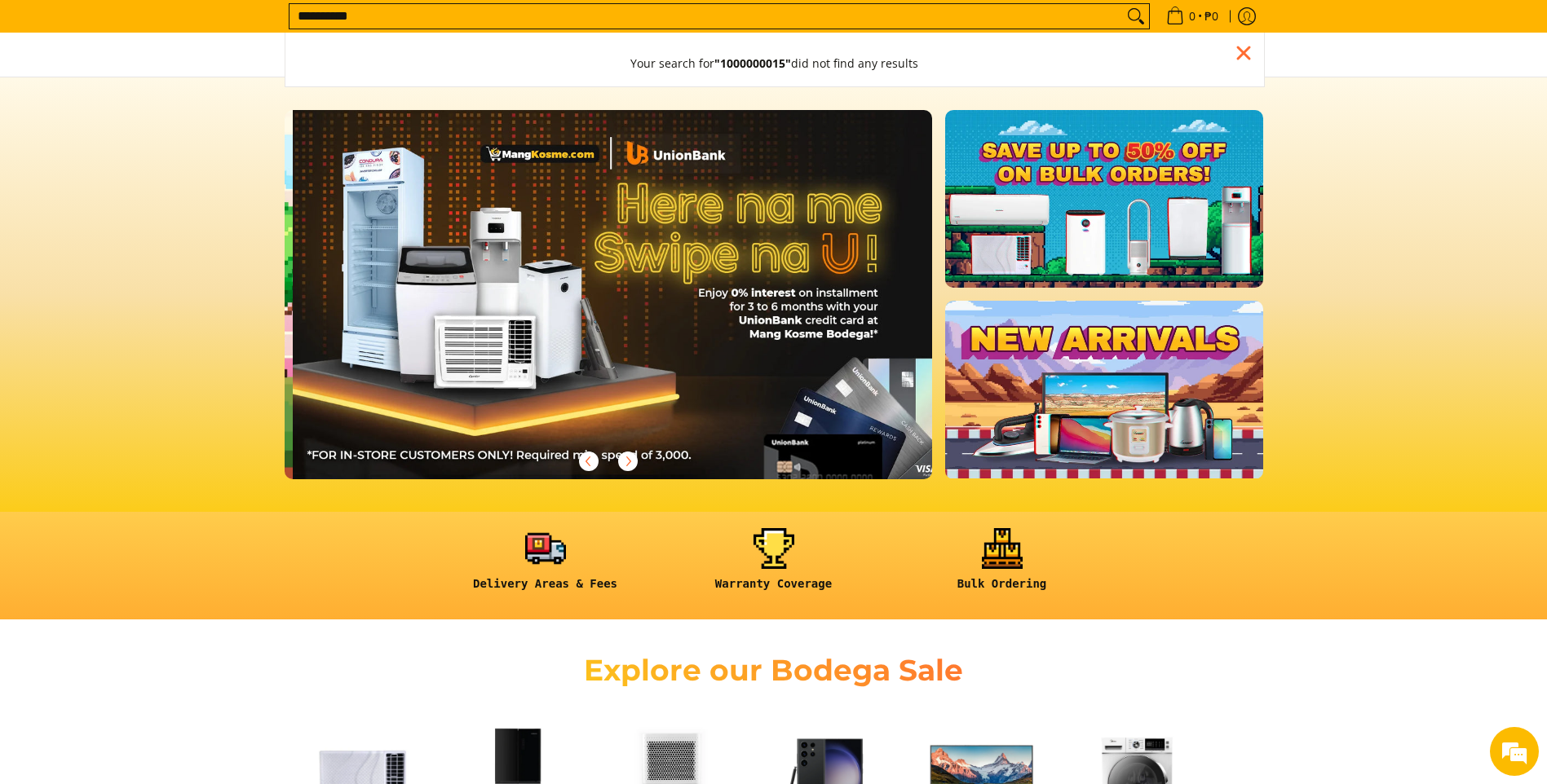
scroll to position [0, 649]
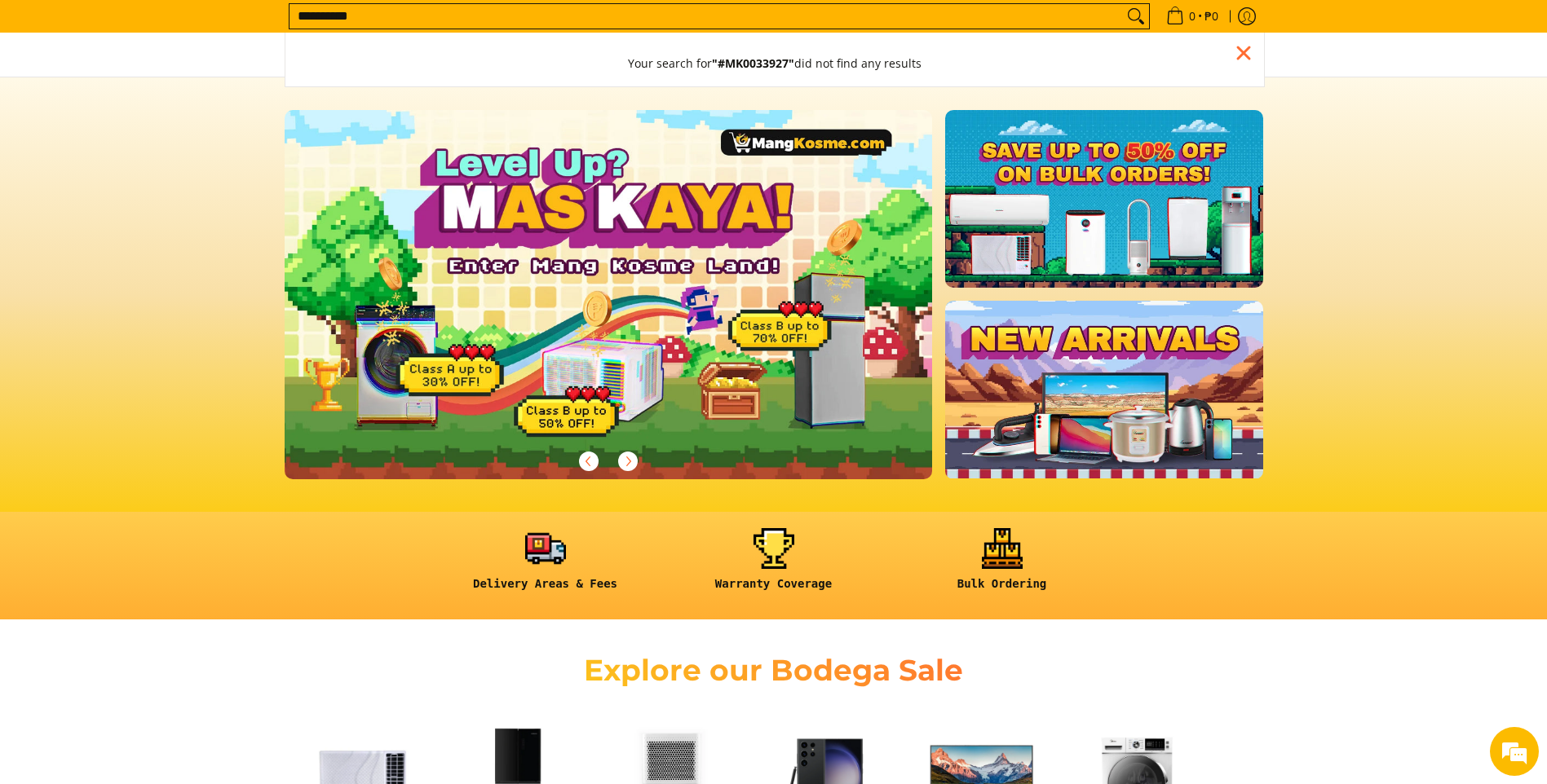
click at [413, 19] on input "**********" at bounding box center [706, 16] width 834 height 25
type input "*"
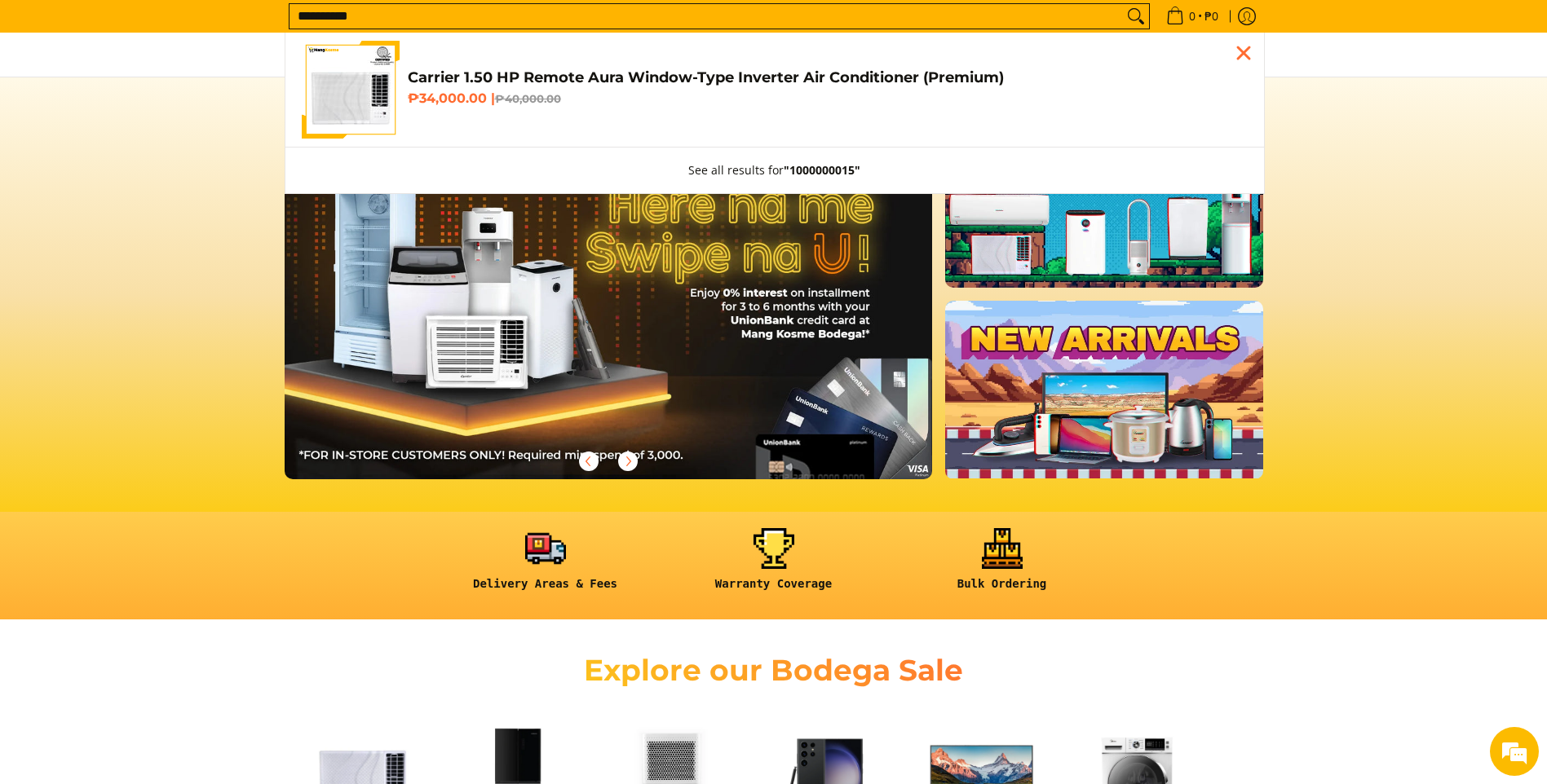
type input "**********"
click at [446, 92] on h6 "₱34,000.00 | ₱40,000.00" at bounding box center [827, 99] width 840 height 16
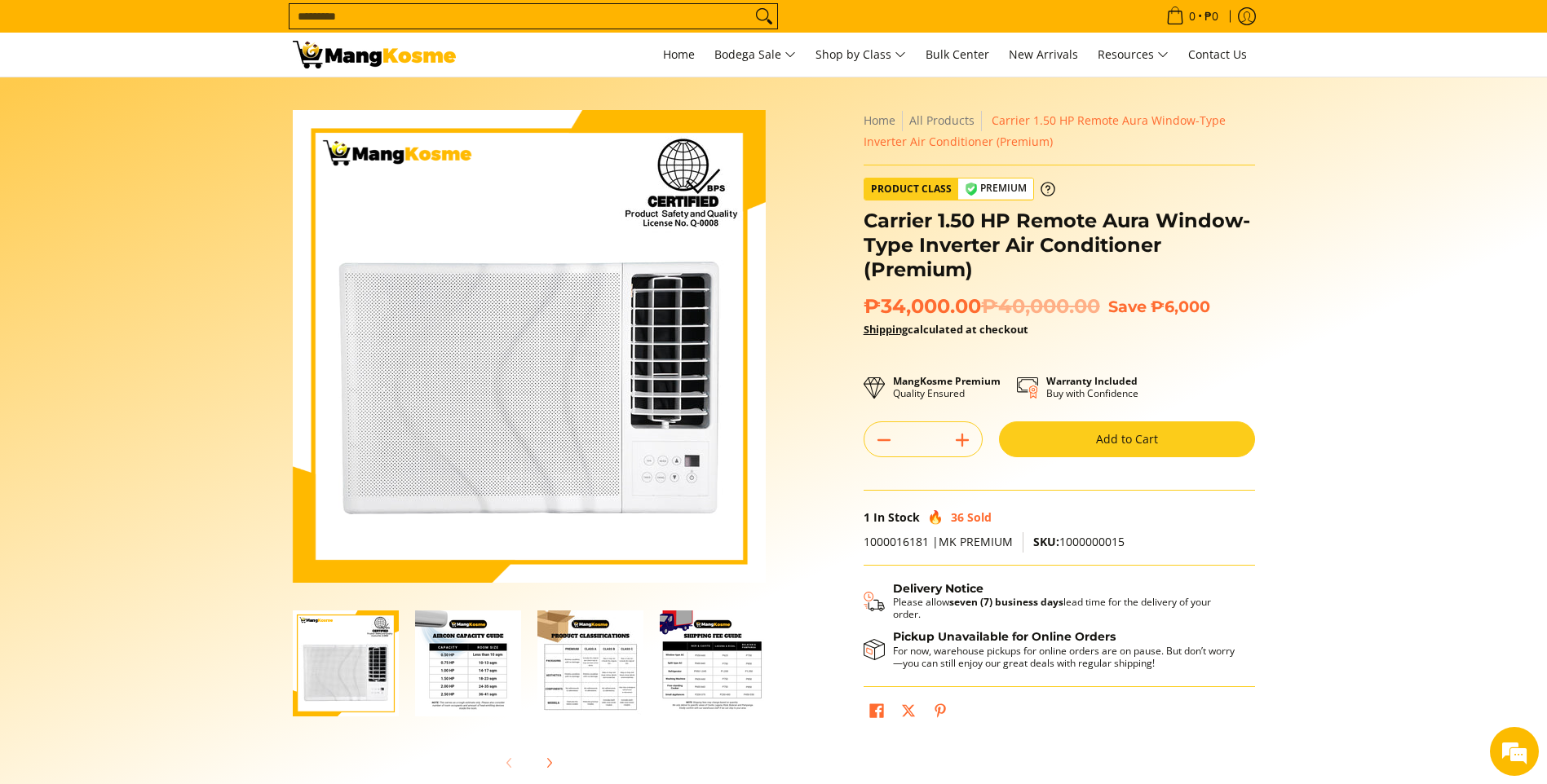
click at [1135, 436] on button "Add to Cart" at bounding box center [1127, 439] width 256 height 36
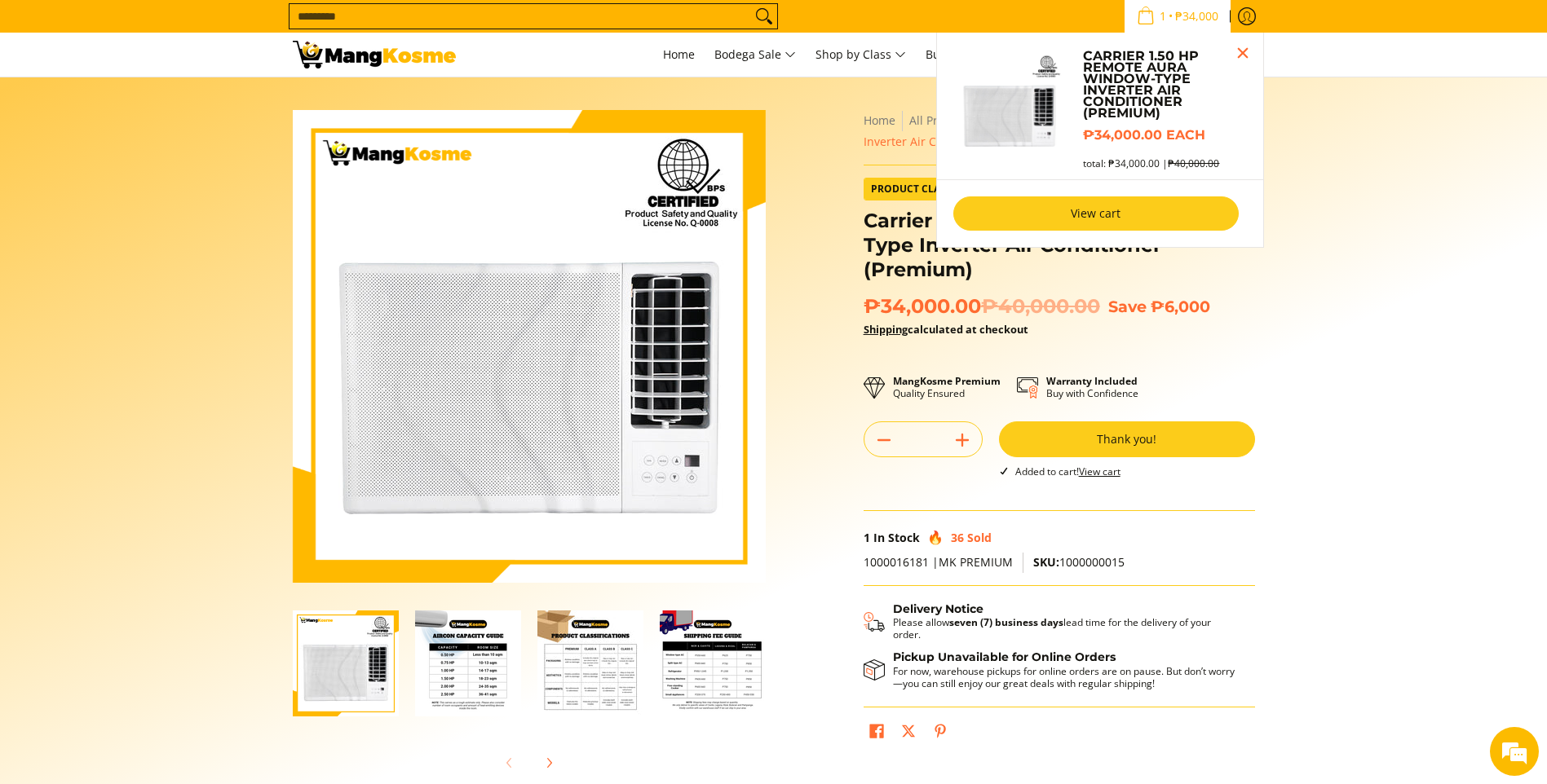
click at [1112, 225] on link "View cart" at bounding box center [1096, 214] width 286 height 35
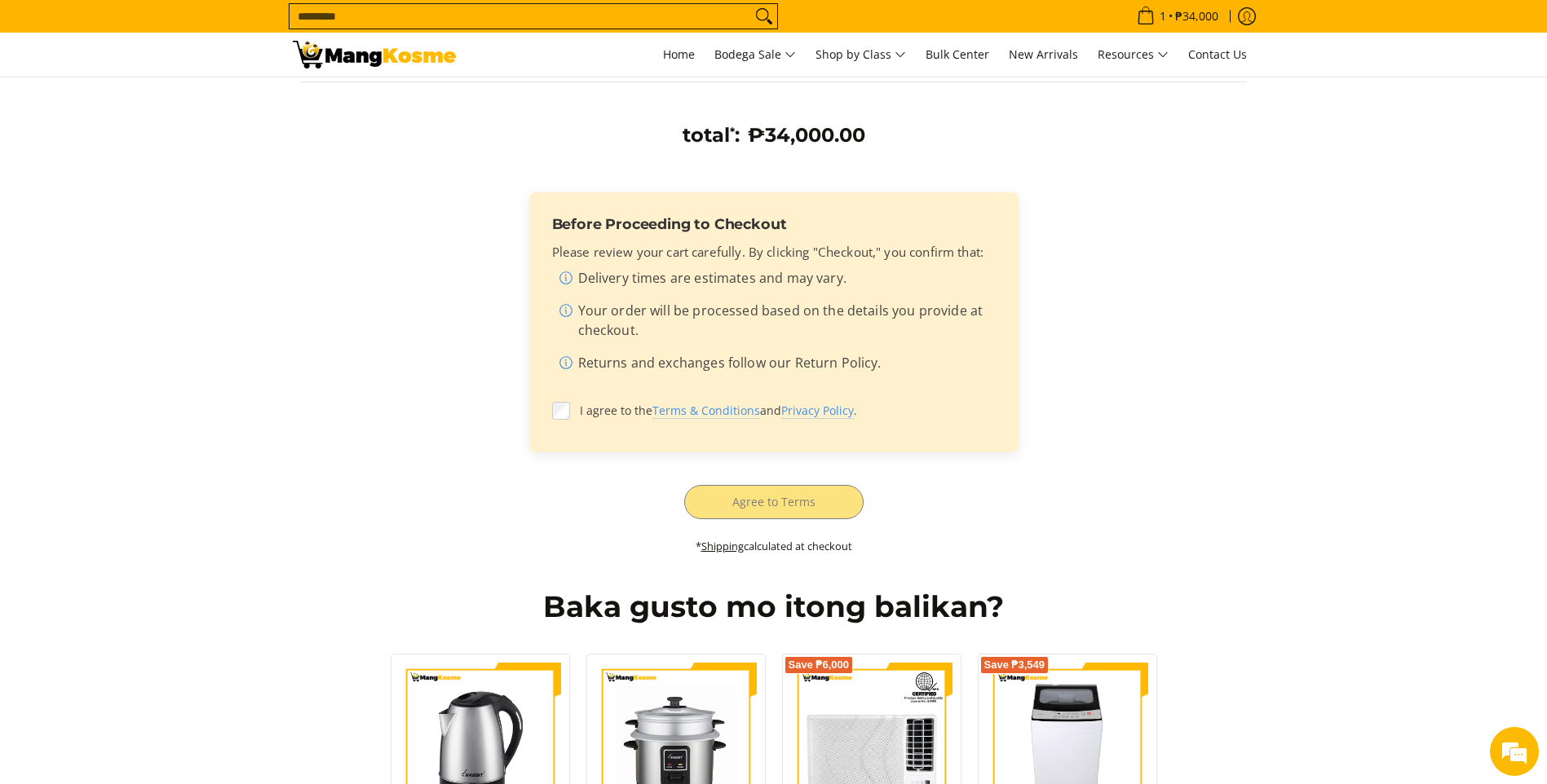
scroll to position [407, 0]
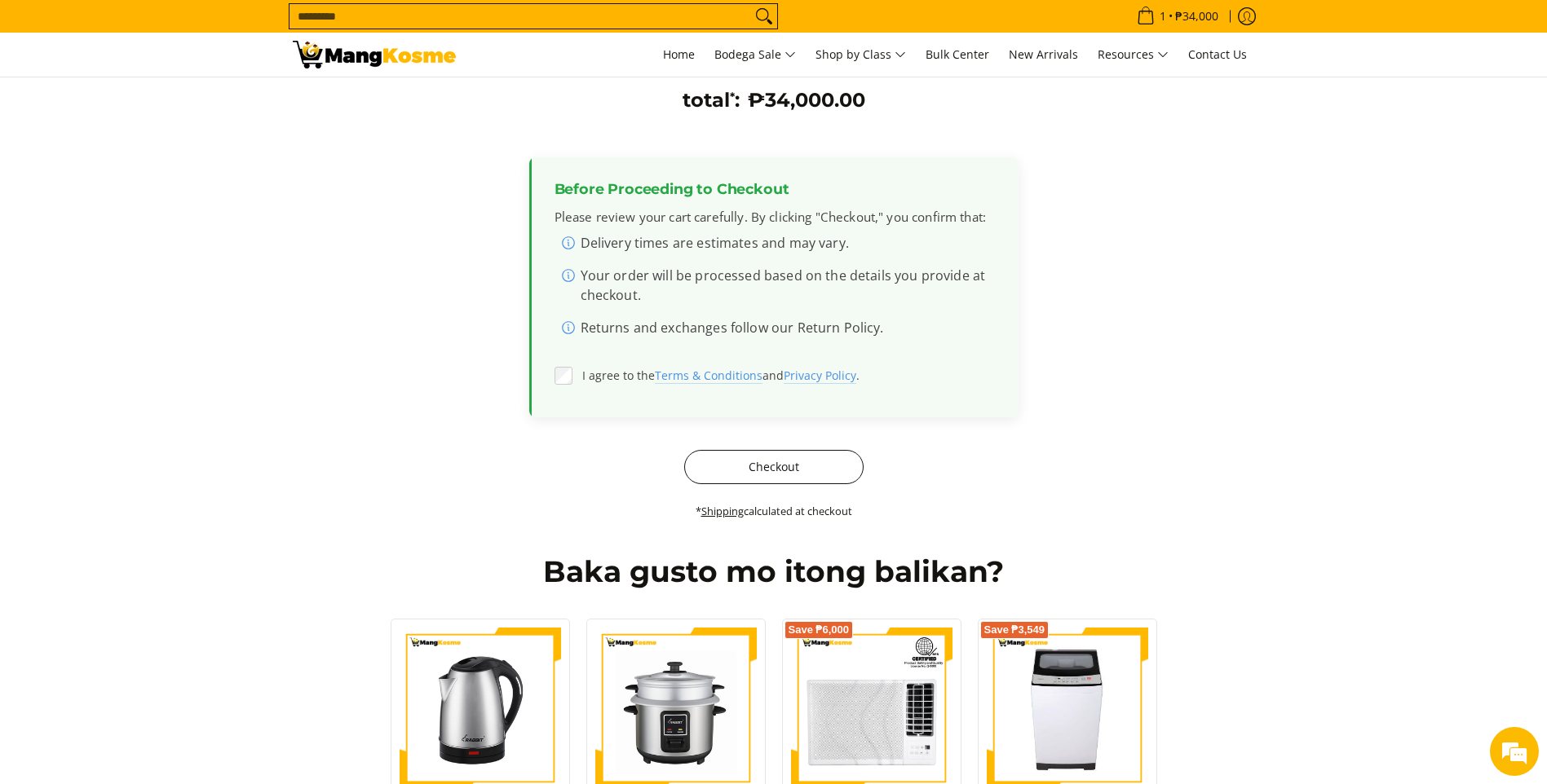
click at [757, 467] on button "Checkout" at bounding box center [774, 467] width 179 height 35
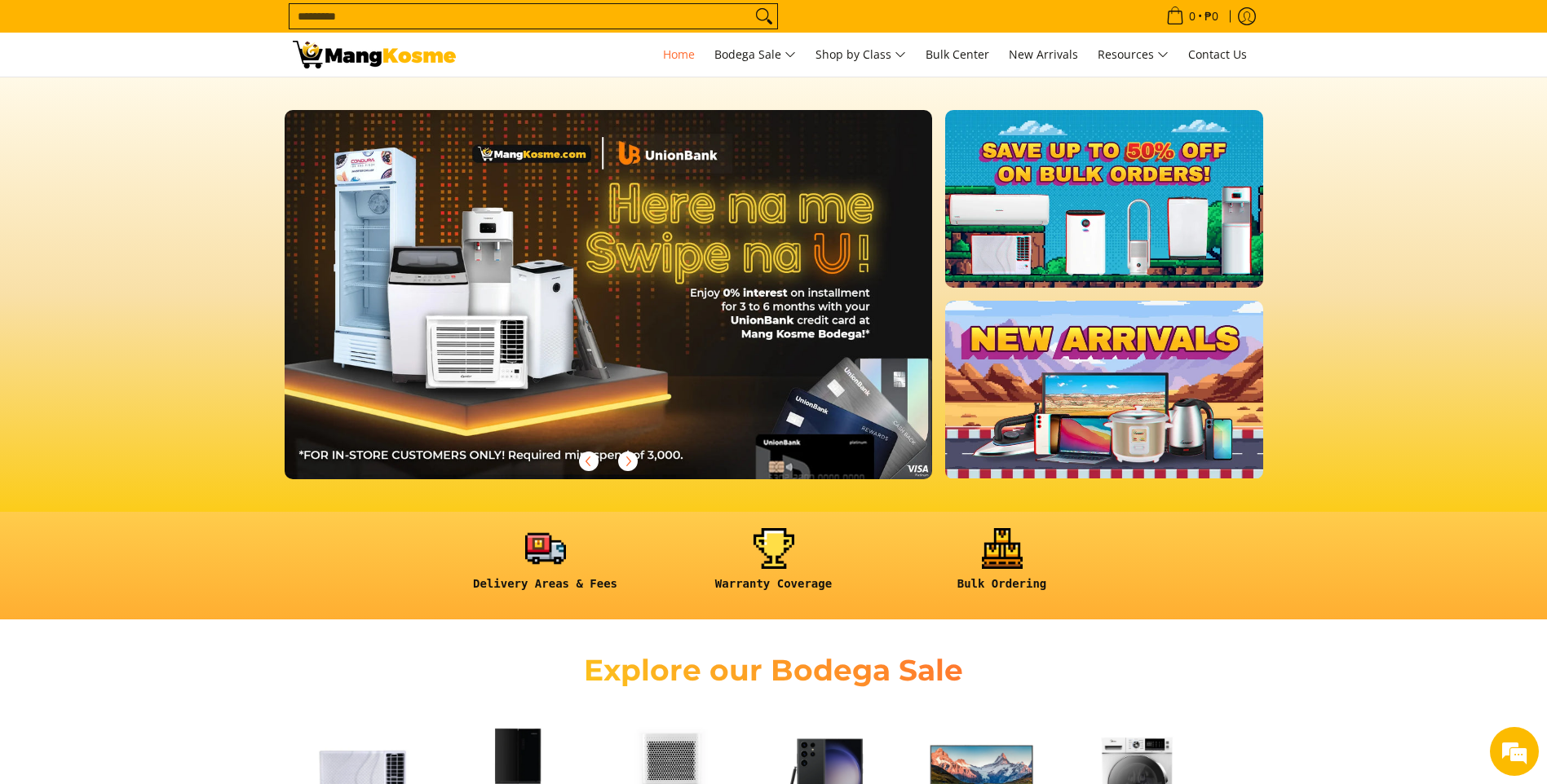
click at [547, 0] on form "Search..." at bounding box center [533, 16] width 490 height 33
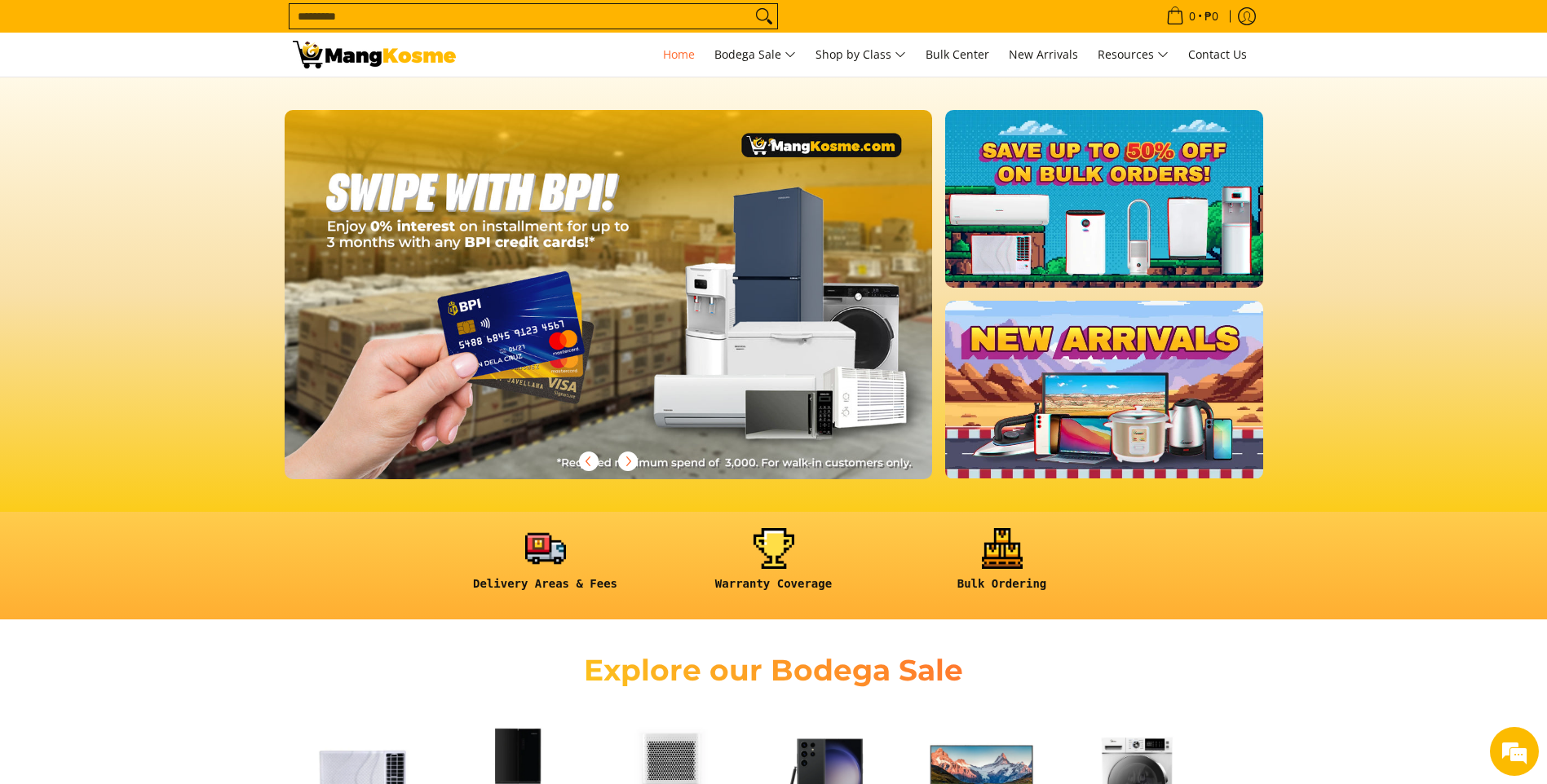
scroll to position [0, 1946]
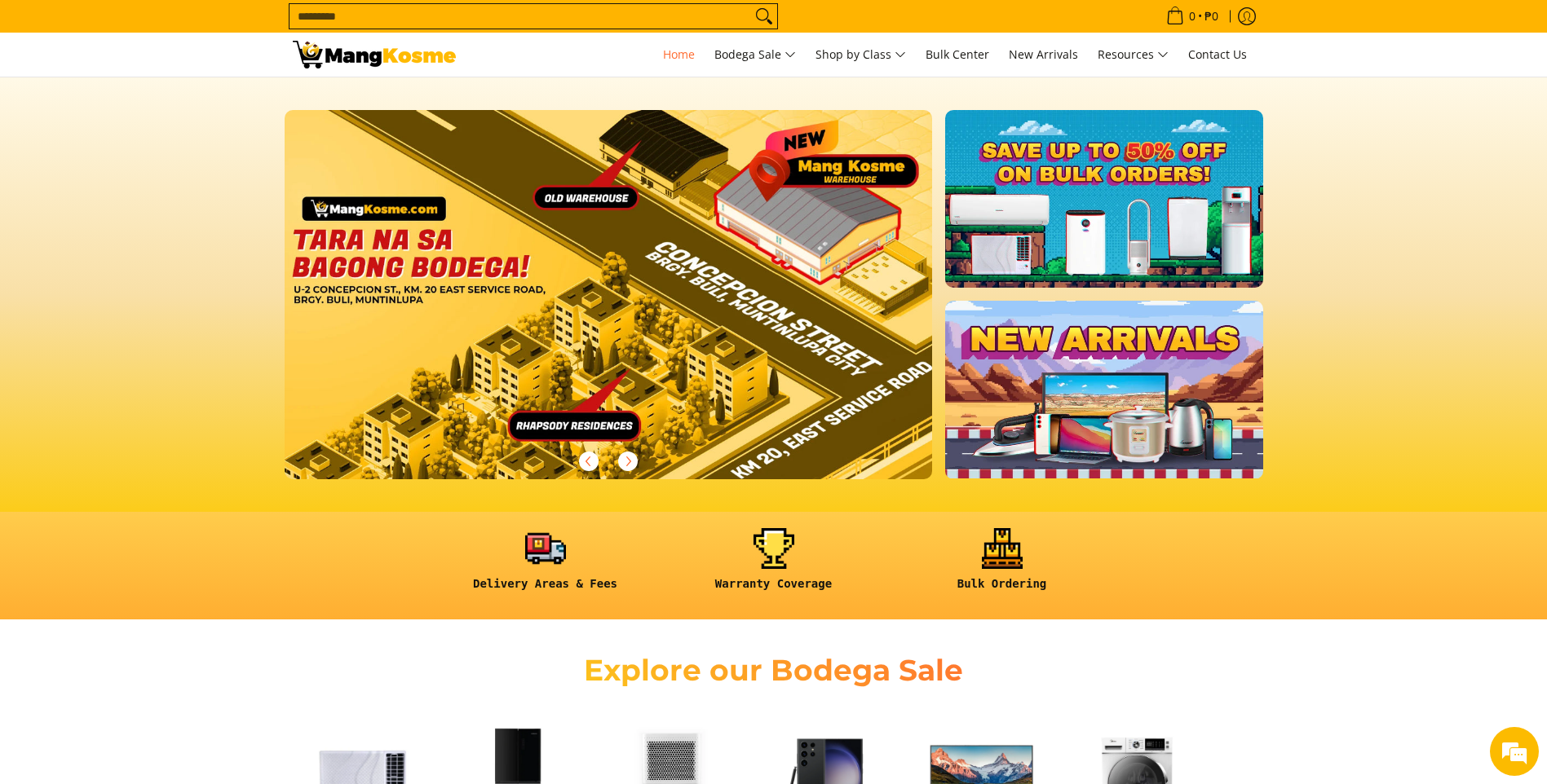
click at [356, 24] on input "Search..." at bounding box center [520, 16] width 462 height 25
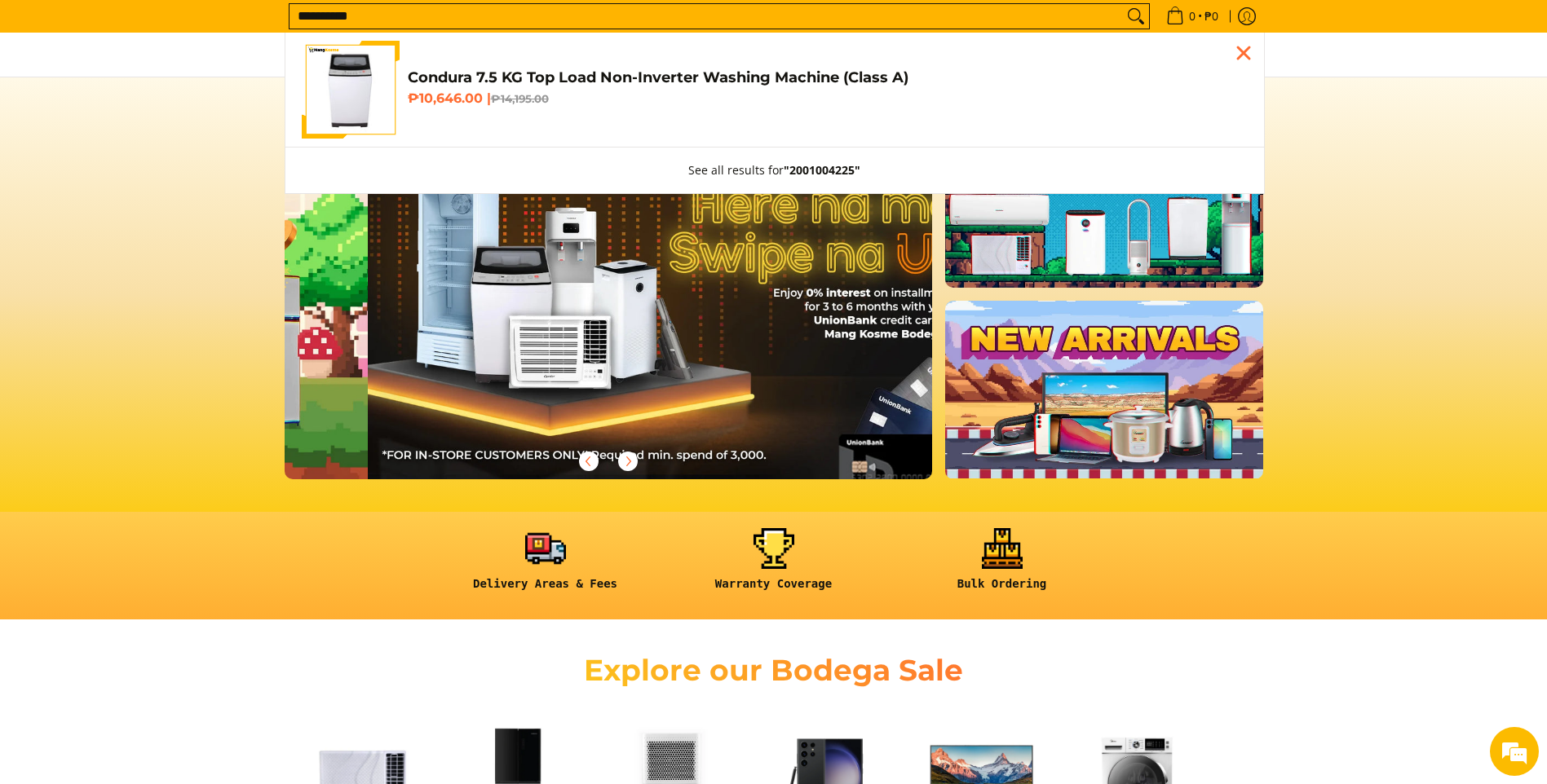
scroll to position [0, 649]
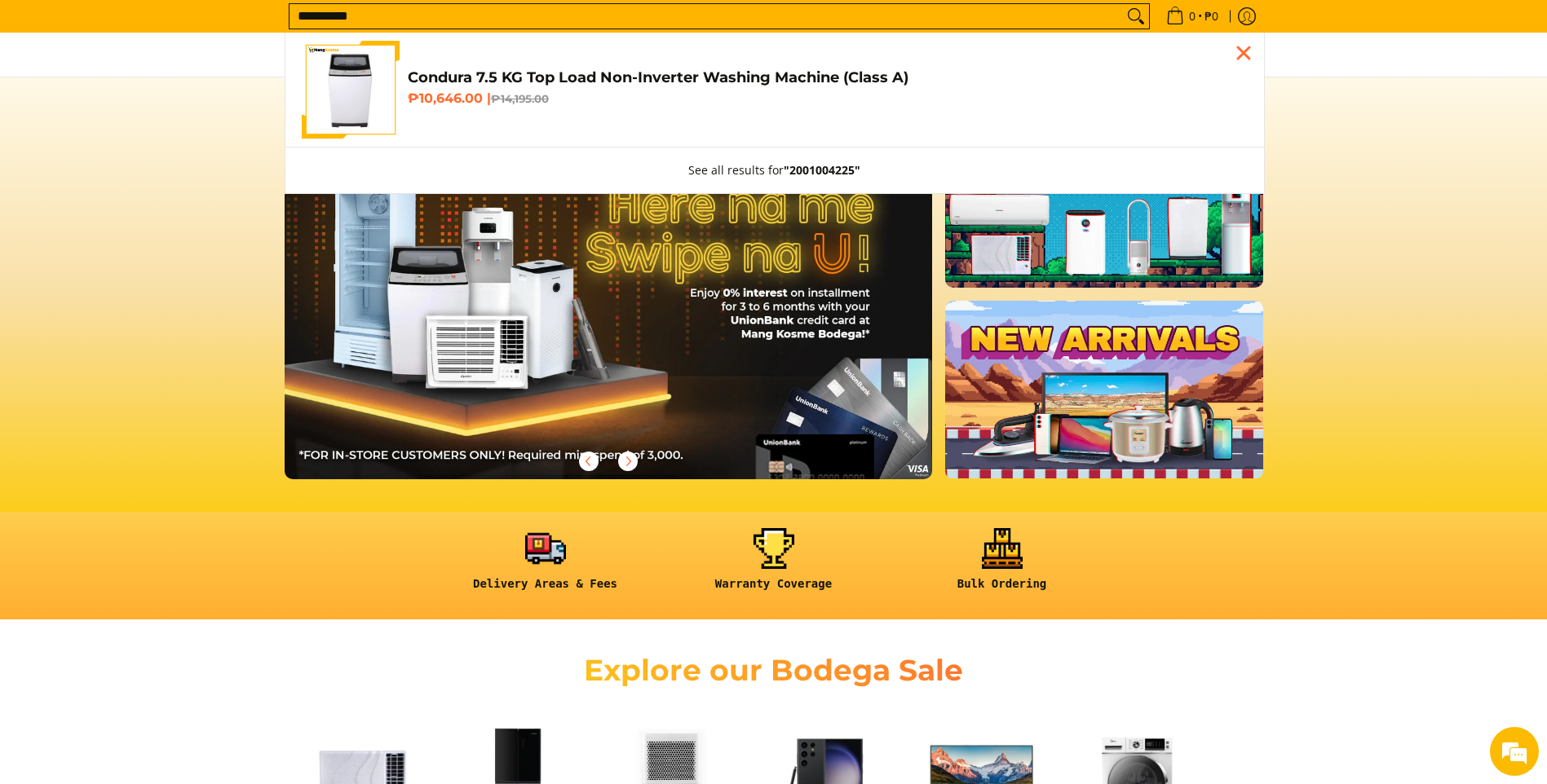
type input "**********"
click at [437, 110] on span "Condura 7.5 KG Top Load Non-Inverter Washing Machine (Class A) ₱10,646.00 | ₱14…" at bounding box center [827, 90] width 840 height 44
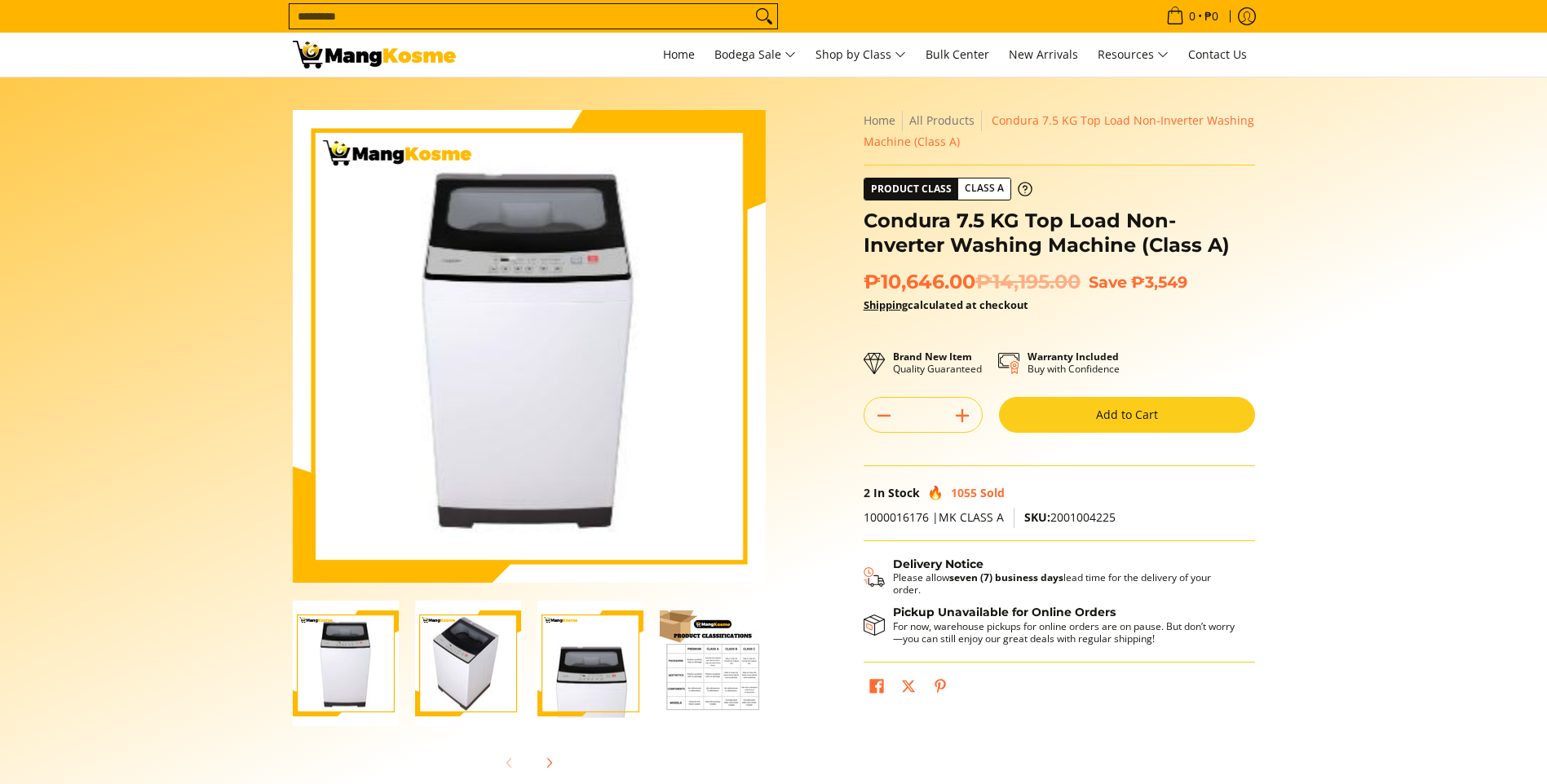
drag, startPoint x: 0, startPoint y: 0, endPoint x: 1101, endPoint y: 416, distance: 1177.0
click at [1101, 416] on button "Add to Cart" at bounding box center [1127, 415] width 256 height 36
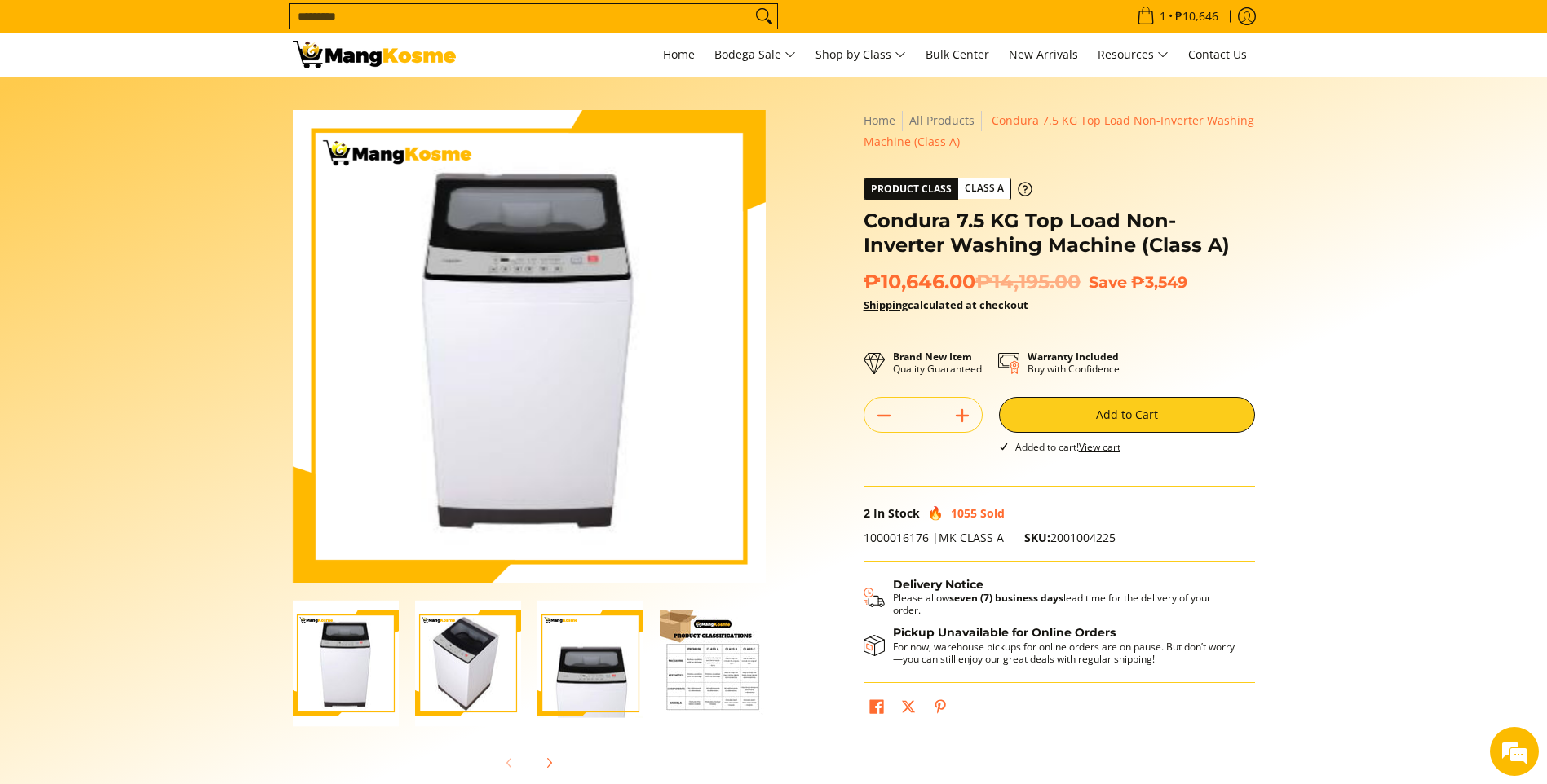
click at [510, 12] on input "Search..." at bounding box center [520, 16] width 462 height 25
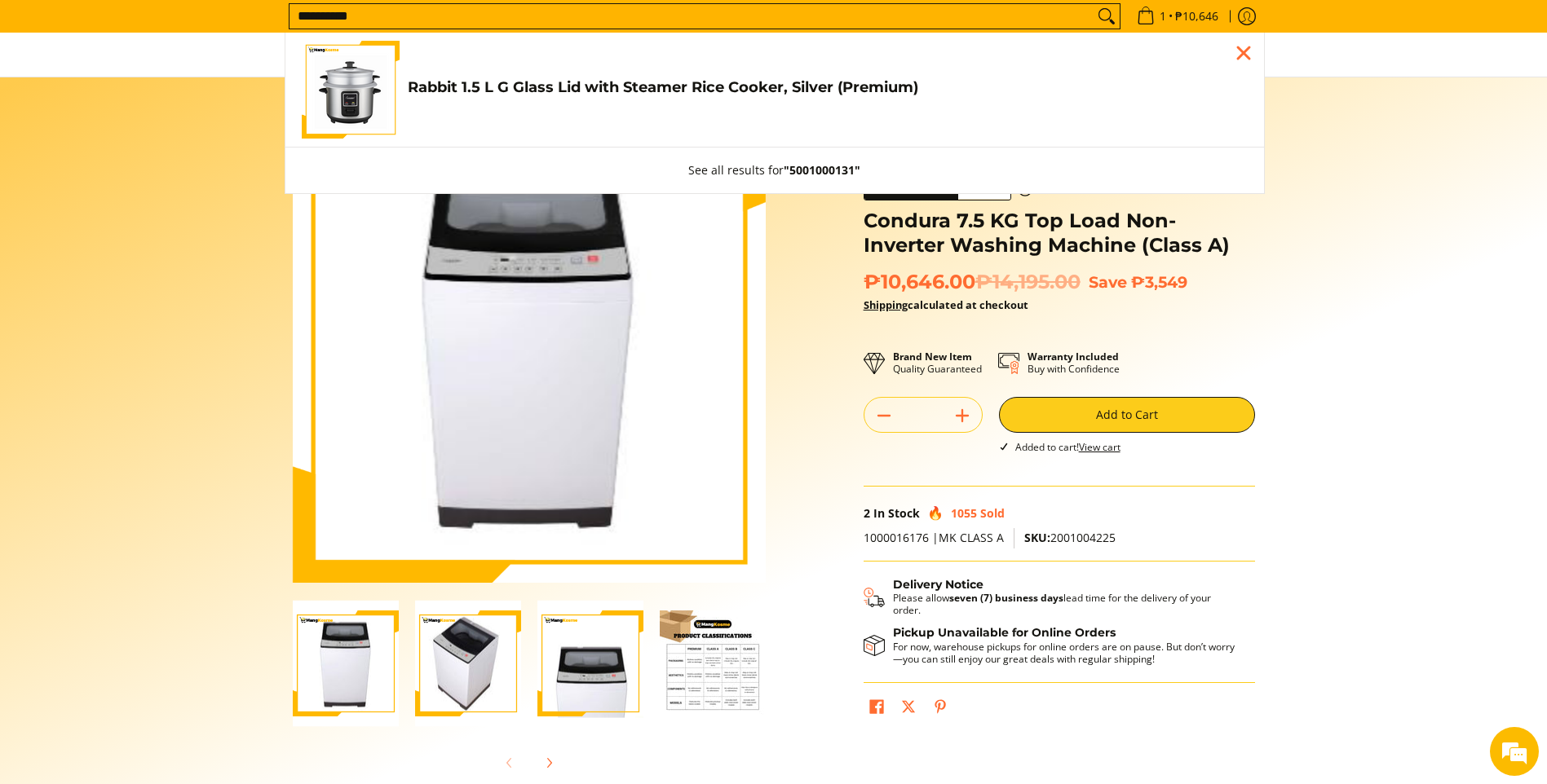
type input "**********"
click at [528, 100] on span "Rabbit 1.5 L G Glass Lid with Steamer Rice Cooker, Silver (Premium) ₱779.00" at bounding box center [827, 89] width 840 height 23
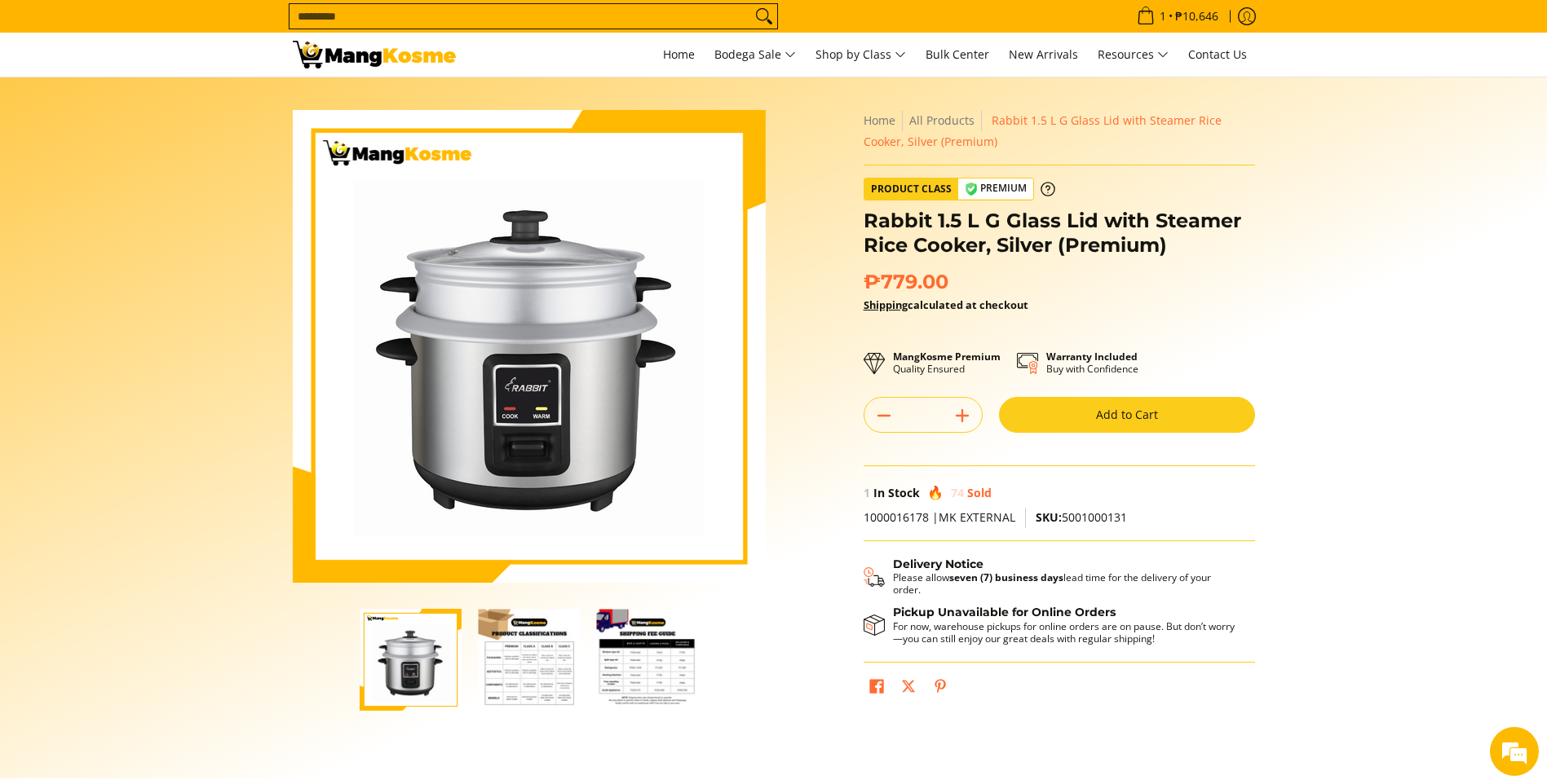
click at [1139, 409] on button "Add to Cart" at bounding box center [1127, 415] width 256 height 36
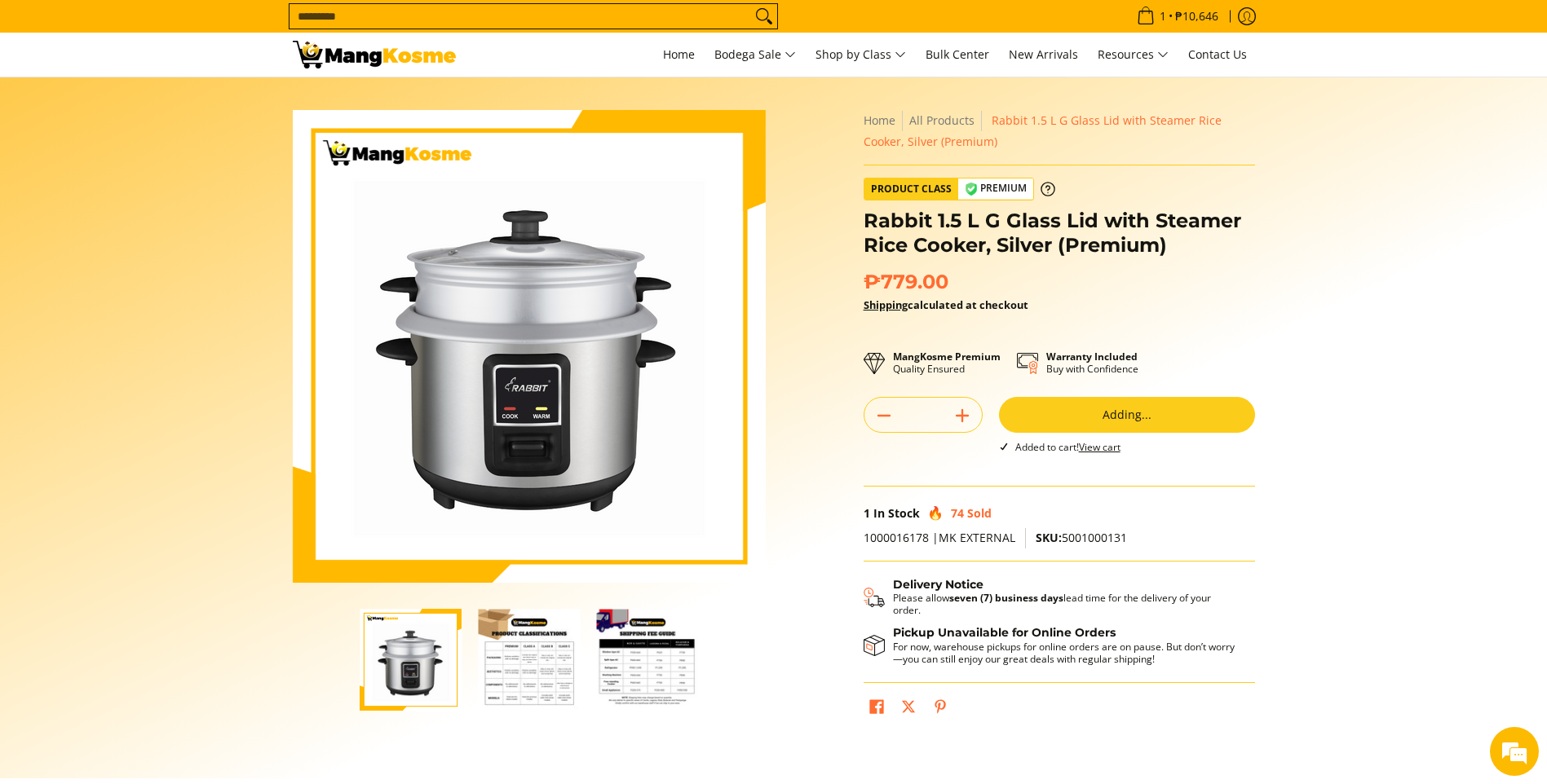
click at [633, 22] on input "Search..." at bounding box center [520, 16] width 462 height 25
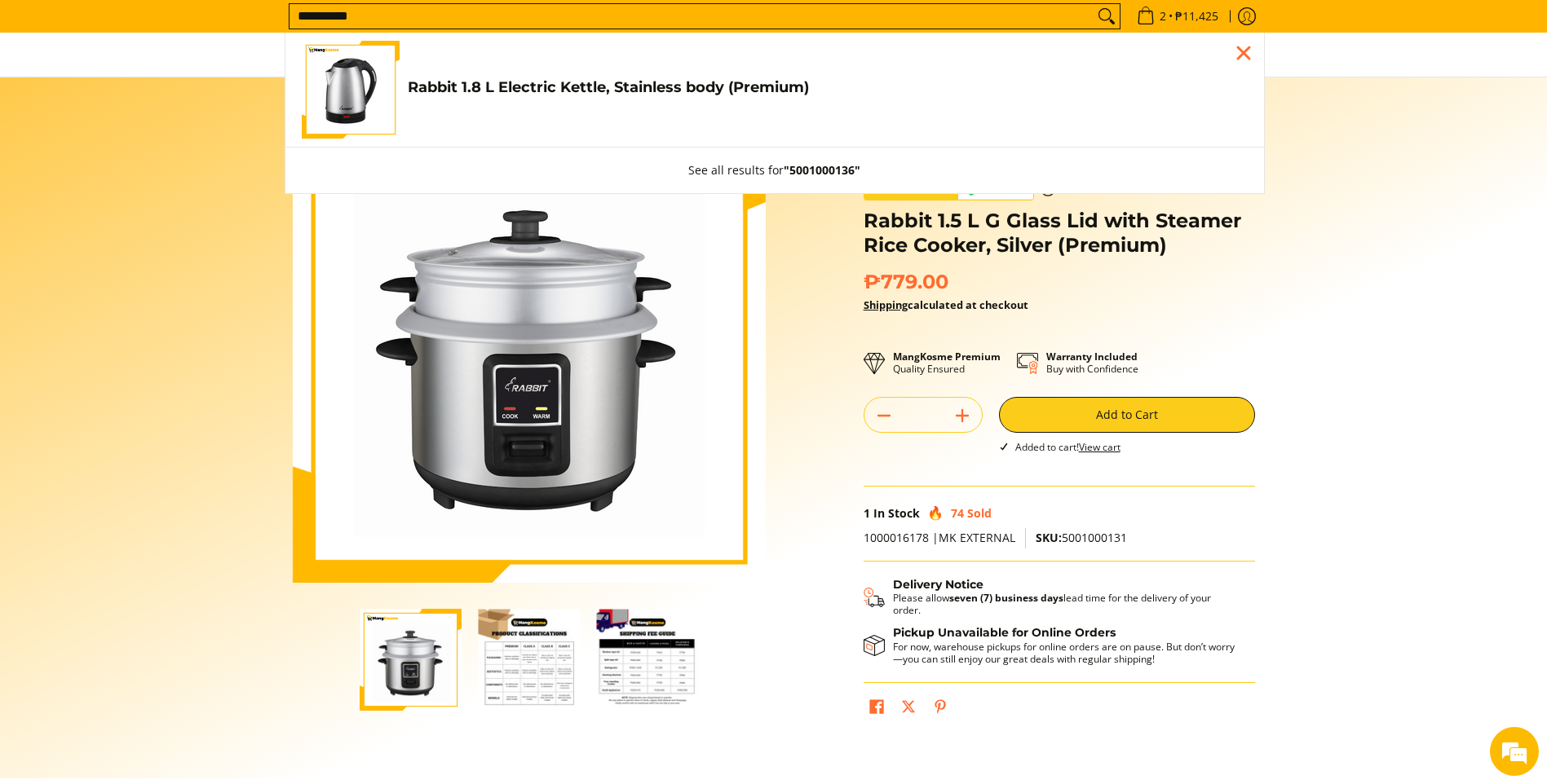
type input "**********"
click at [657, 108] on link "Rabbit 1.8 L Electric Kettle, Stainless body (Premium) ₱479.00" at bounding box center [774, 89] width 947 height 98
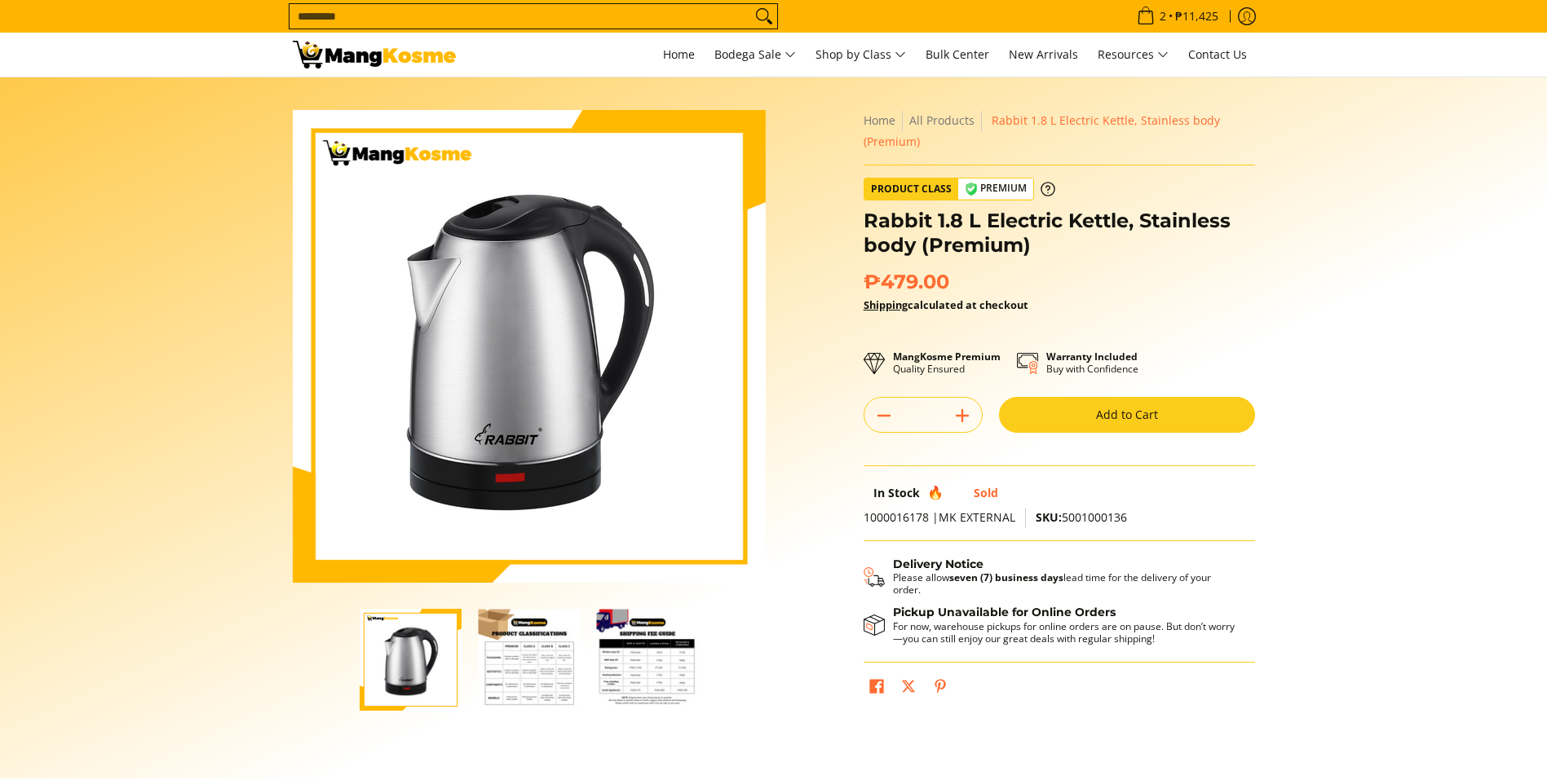
click at [1080, 403] on button "Add to Cart" at bounding box center [1127, 415] width 256 height 36
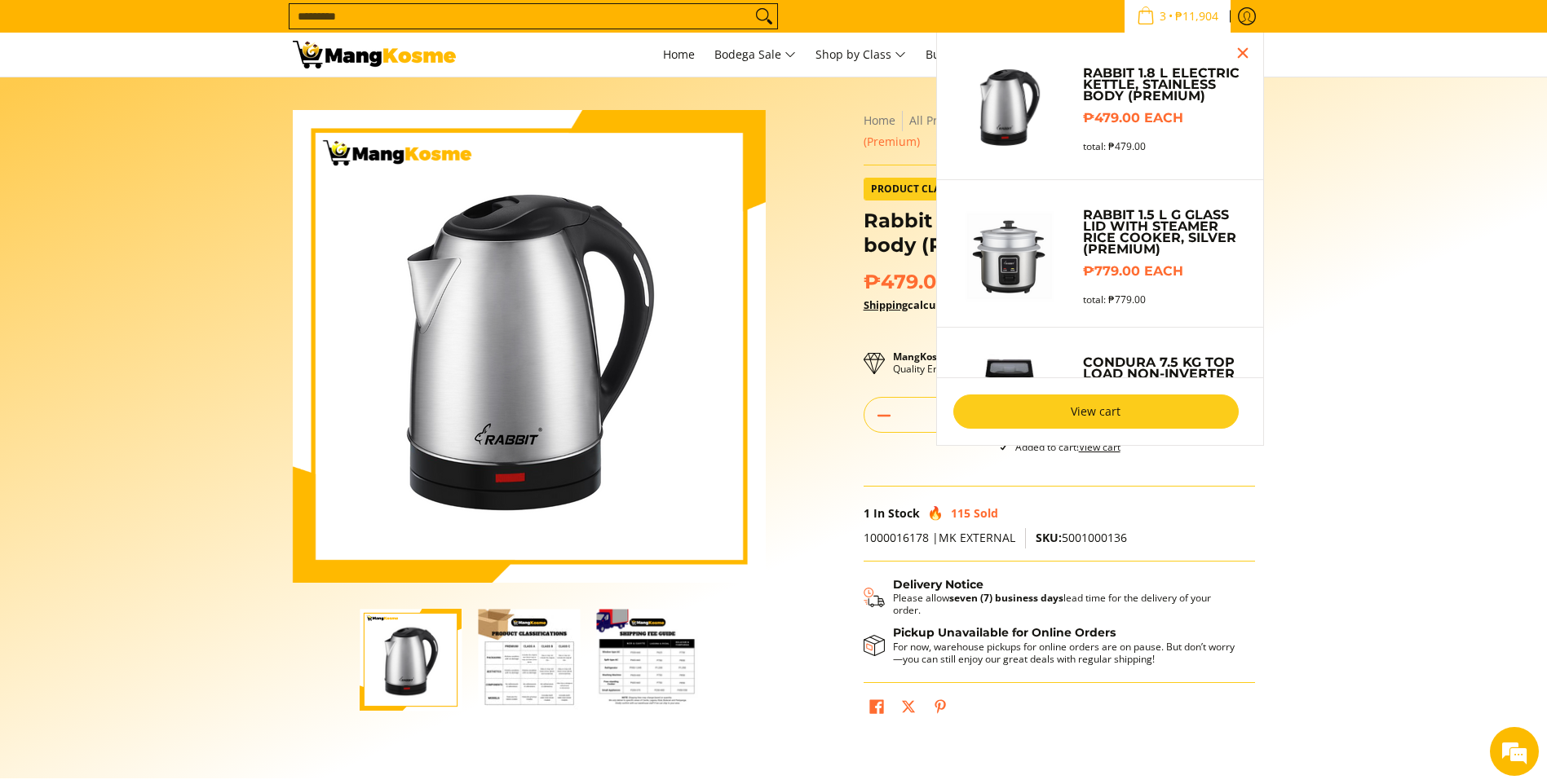
click at [1067, 417] on link "View cart" at bounding box center [1096, 411] width 286 height 35
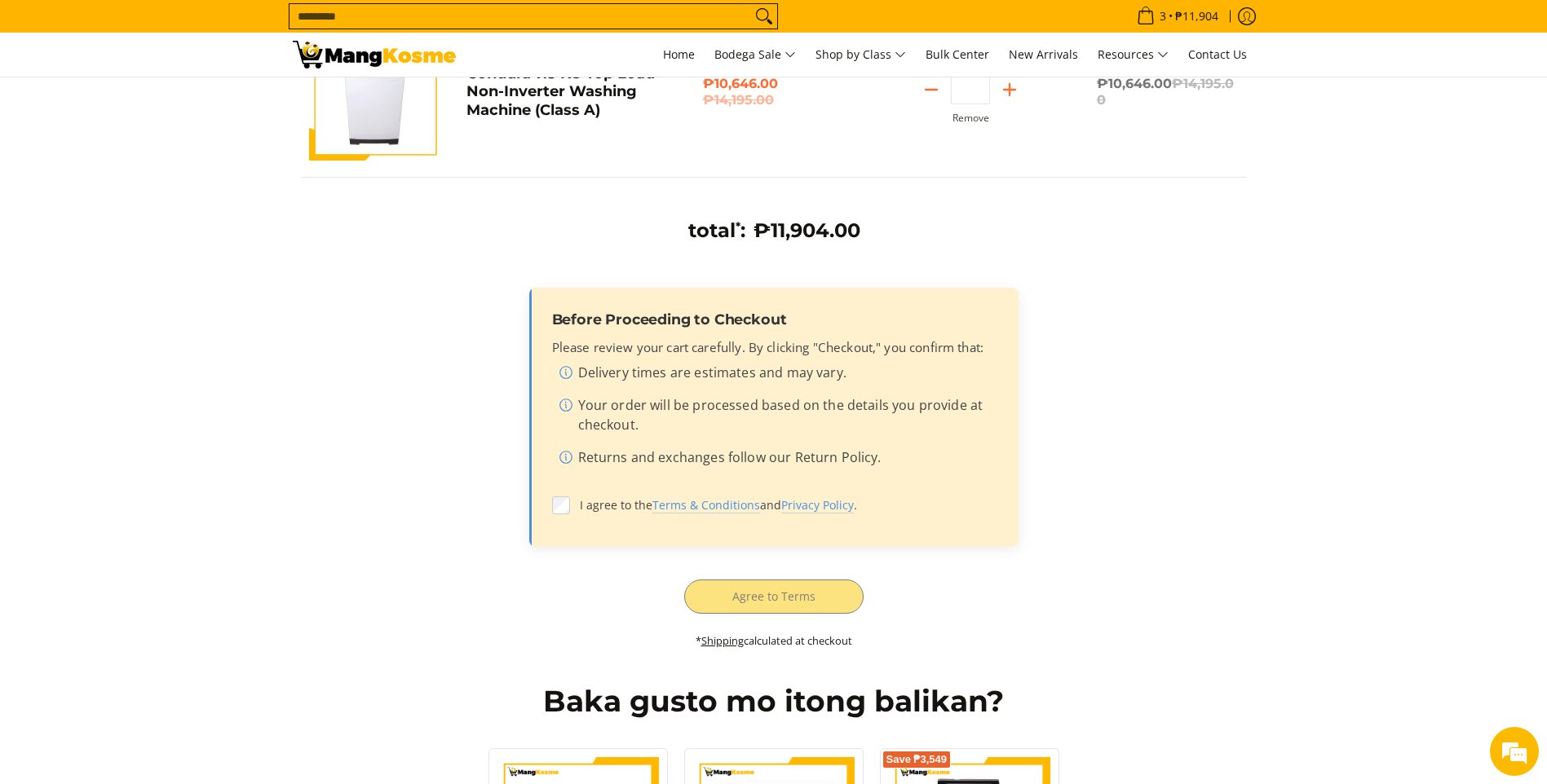
scroll to position [734, 0]
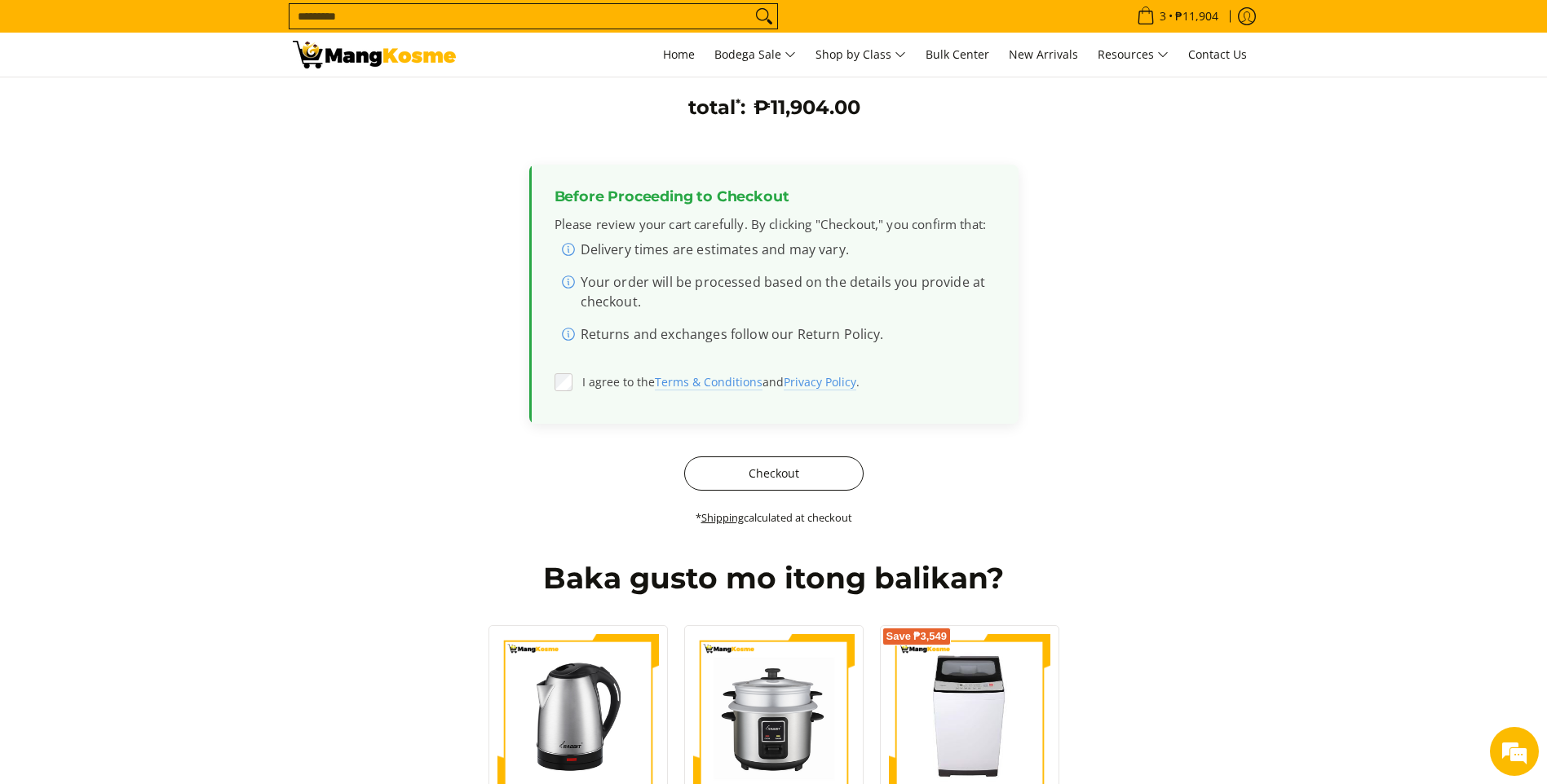
click at [765, 481] on button "Checkout" at bounding box center [774, 474] width 179 height 35
